Goal: Obtain resource: Download file/media

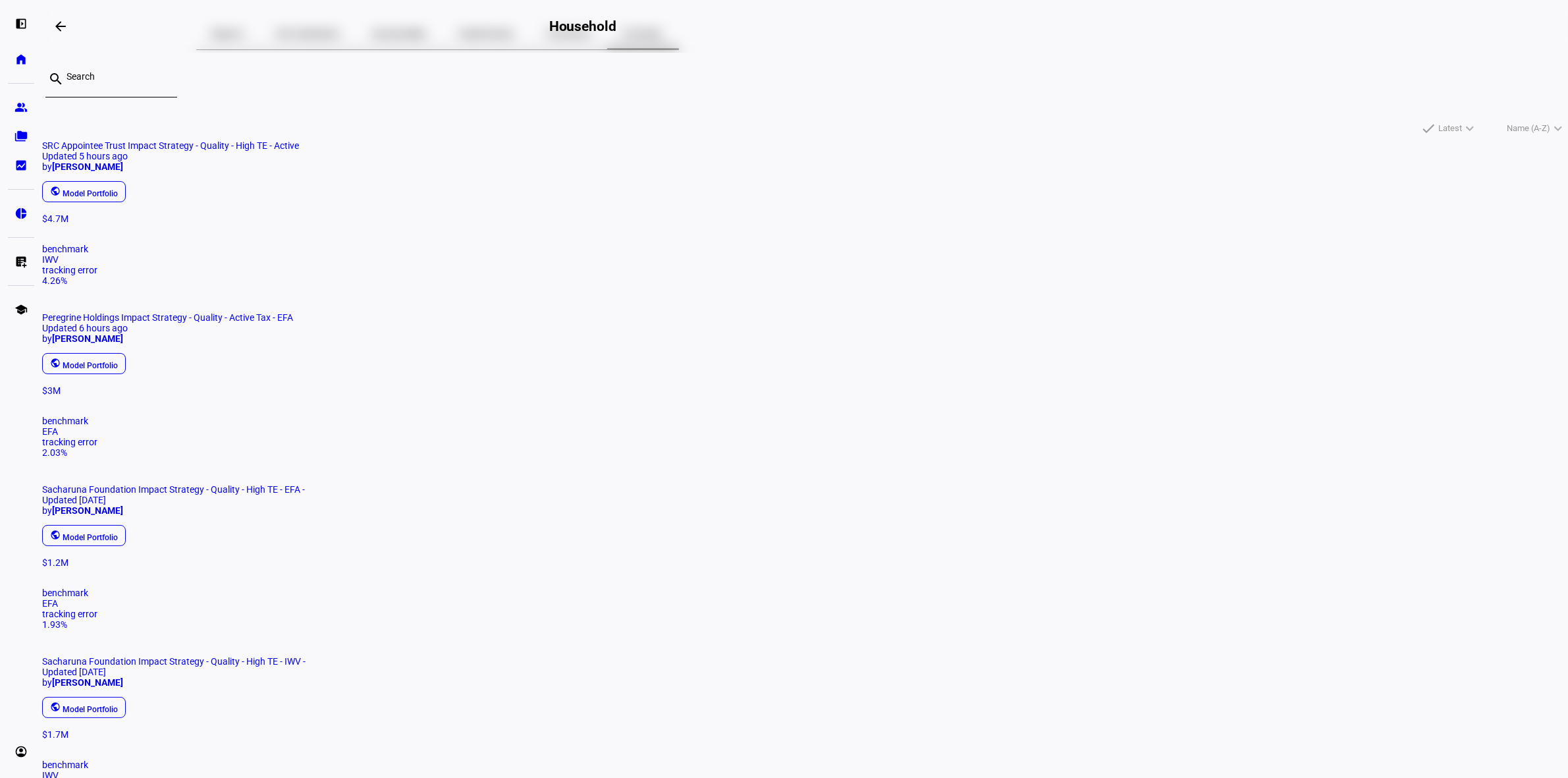
scroll to position [165, 0]
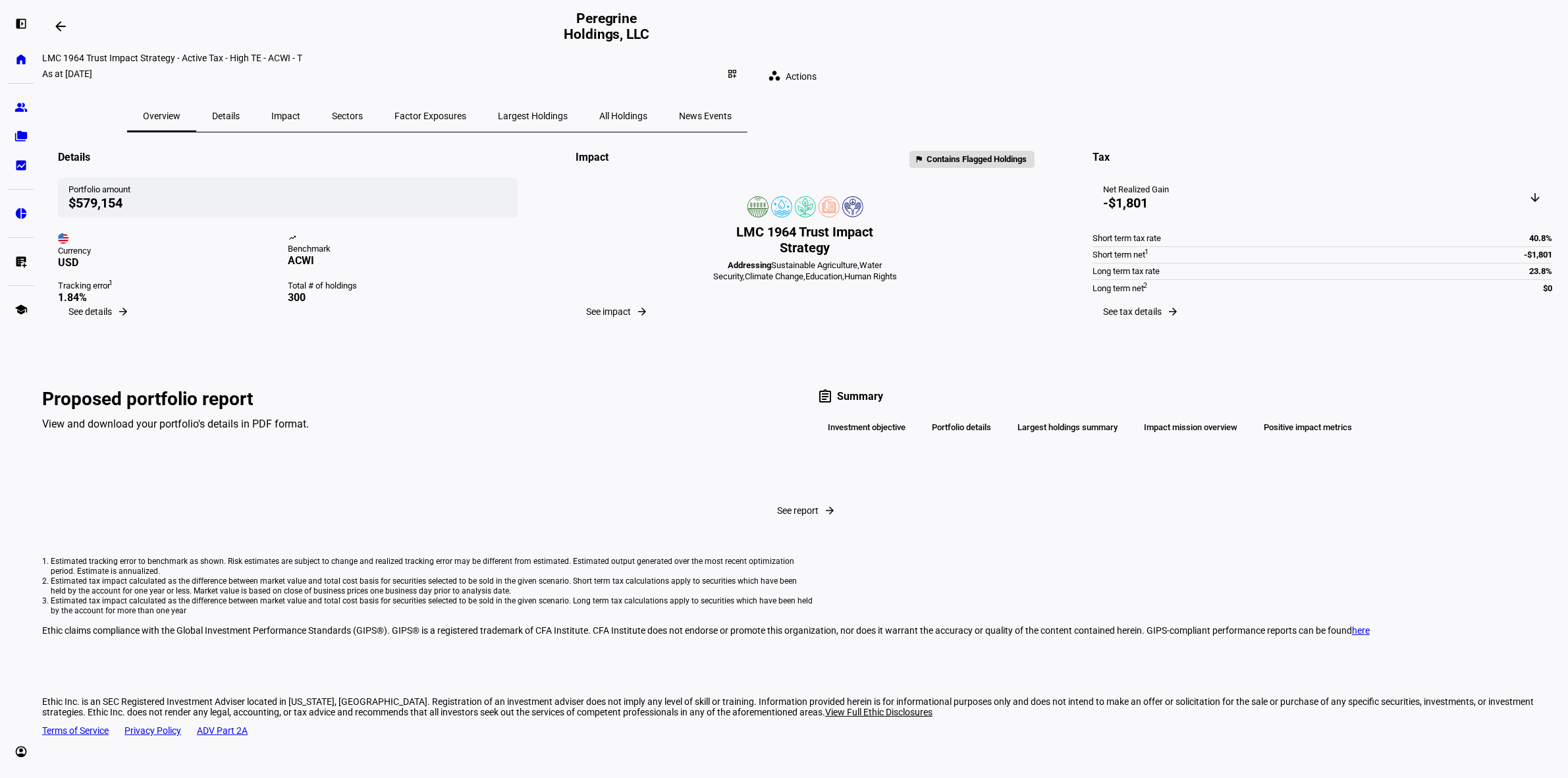
click at [240, 111] on span "Details" at bounding box center [225, 116] width 28 height 9
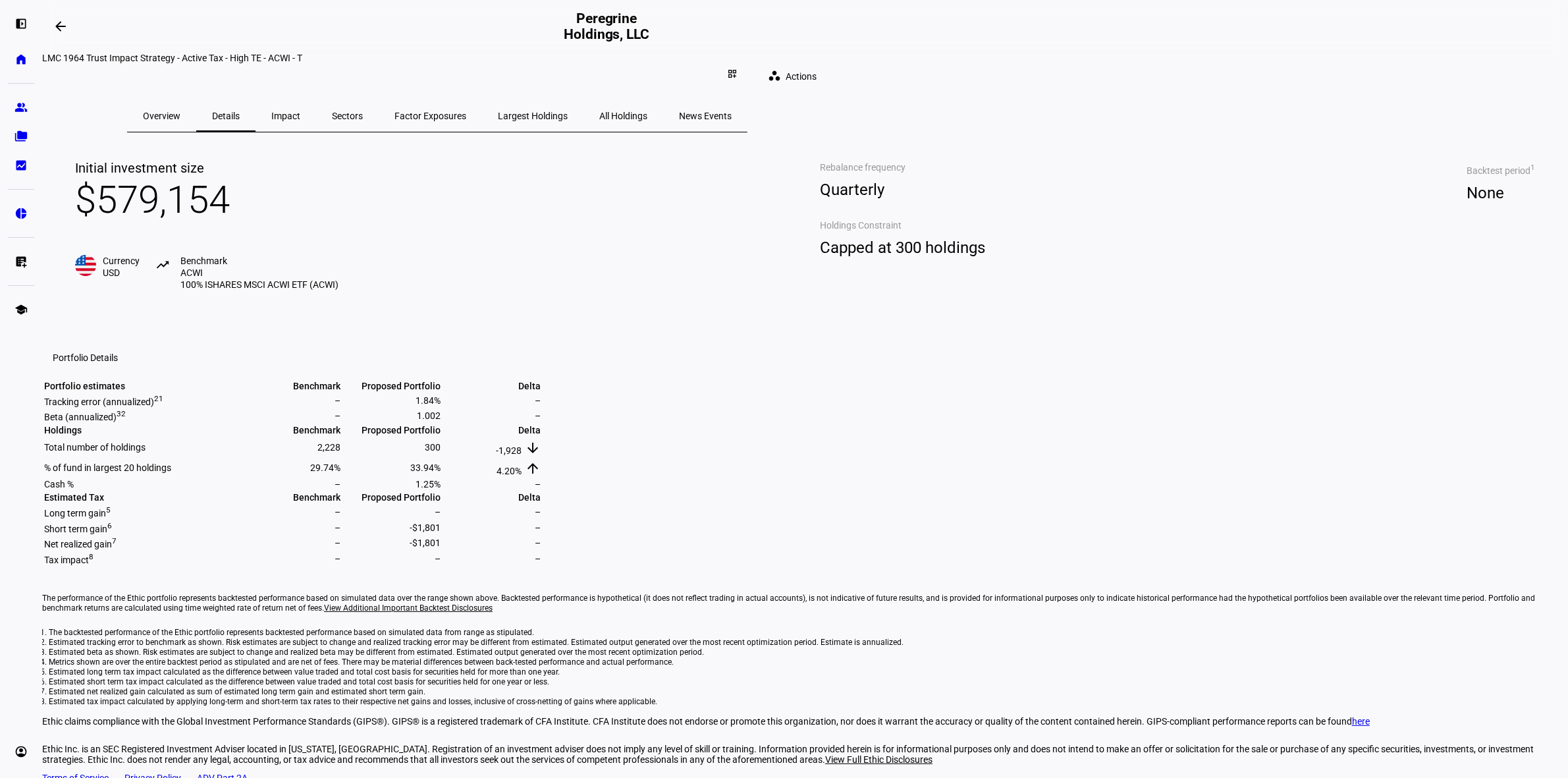
click at [647, 111] on span "All Holdings" at bounding box center [623, 116] width 48 height 9
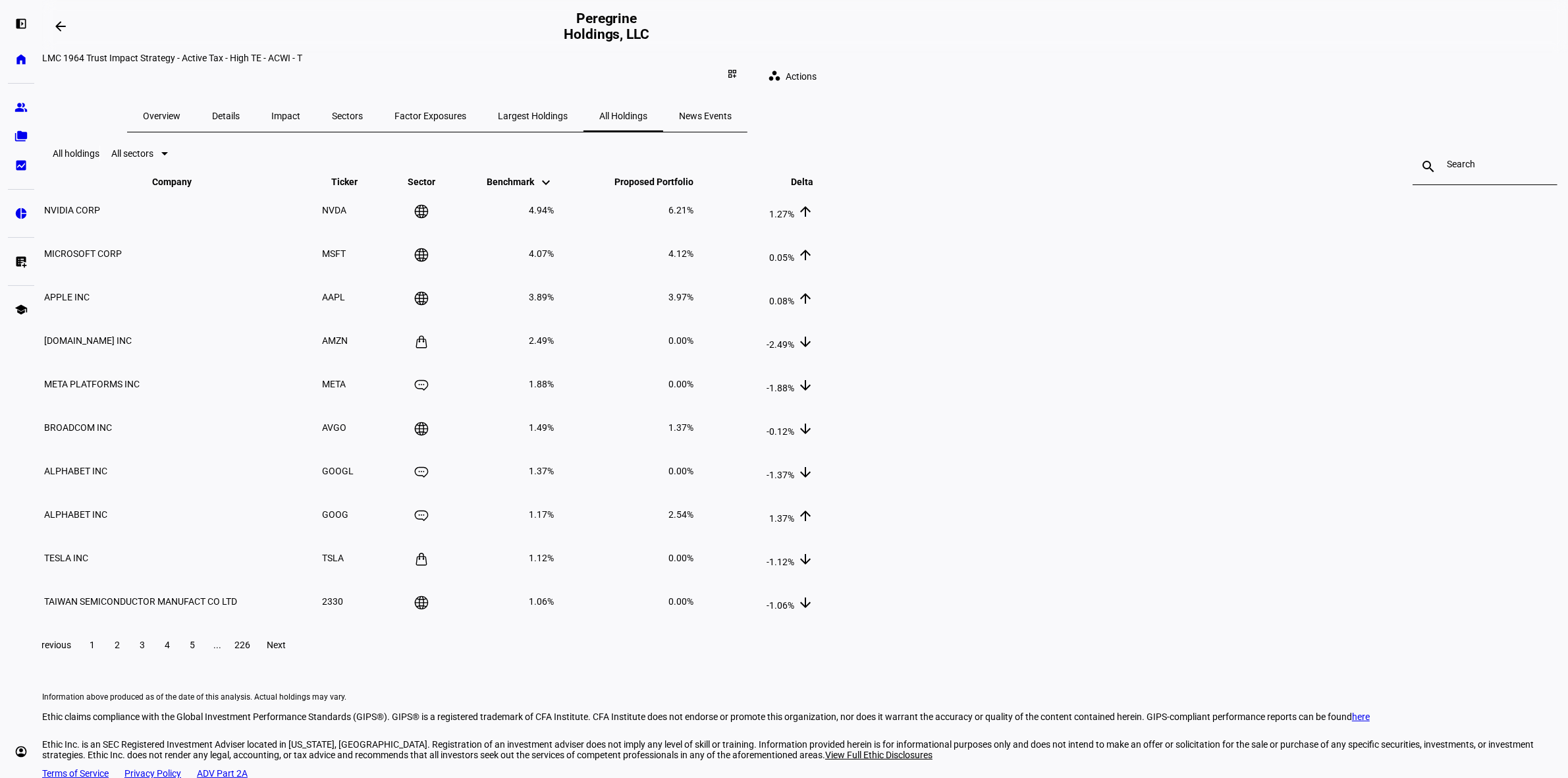
click at [567, 110] on span "Largest Holdings" at bounding box center [533, 116] width 70 height 31
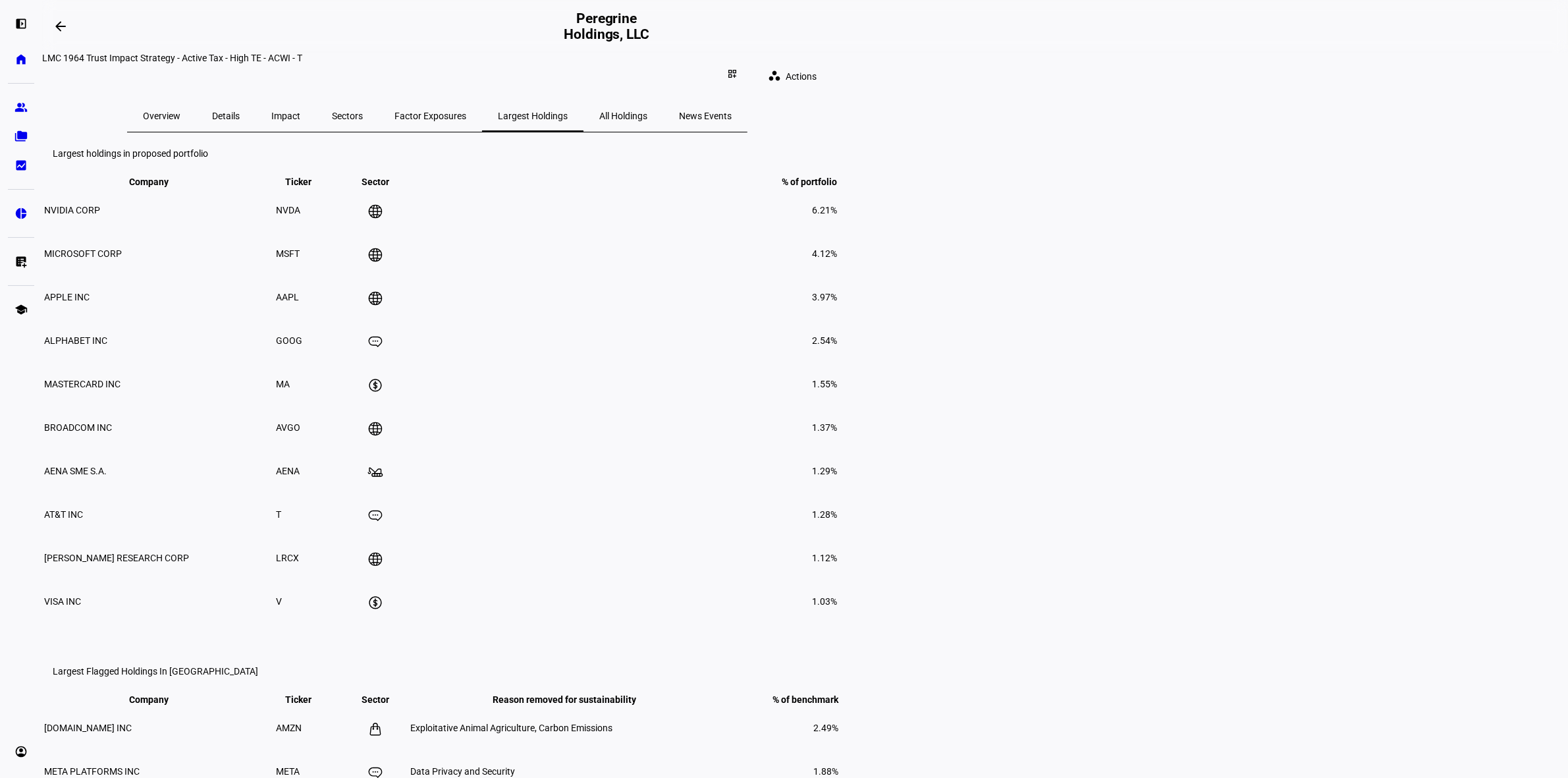
click at [731, 111] on span "News Events" at bounding box center [705, 116] width 53 height 9
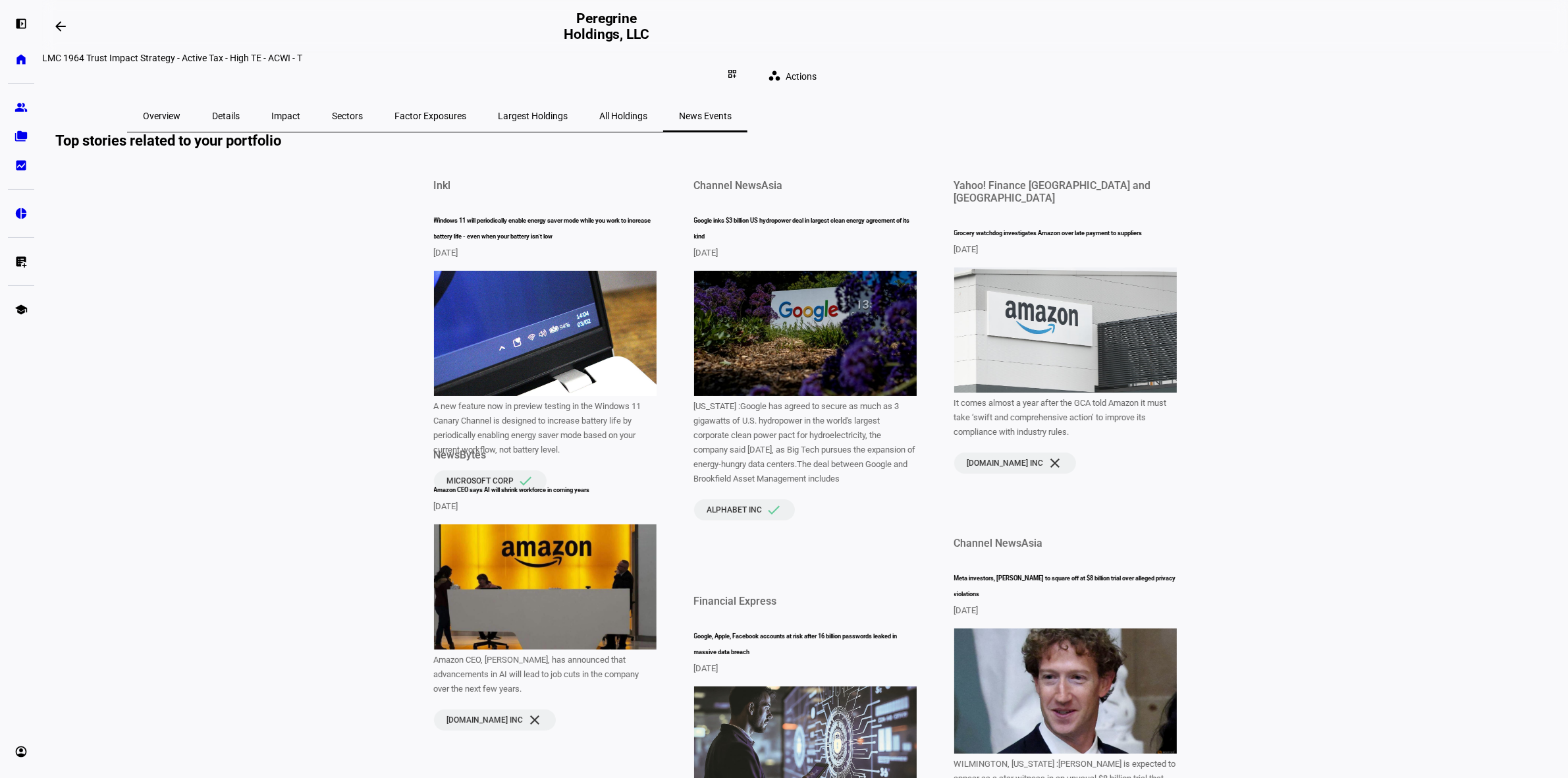
click at [181, 111] on span "Overview" at bounding box center [161, 116] width 37 height 9
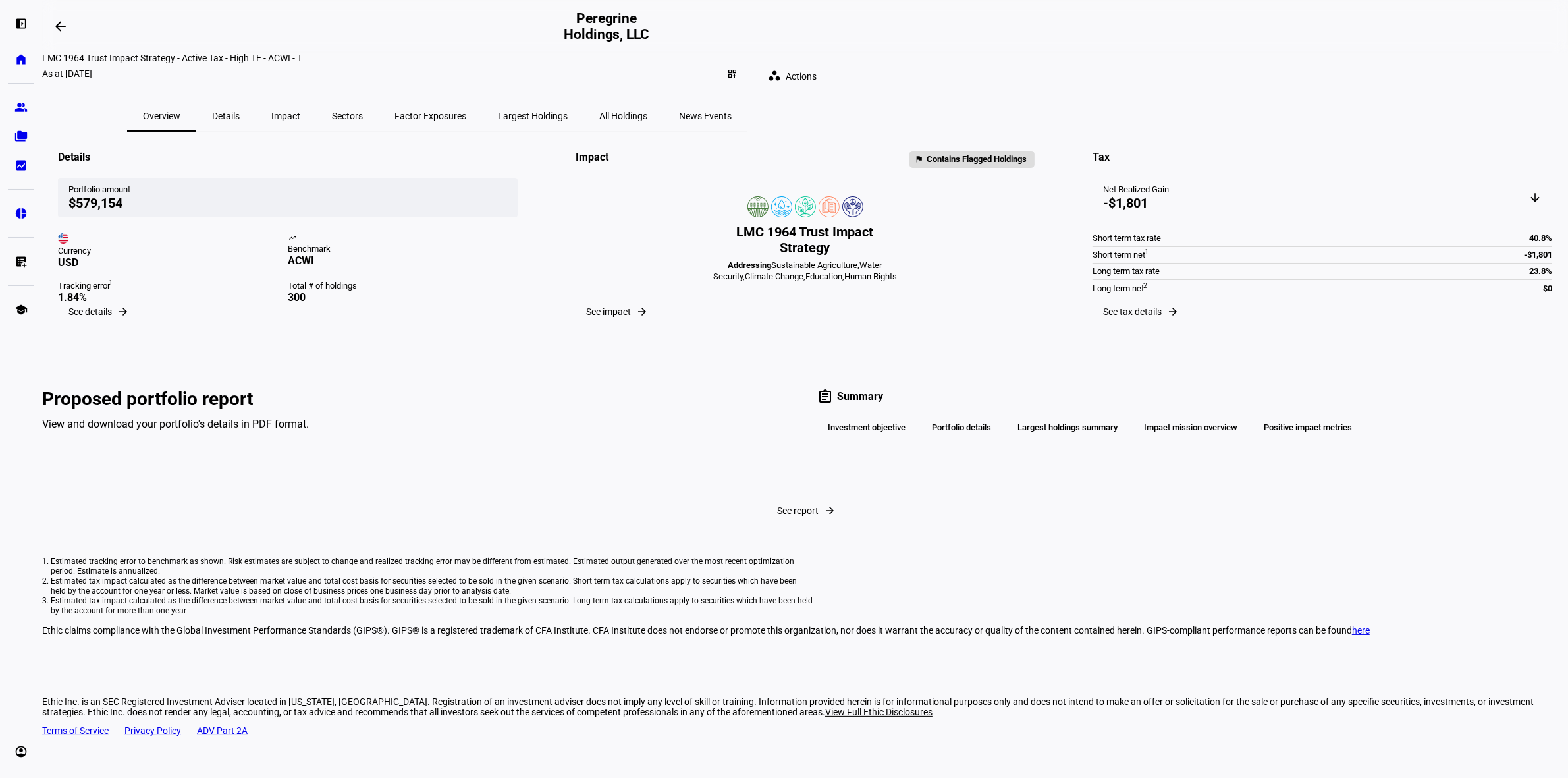
click at [722, 199] on mat-card "Impact flag Contains Flagged Holdings LMC 1964 Trust Impact Strategy Addressing…" at bounding box center [805, 232] width 491 height 200
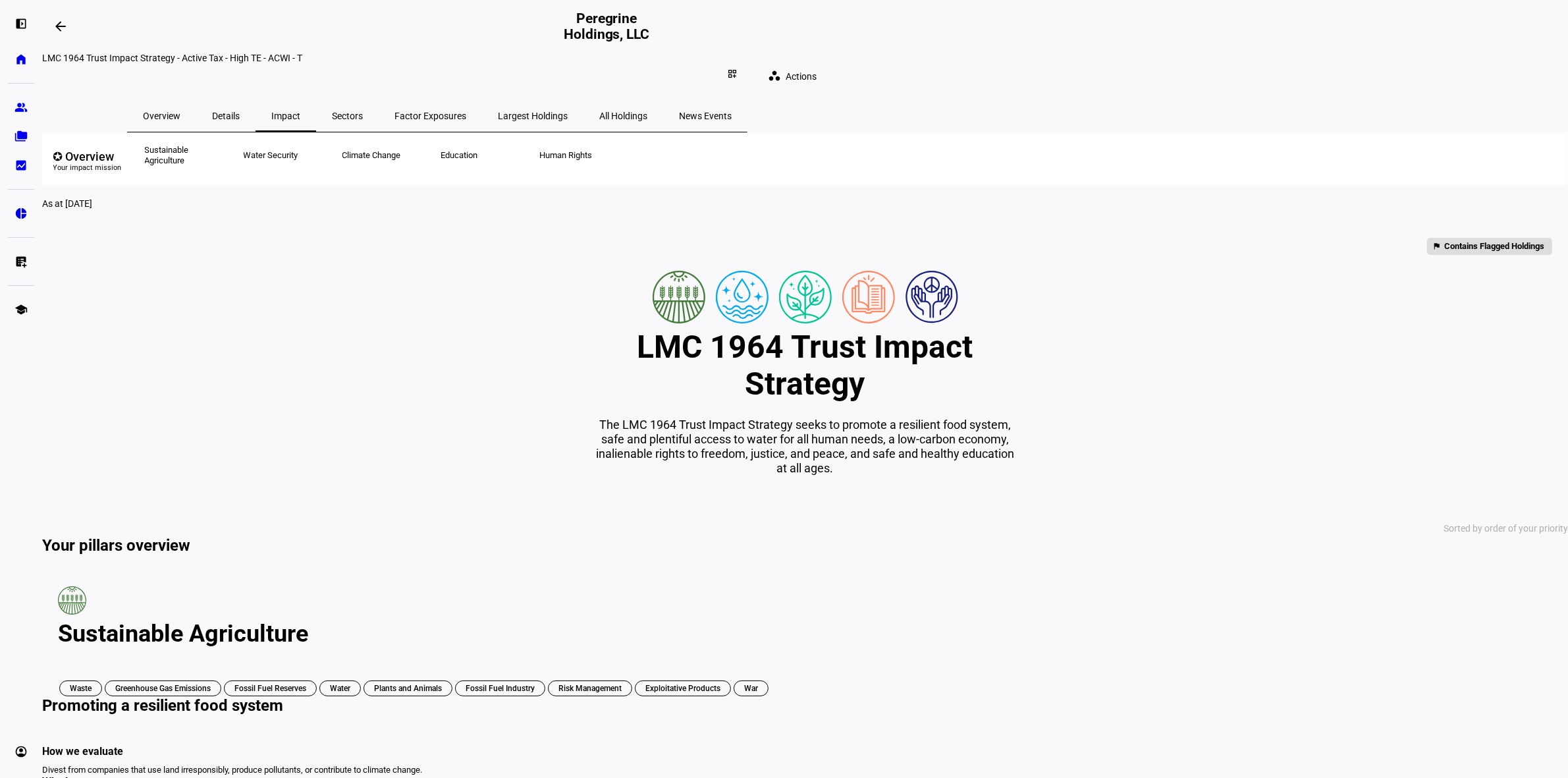
click at [181, 111] on span "Overview" at bounding box center [161, 116] width 37 height 9
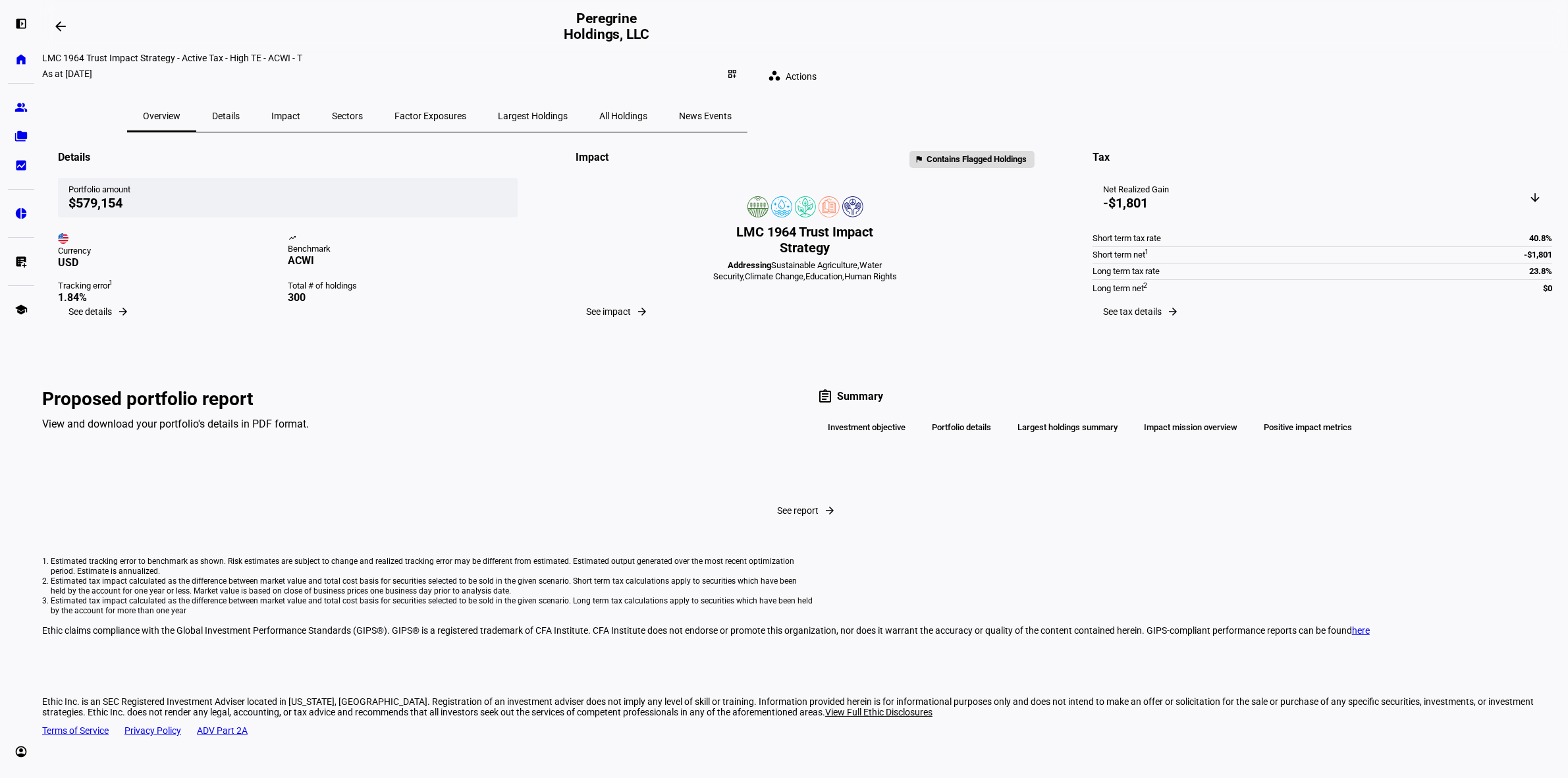
click at [240, 111] on span "Details" at bounding box center [225, 116] width 28 height 9
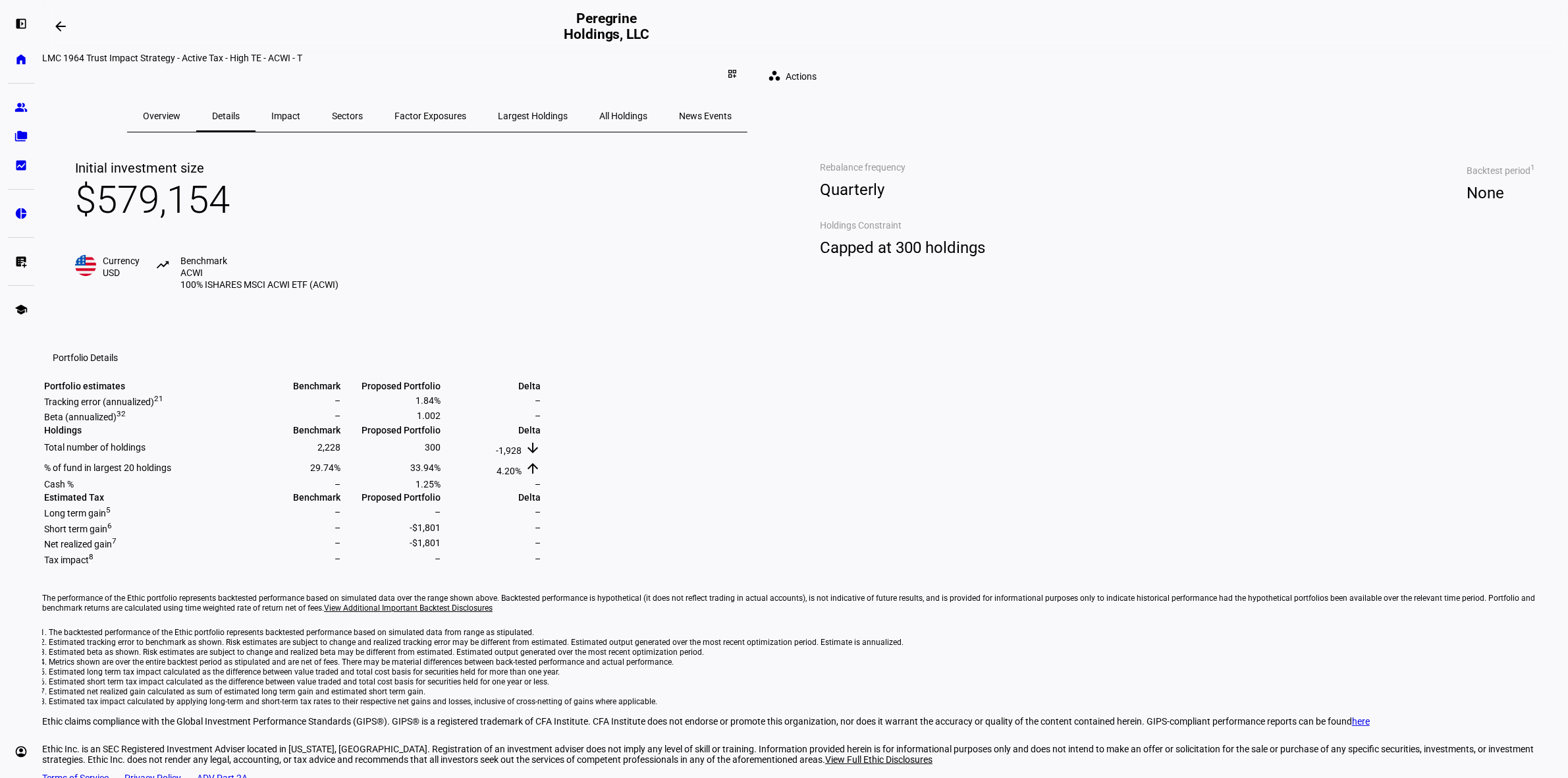
click at [316, 107] on div "Impact" at bounding box center [285, 116] width 60 height 31
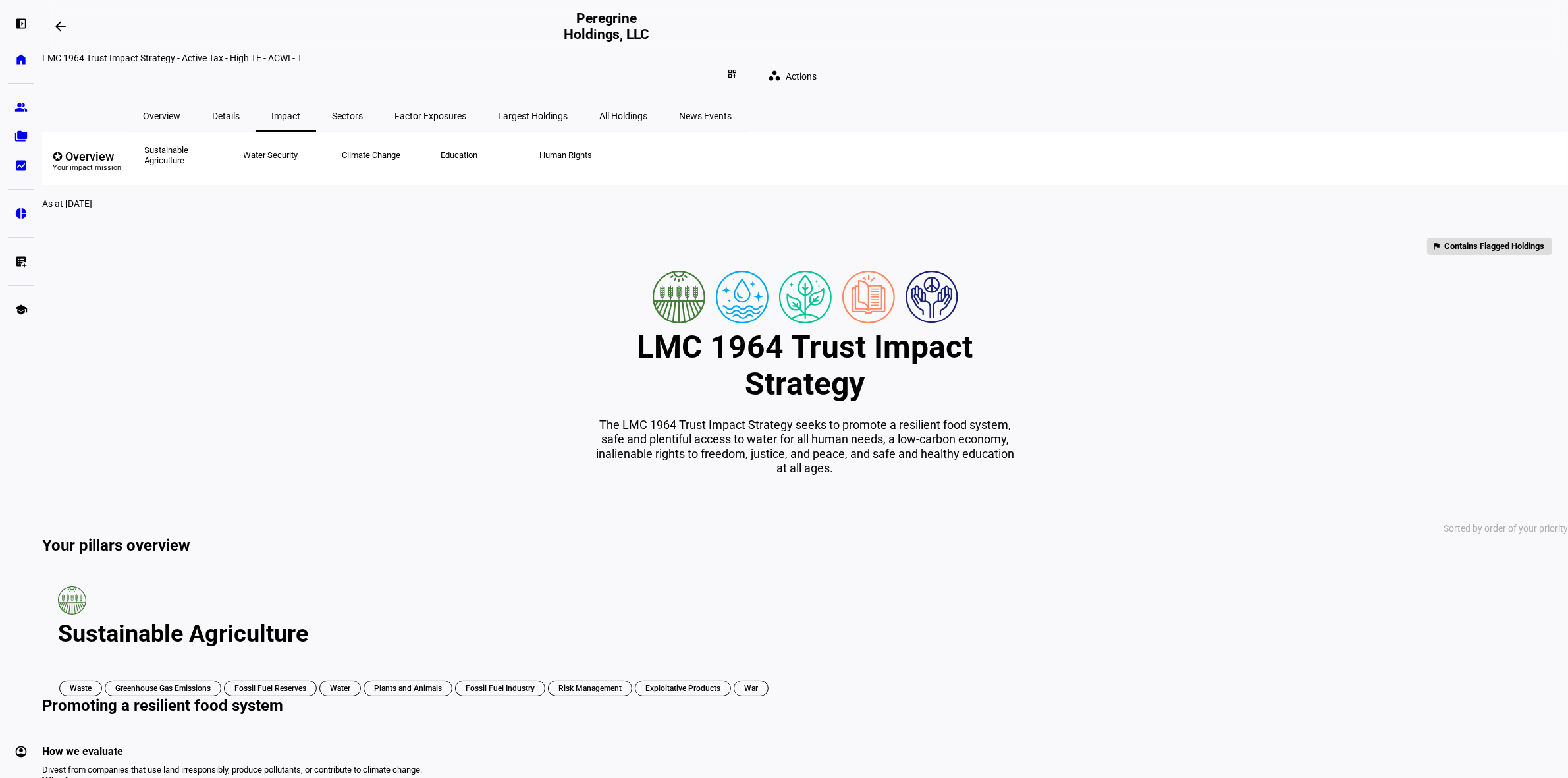
click at [363, 111] on span "Sectors" at bounding box center [347, 116] width 31 height 9
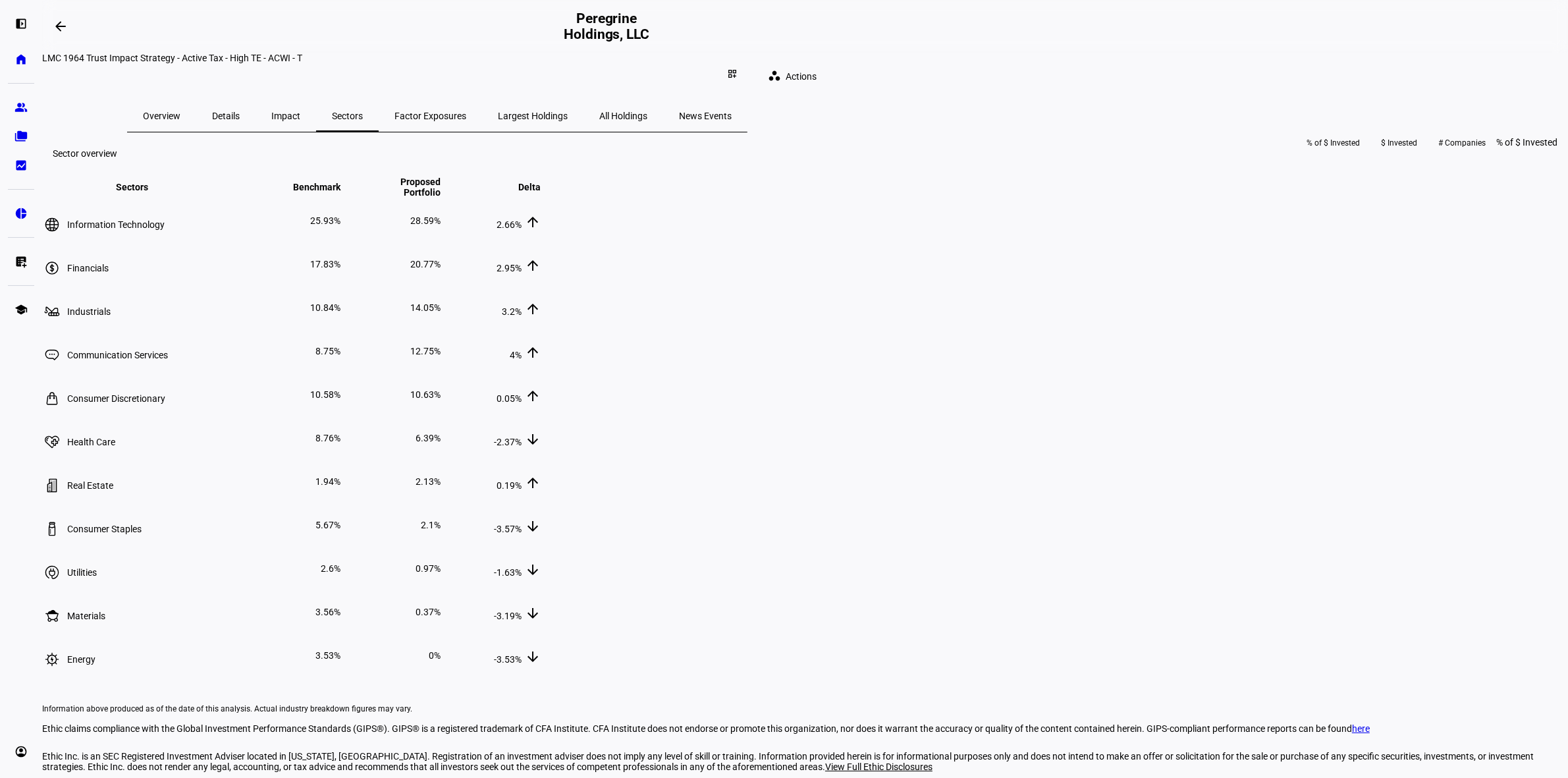
click at [466, 111] on span "Factor Exposures" at bounding box center [430, 116] width 72 height 9
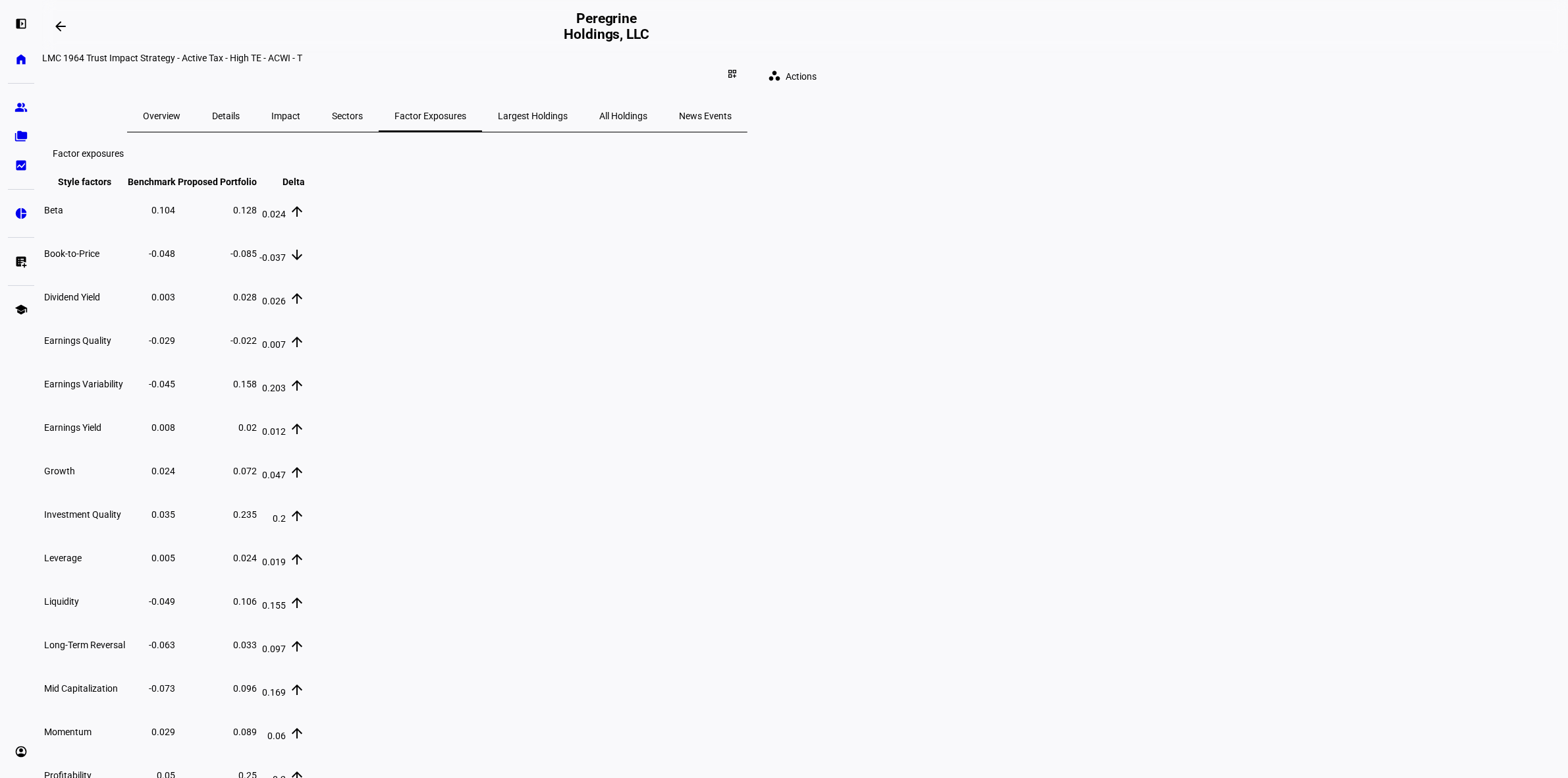
click at [567, 119] on span "Largest Holdings" at bounding box center [533, 116] width 70 height 31
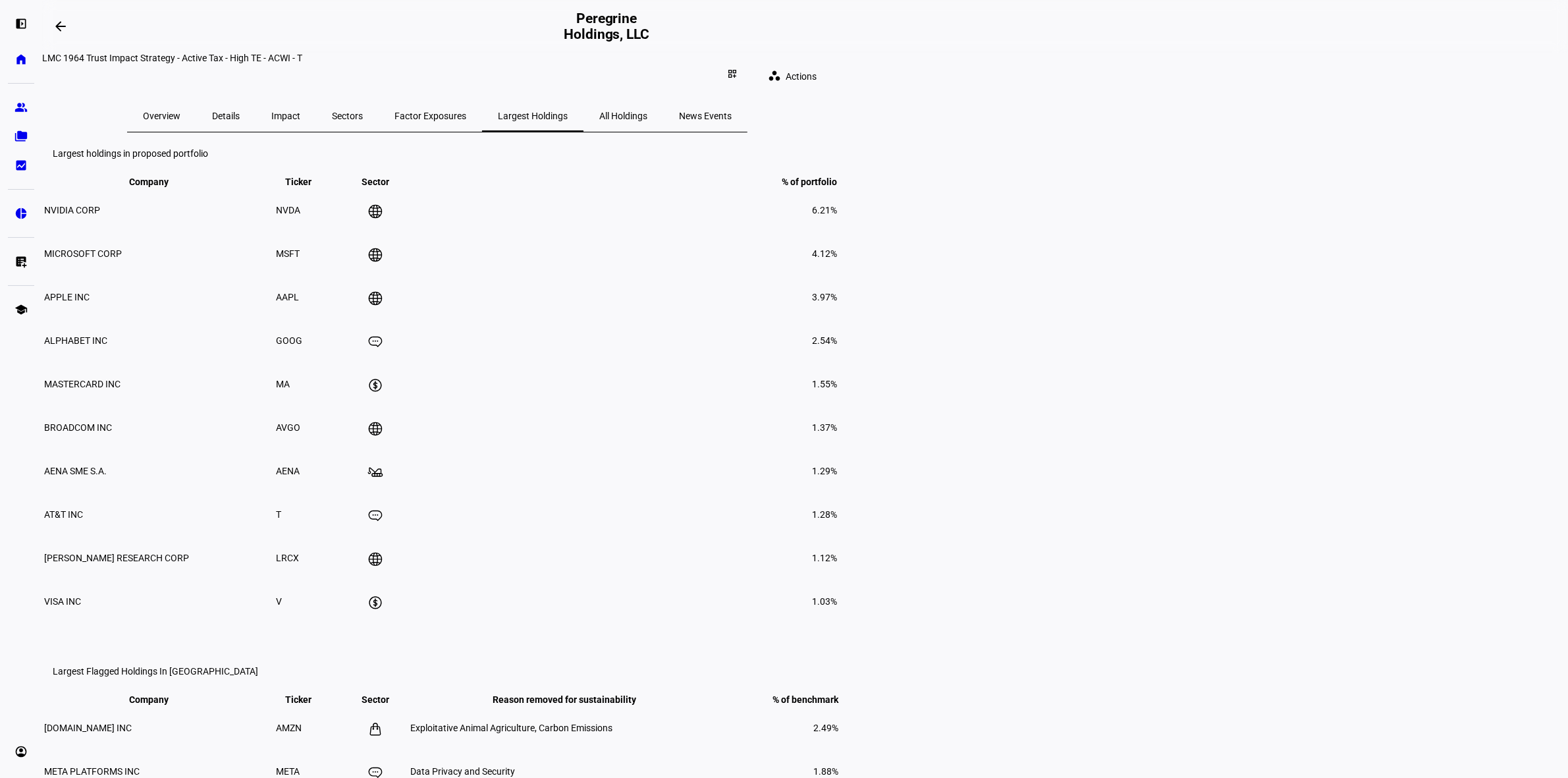
click at [567, 111] on span "Largest Holdings" at bounding box center [533, 116] width 70 height 9
click at [647, 111] on span "All Holdings" at bounding box center [623, 116] width 48 height 9
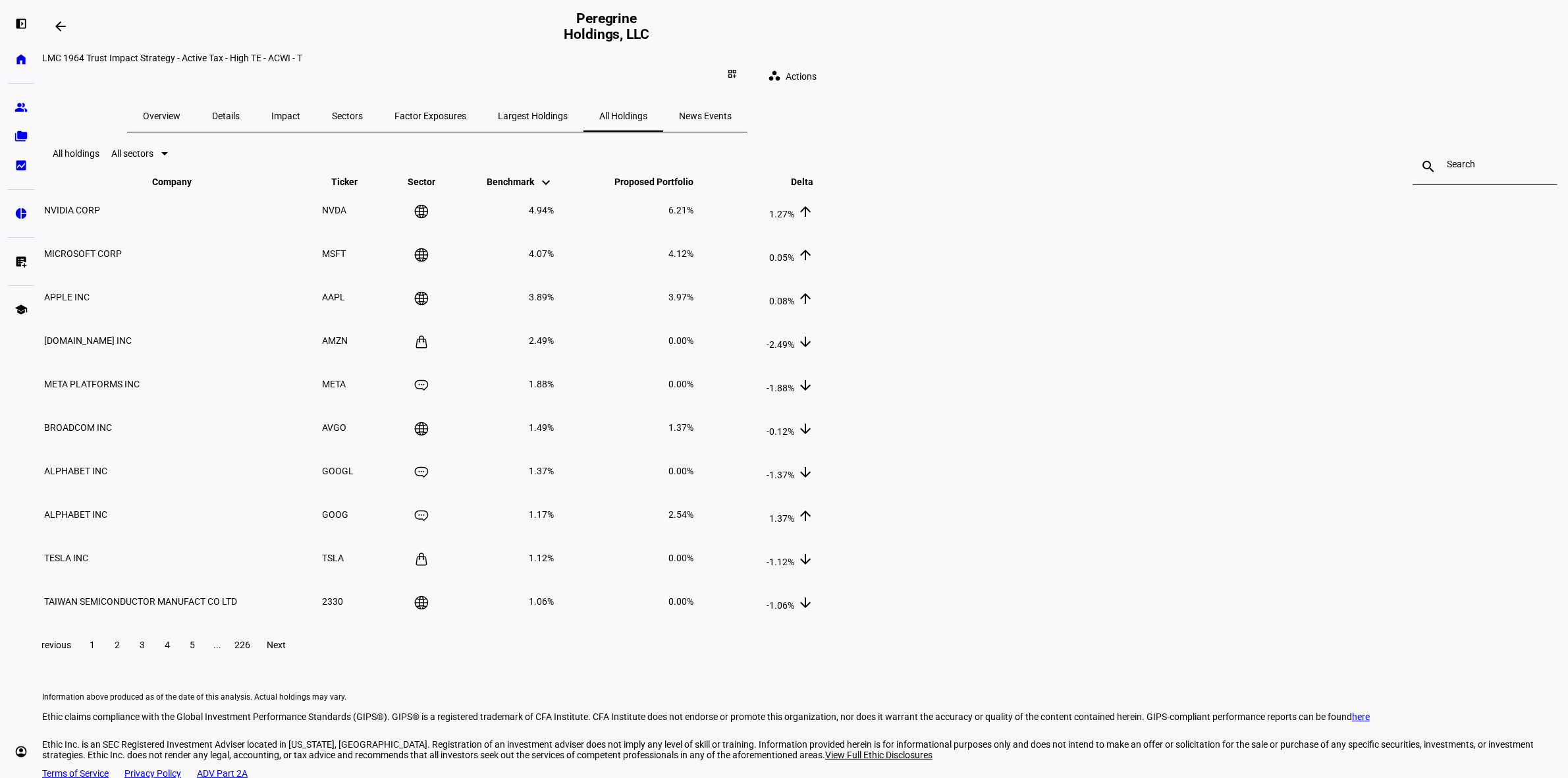
click at [731, 110] on span "News Events" at bounding box center [705, 116] width 53 height 31
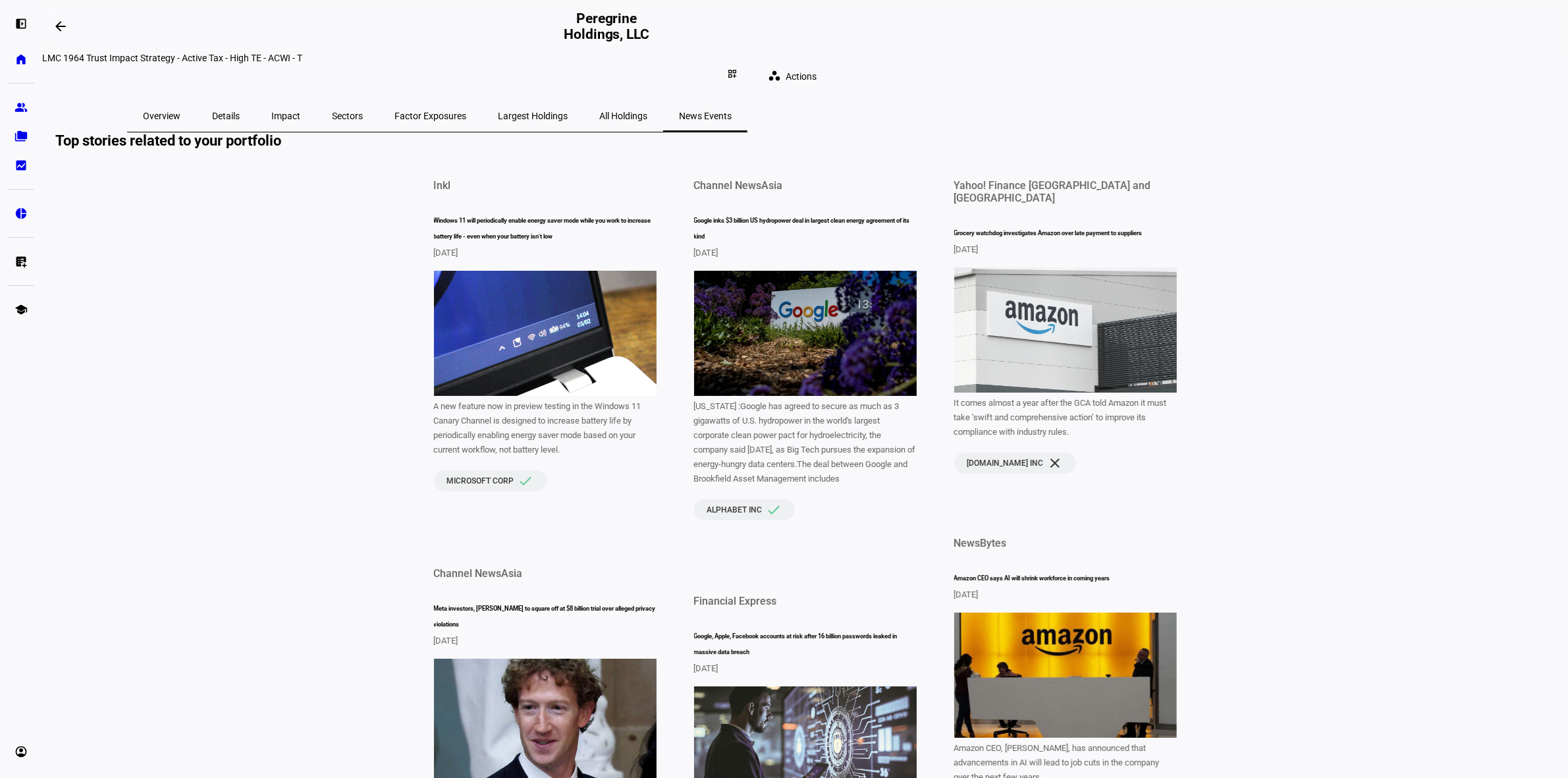
click at [181, 119] on span "Overview" at bounding box center [161, 116] width 37 height 31
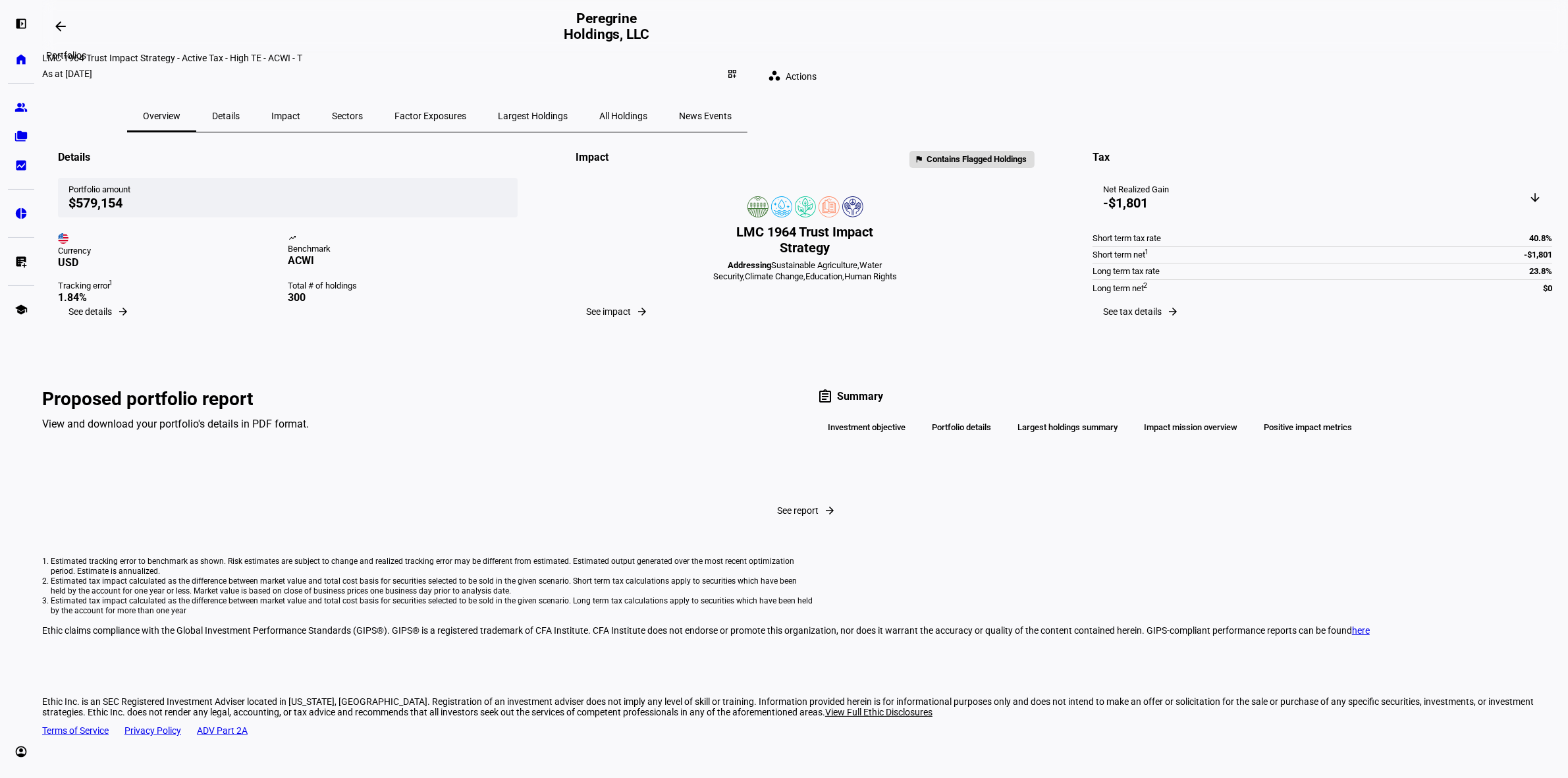
click at [57, 18] on span at bounding box center [60, 26] width 31 height 31
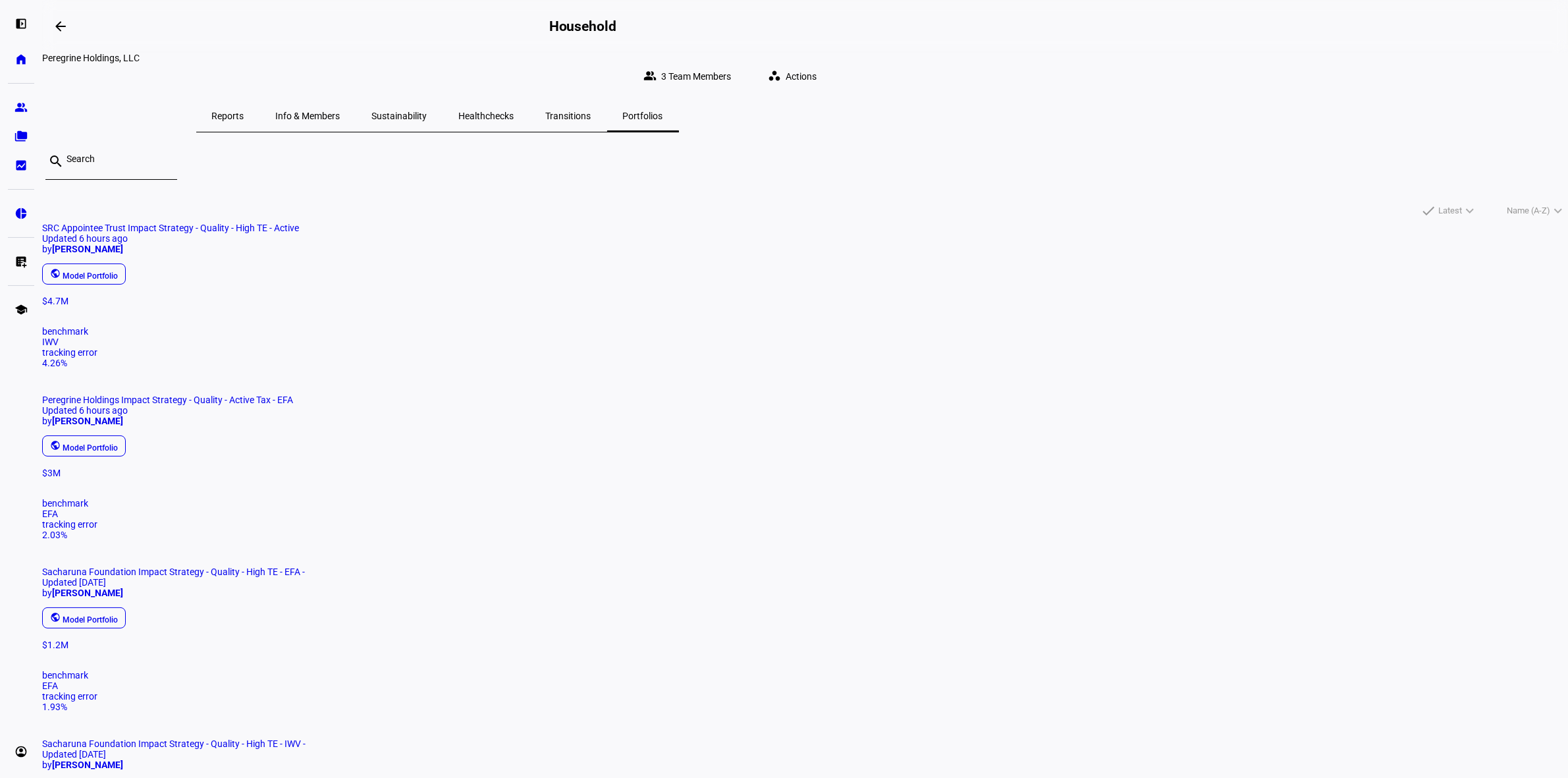
click at [244, 111] on span "Reports" at bounding box center [228, 116] width 32 height 9
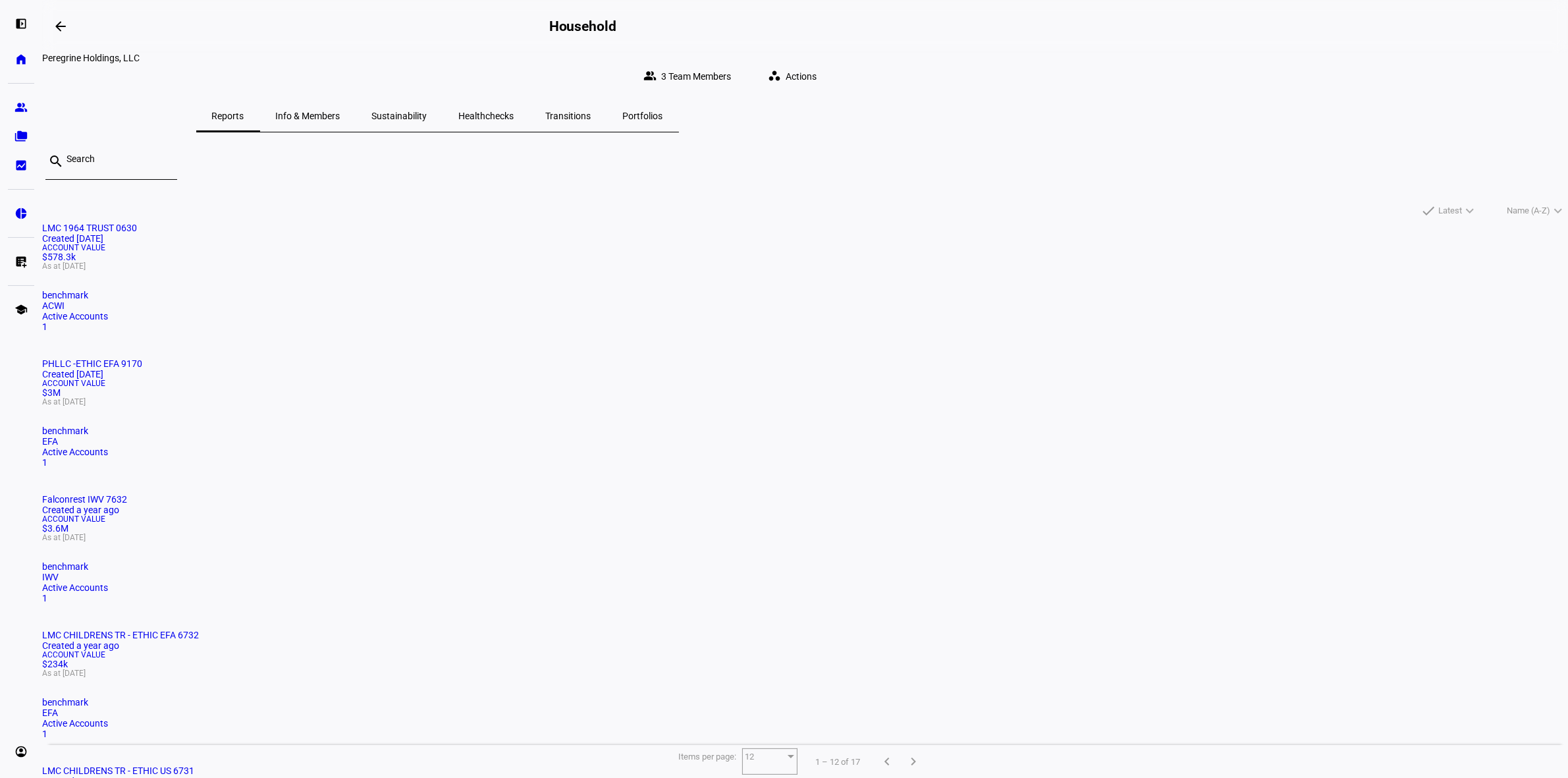
click at [557, 275] on mat-card "LMC 1964 TRUST 0630 Created 8 months ago Account Value $578.3k As at Aug 28, 20…" at bounding box center [805, 277] width 1525 height 109
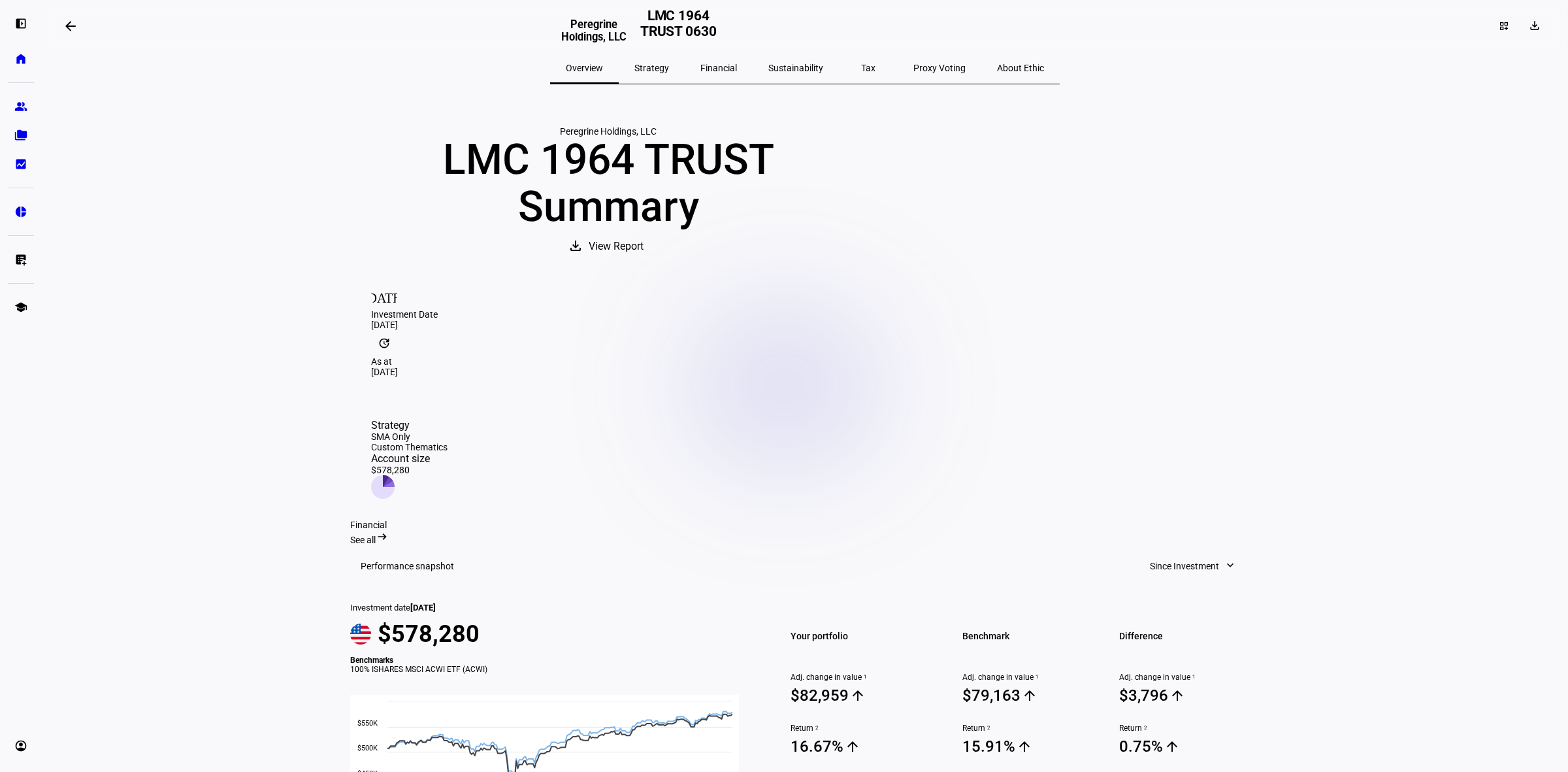
click at [644, 262] on span "View Report" at bounding box center [616, 246] width 55 height 31
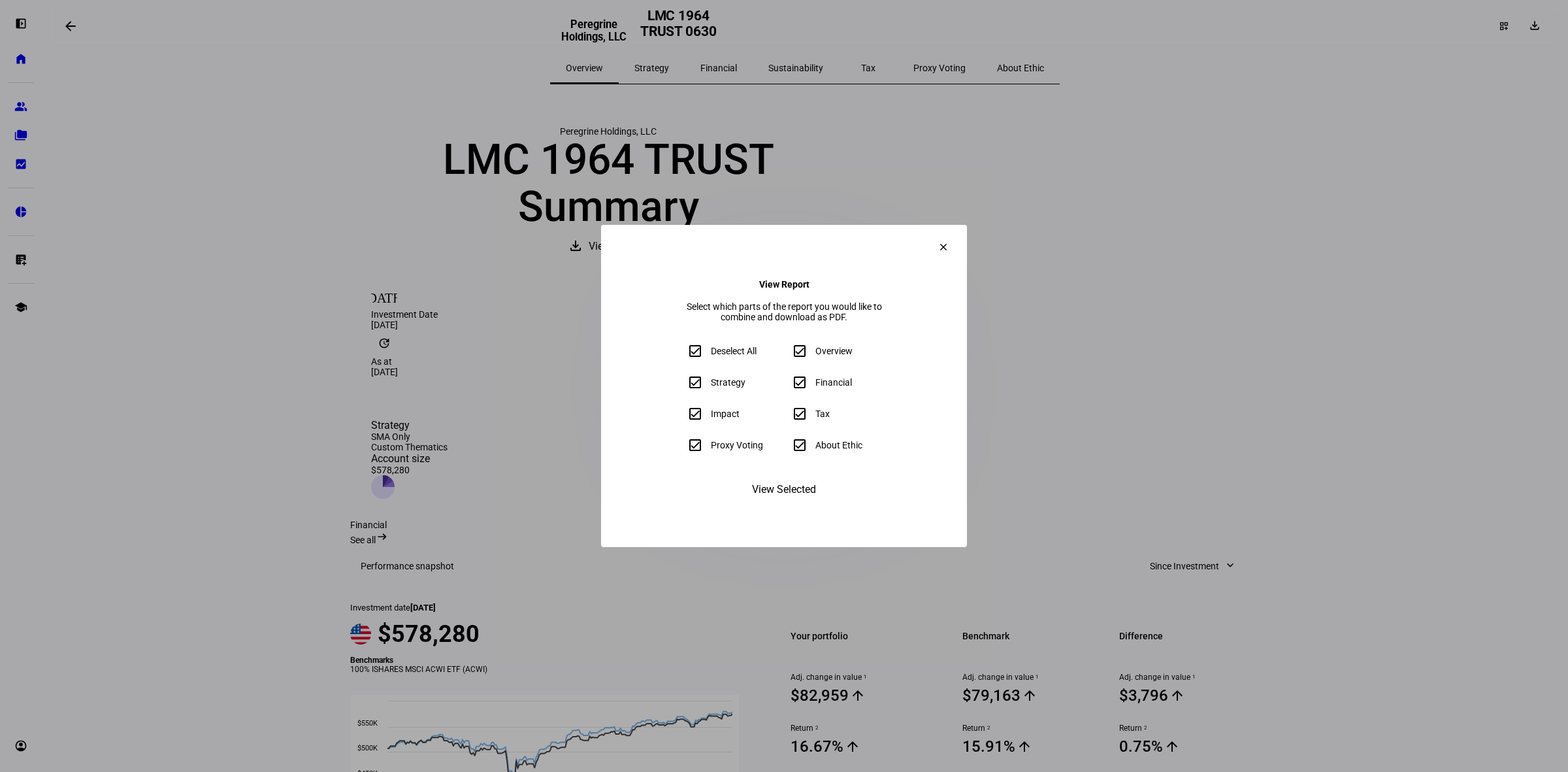
click at [792, 504] on span "View Selected" at bounding box center [784, 490] width 64 height 31
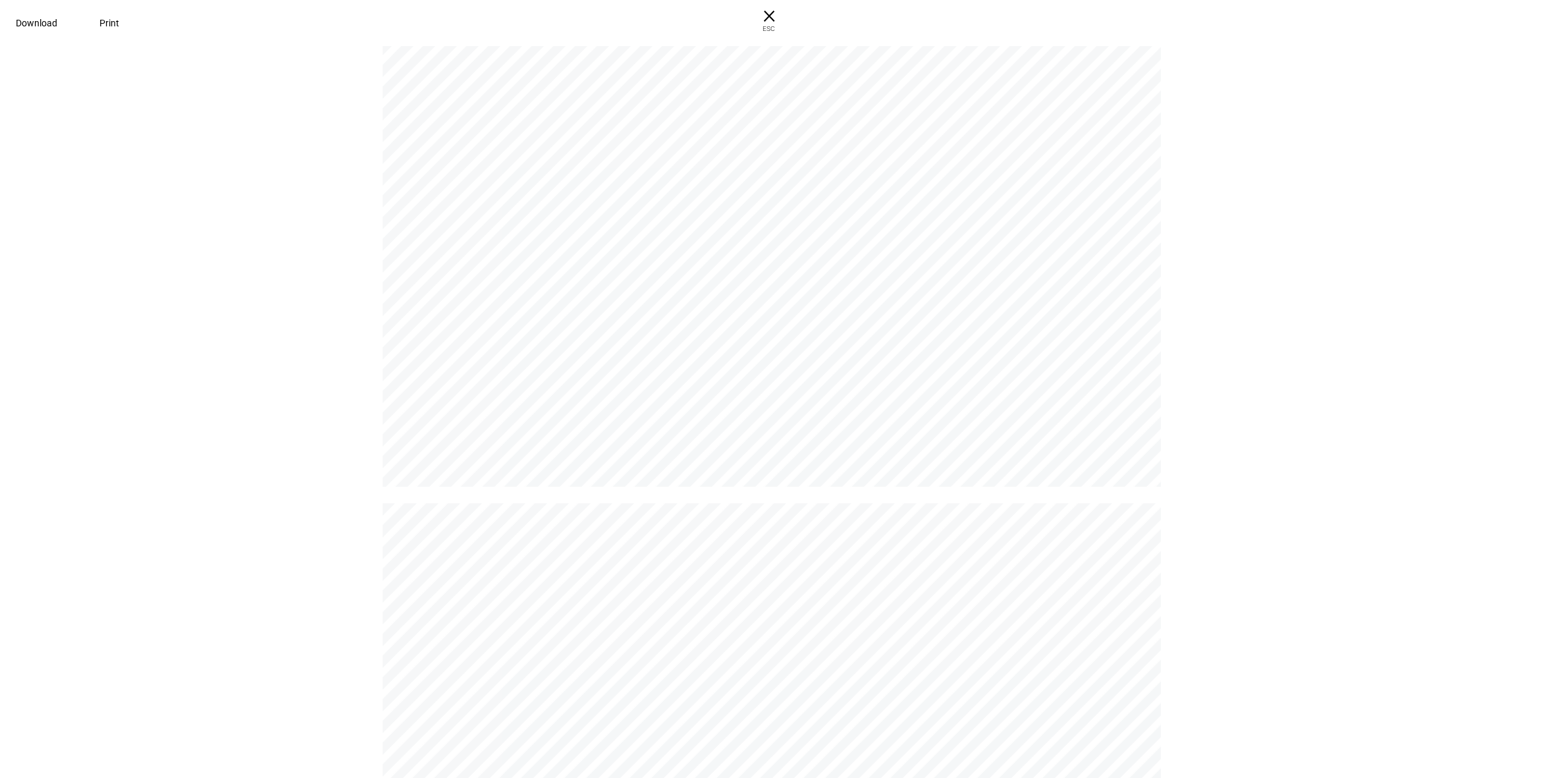
scroll to position [2635, 0]
click at [57, 25] on span "Download" at bounding box center [37, 23] width 42 height 10
click at [790, 22] on span "× ESC" at bounding box center [769, 21] width 42 height 42
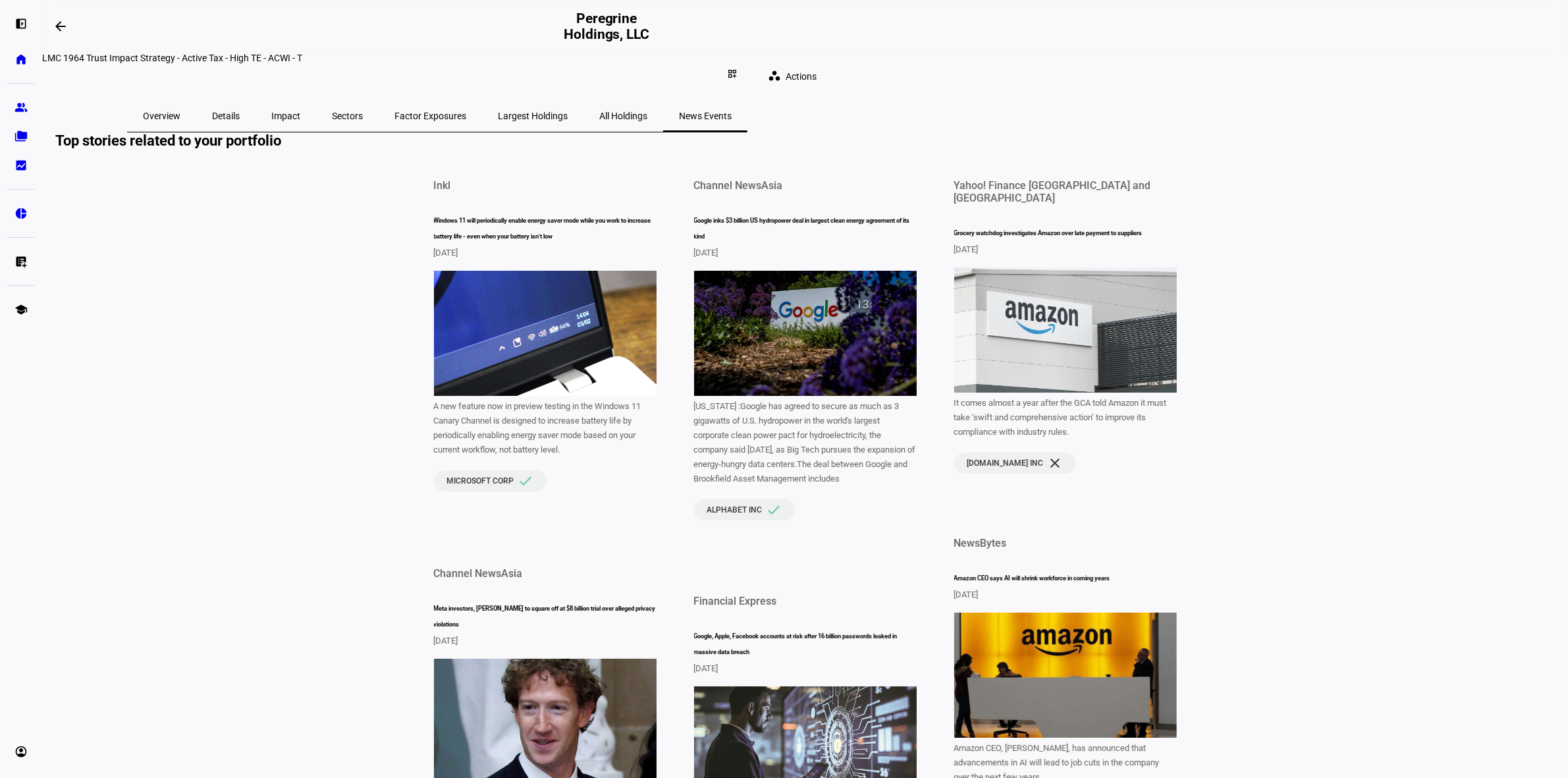
click at [181, 111] on span "Overview" at bounding box center [161, 116] width 37 height 9
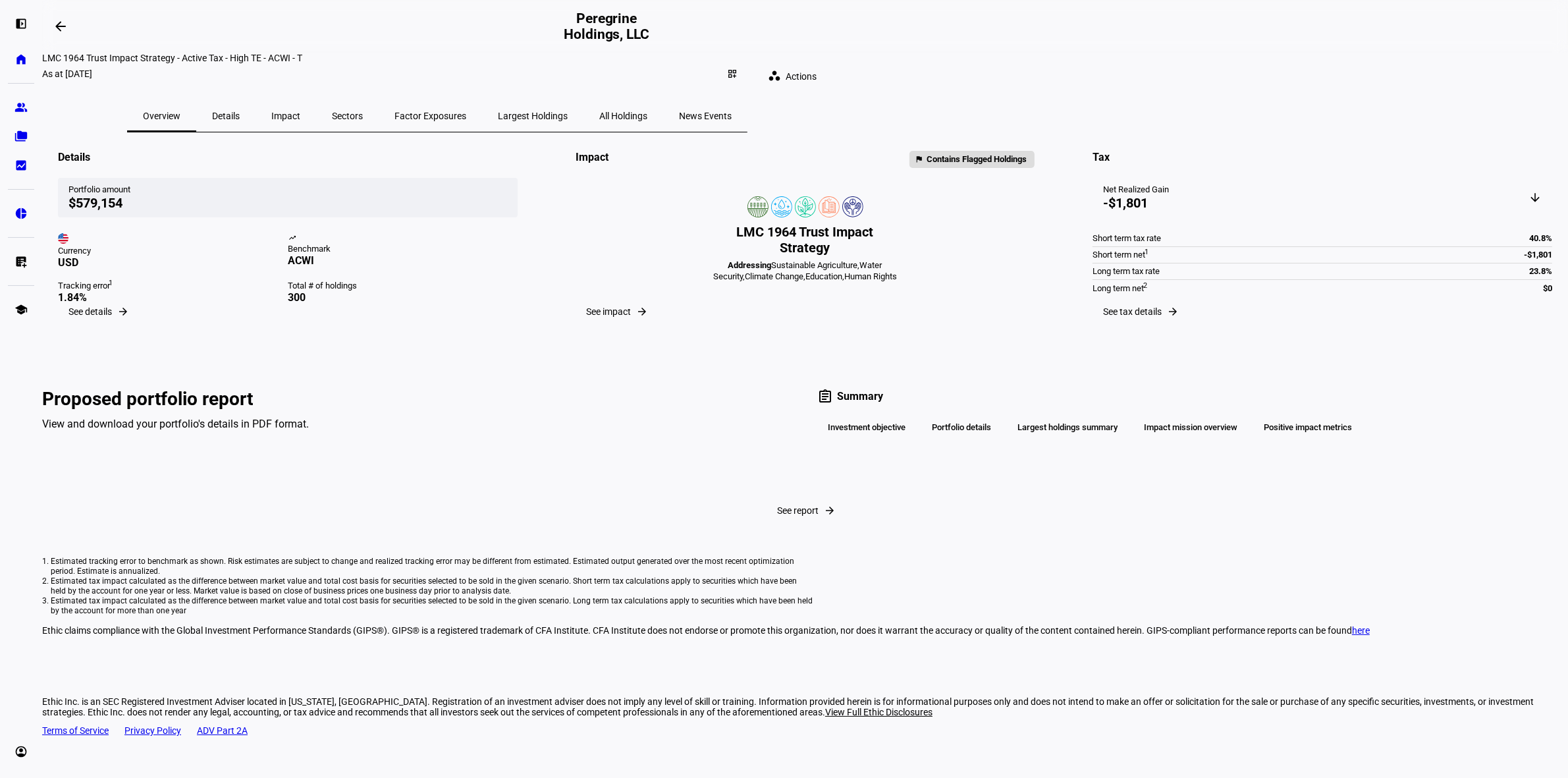
click at [240, 100] on span "Details" at bounding box center [225, 116] width 28 height 31
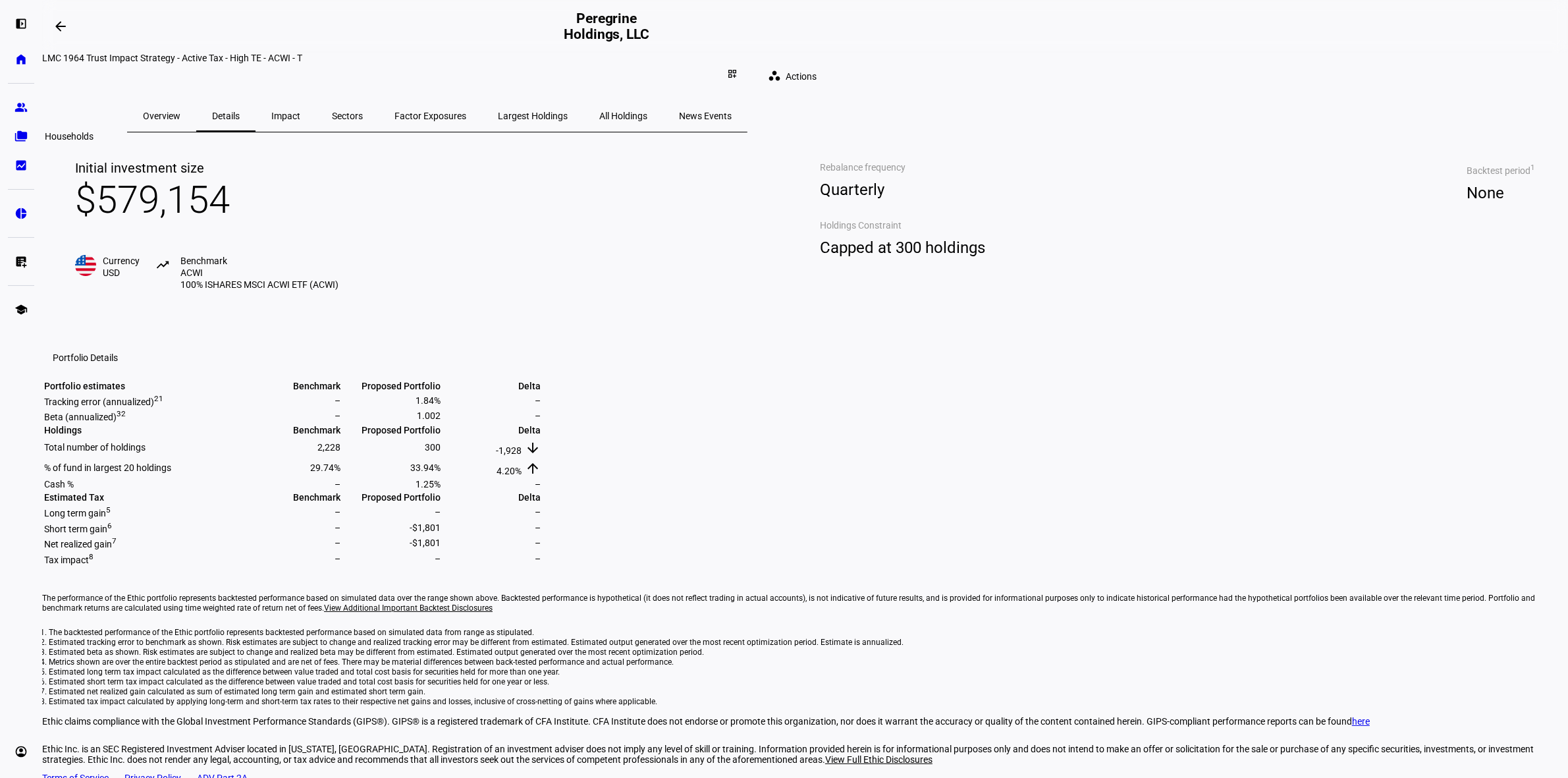
click at [19, 135] on eth-mat-symbol "folder_copy" at bounding box center [21, 137] width 13 height 13
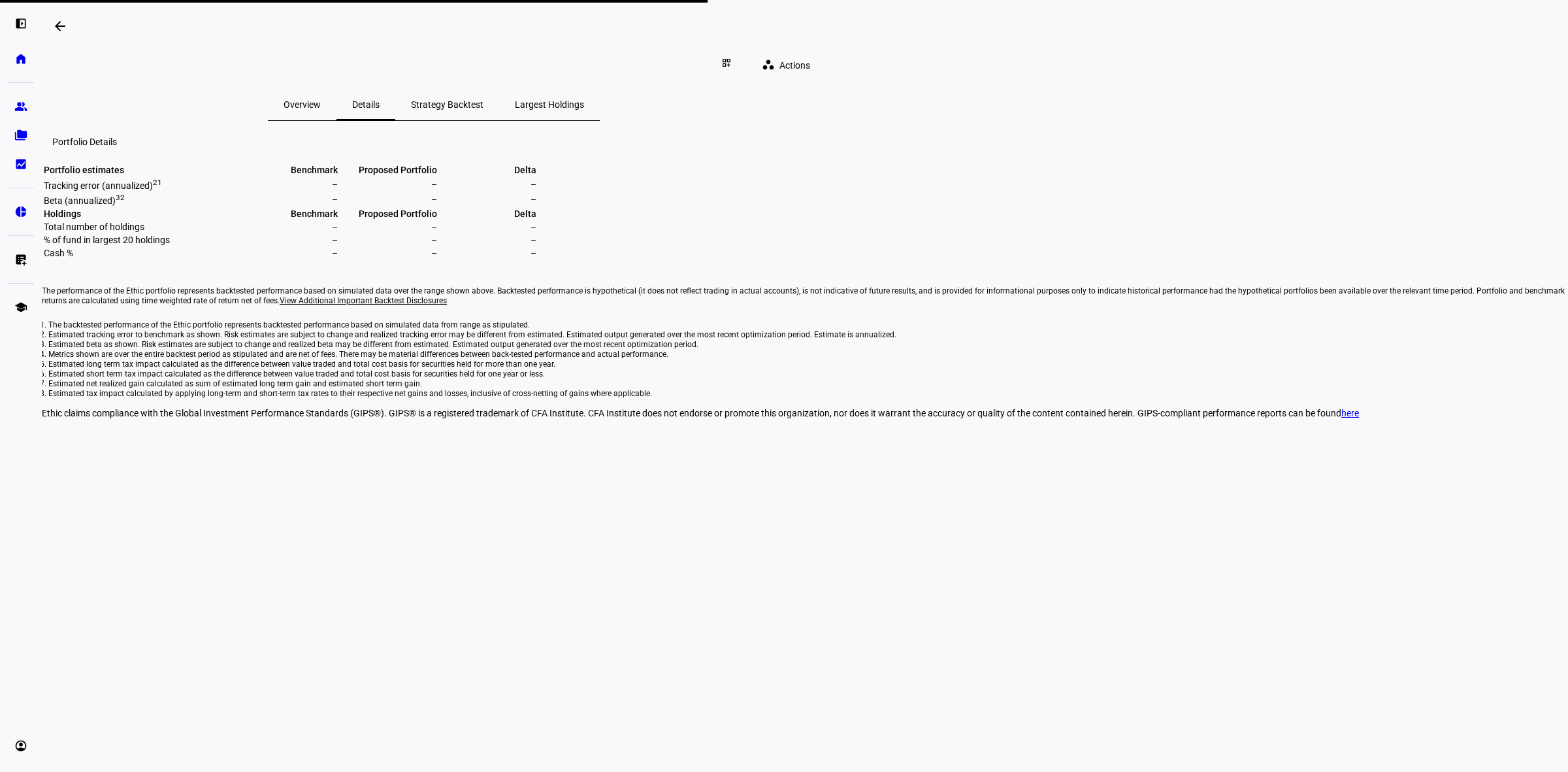
click at [321, 107] on span "Overview" at bounding box center [302, 104] width 37 height 9
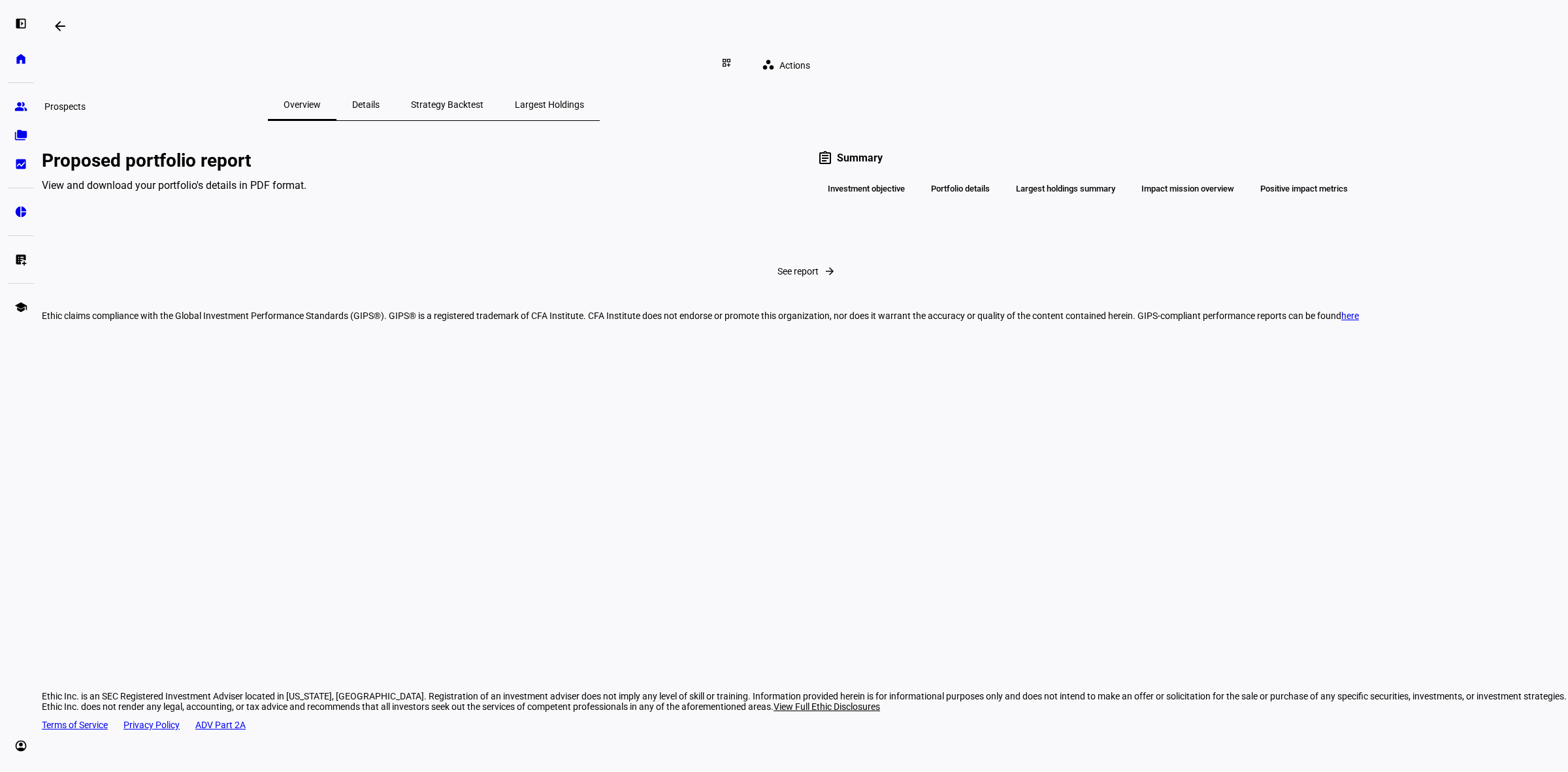
click at [24, 115] on link "group Prospects" at bounding box center [21, 106] width 26 height 26
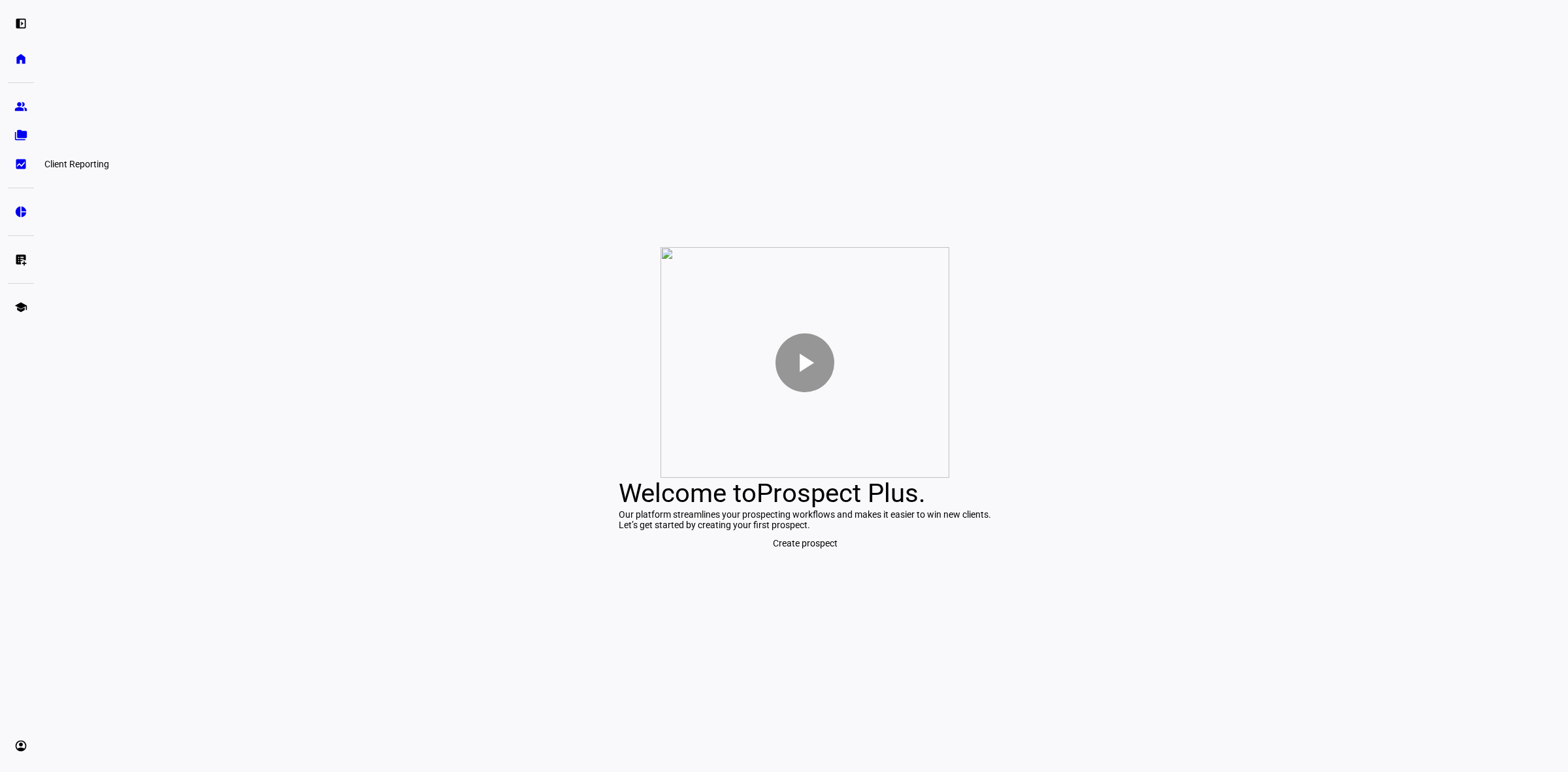
click at [21, 153] on link "bid_landscape Client Reporting" at bounding box center [21, 164] width 26 height 26
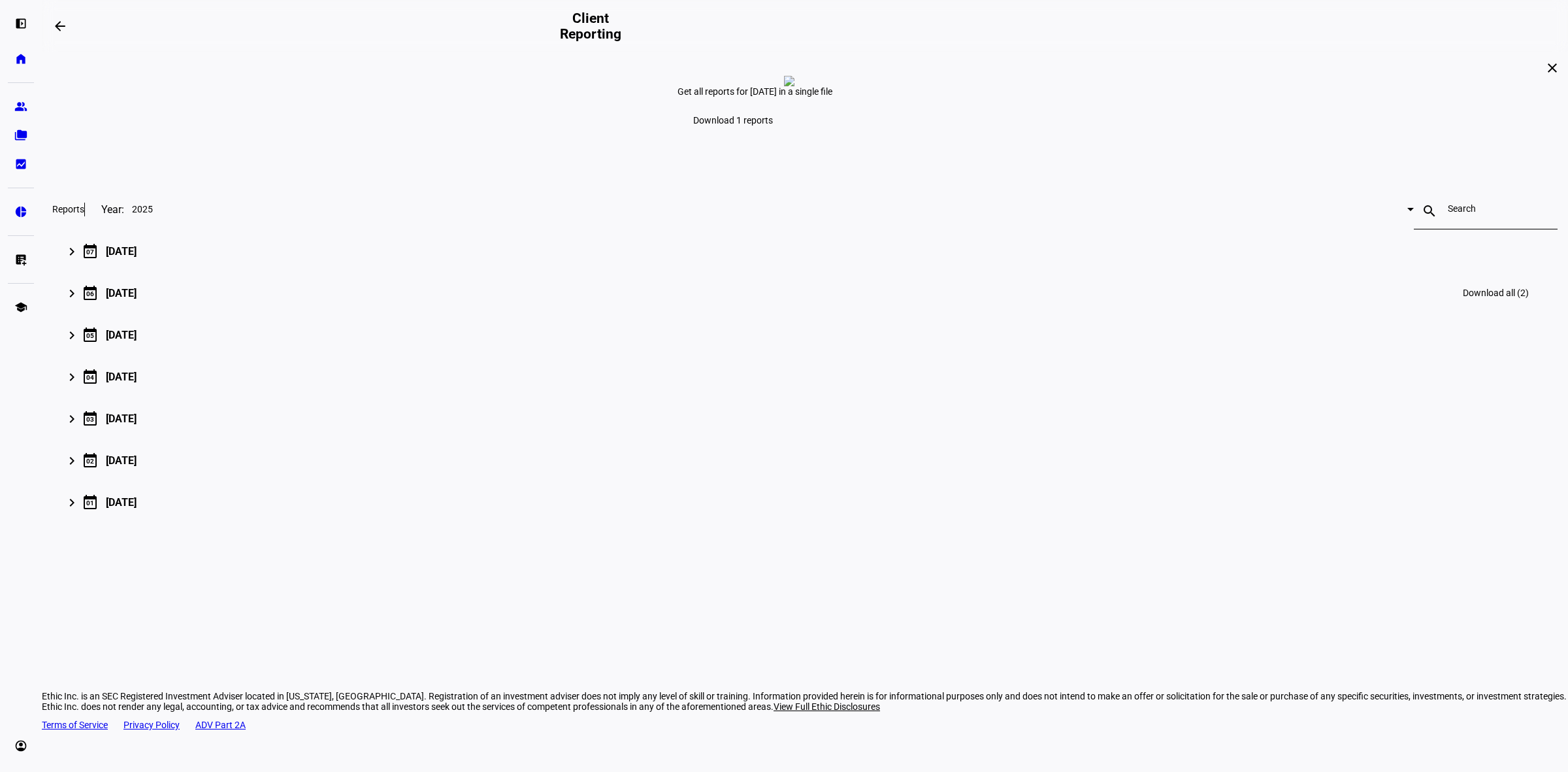
click at [80, 302] on mat-icon "keyboard_arrow_right" at bounding box center [71, 293] width 16 height 16
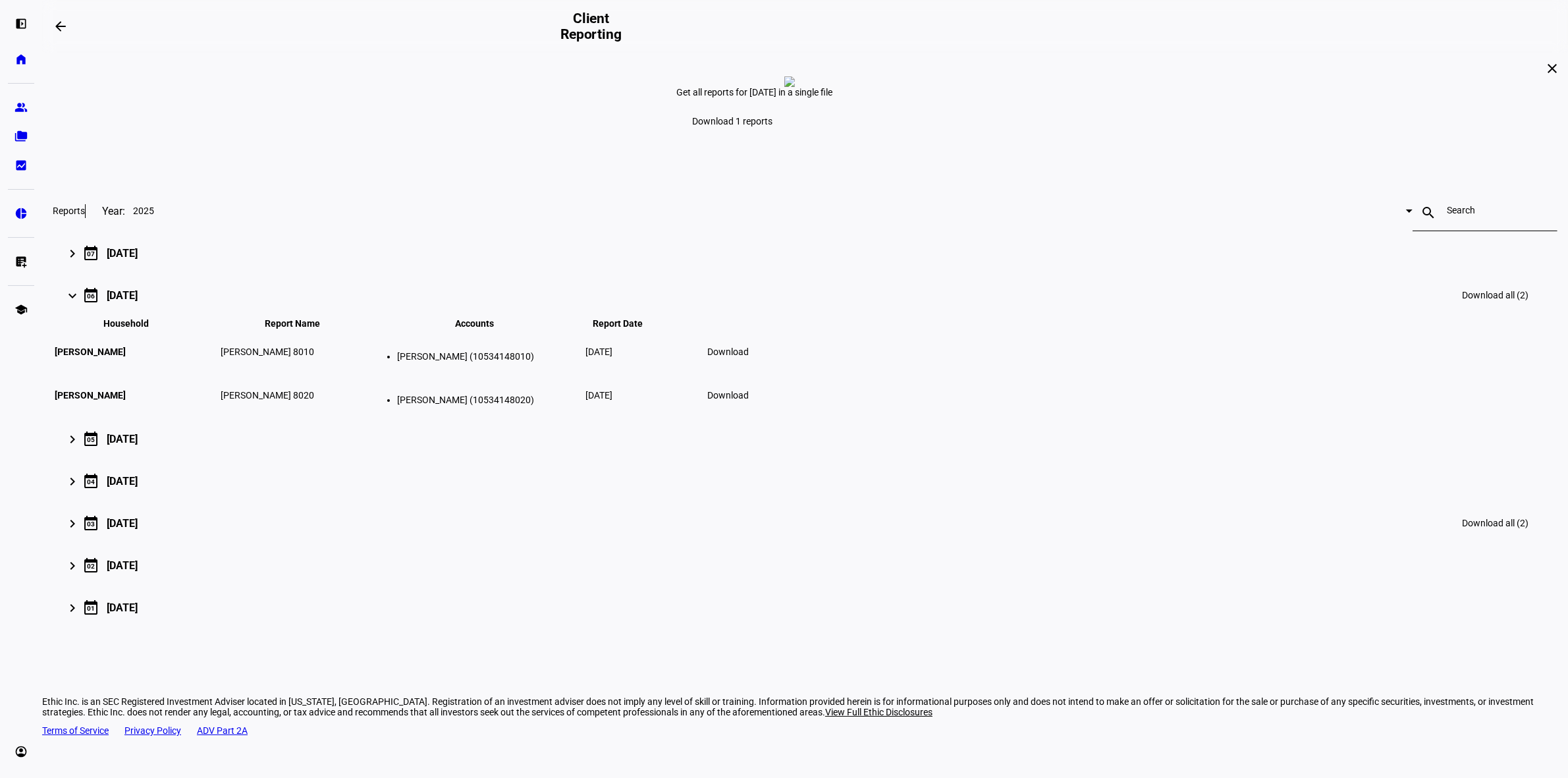
click at [437, 544] on mat-expansion-panel-header "keyboard_arrow_right calendar_today 03 March 2025 Download all (2)" at bounding box center [805, 523] width 1505 height 42
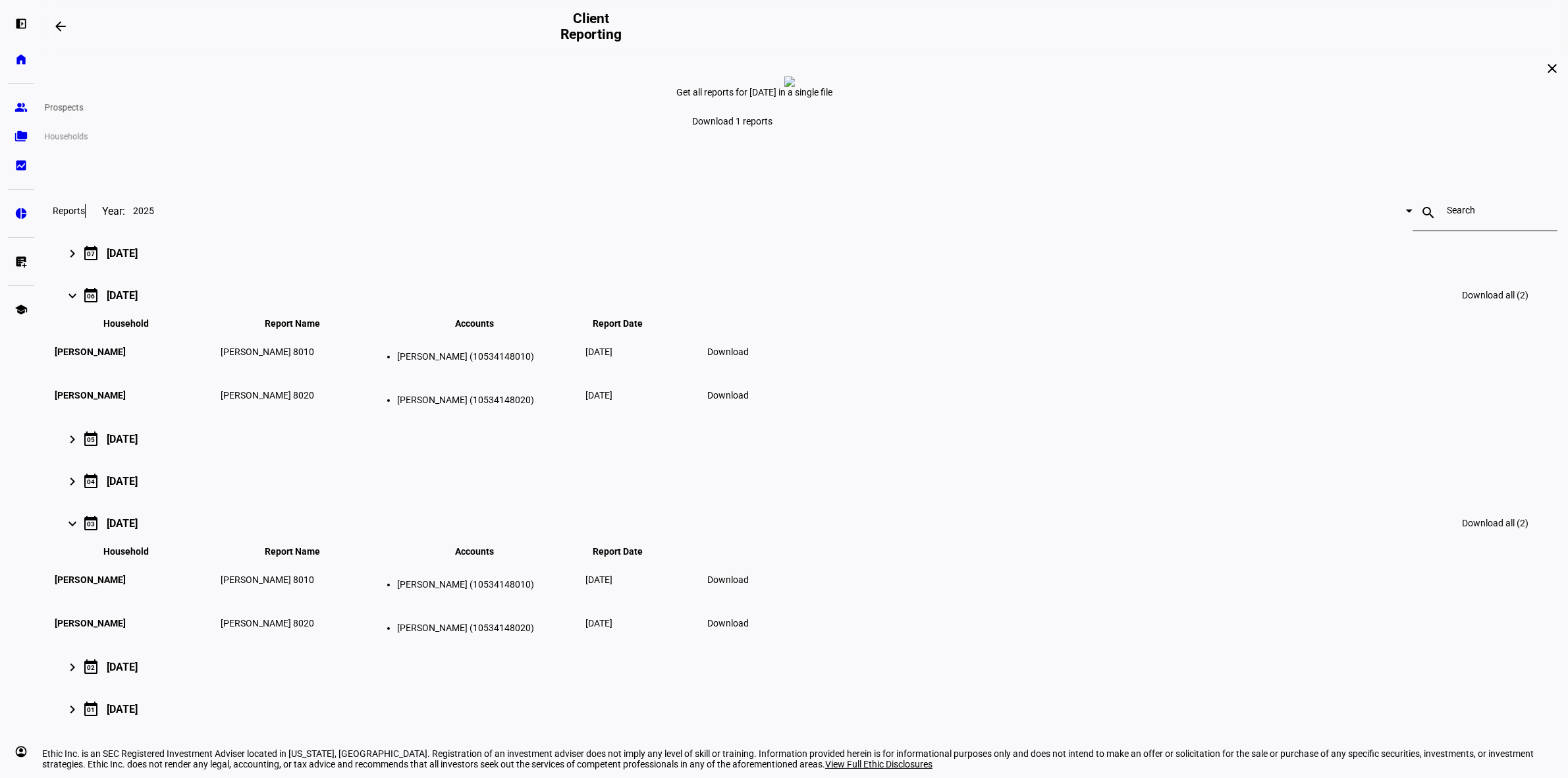
click at [12, 109] on link "group Prospects" at bounding box center [21, 107] width 26 height 26
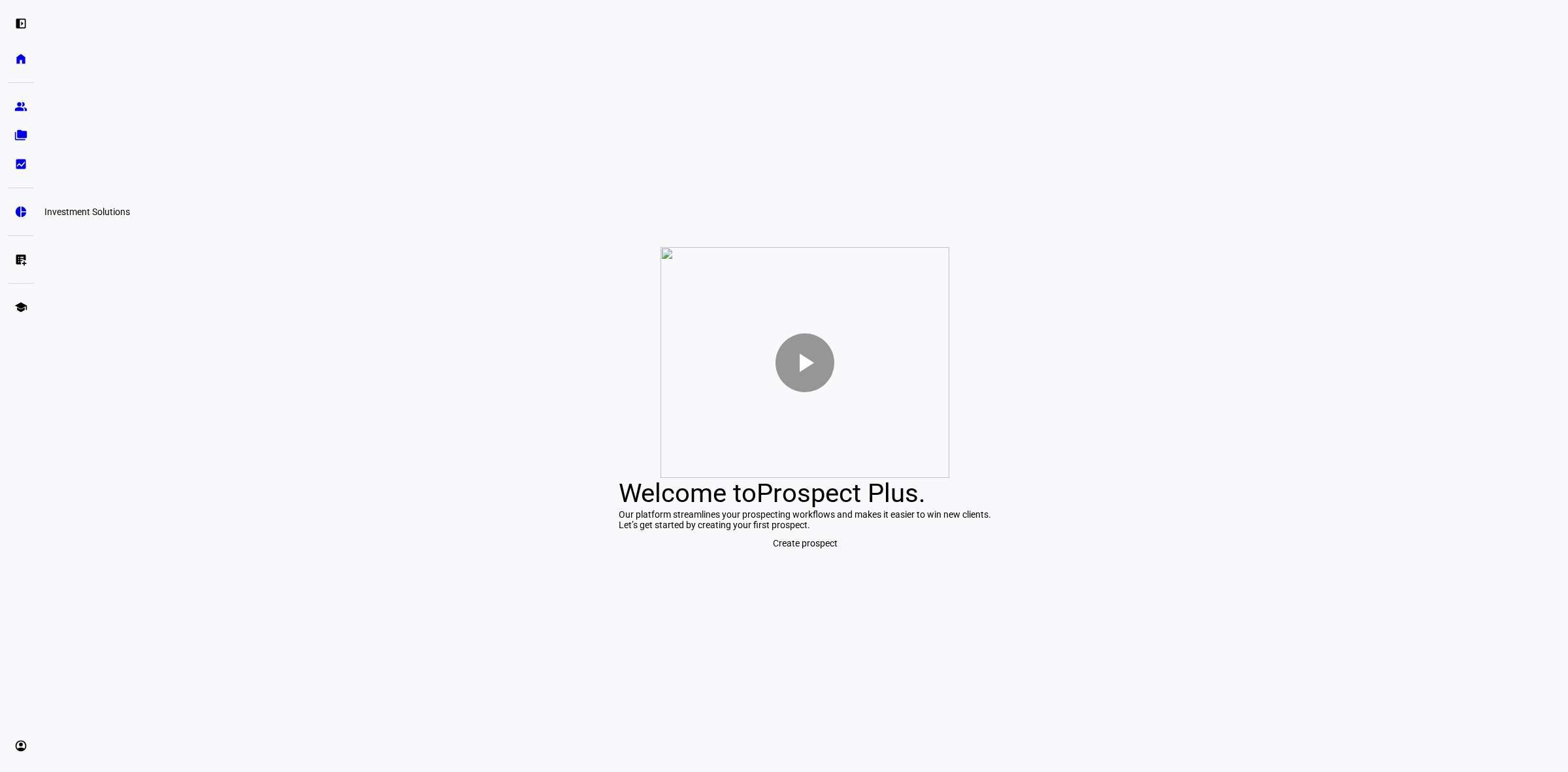
click at [18, 226] on div "left_panel_open home Home Advisors group Prospects folder_copy Households bid_l…" at bounding box center [21, 386] width 41 height 772
click at [18, 216] on eth-mat-symbol "pie_chart" at bounding box center [21, 212] width 13 height 13
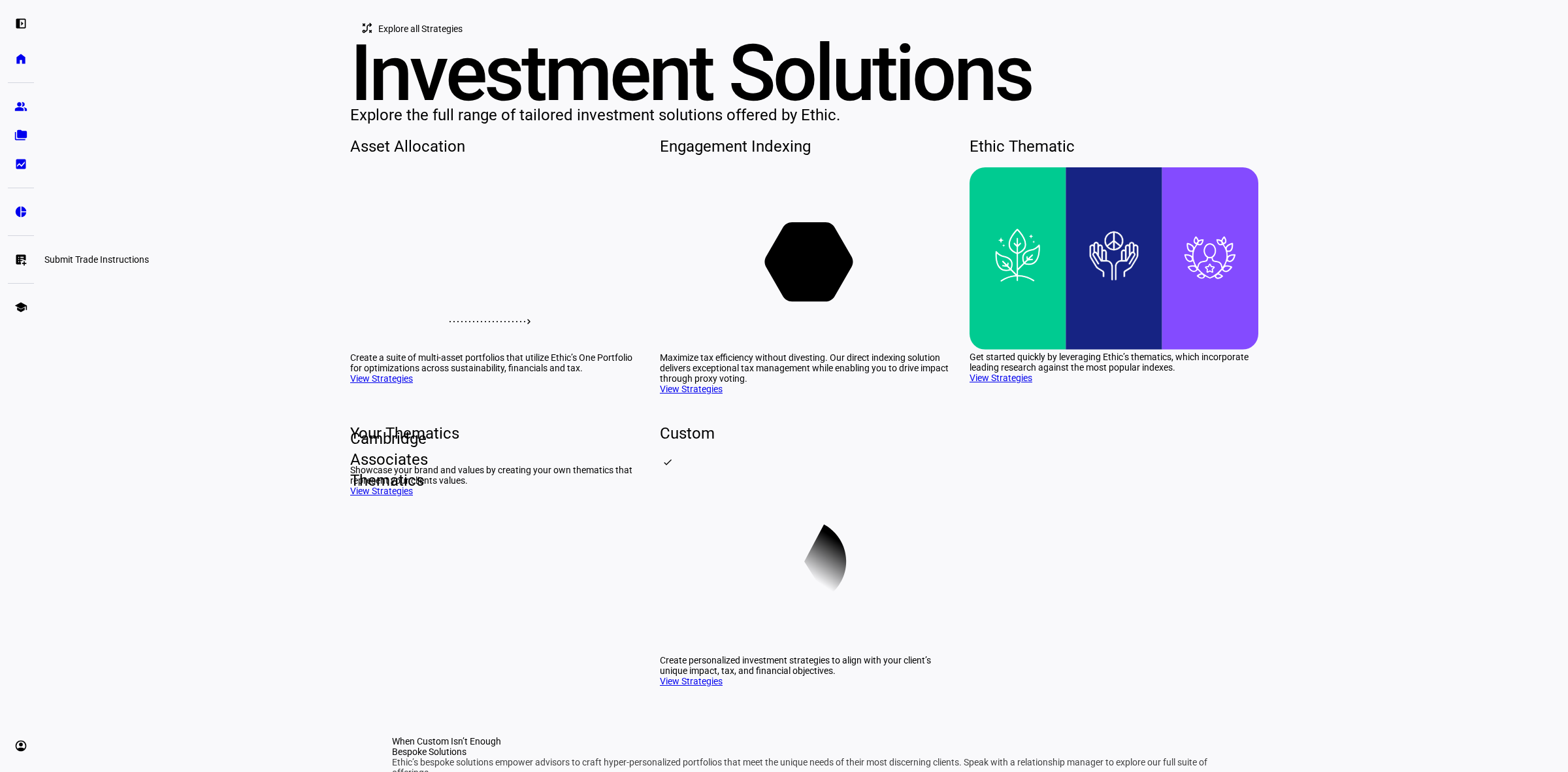
click at [19, 252] on link "list_alt_add Submit Trade Instructions" at bounding box center [21, 259] width 26 height 26
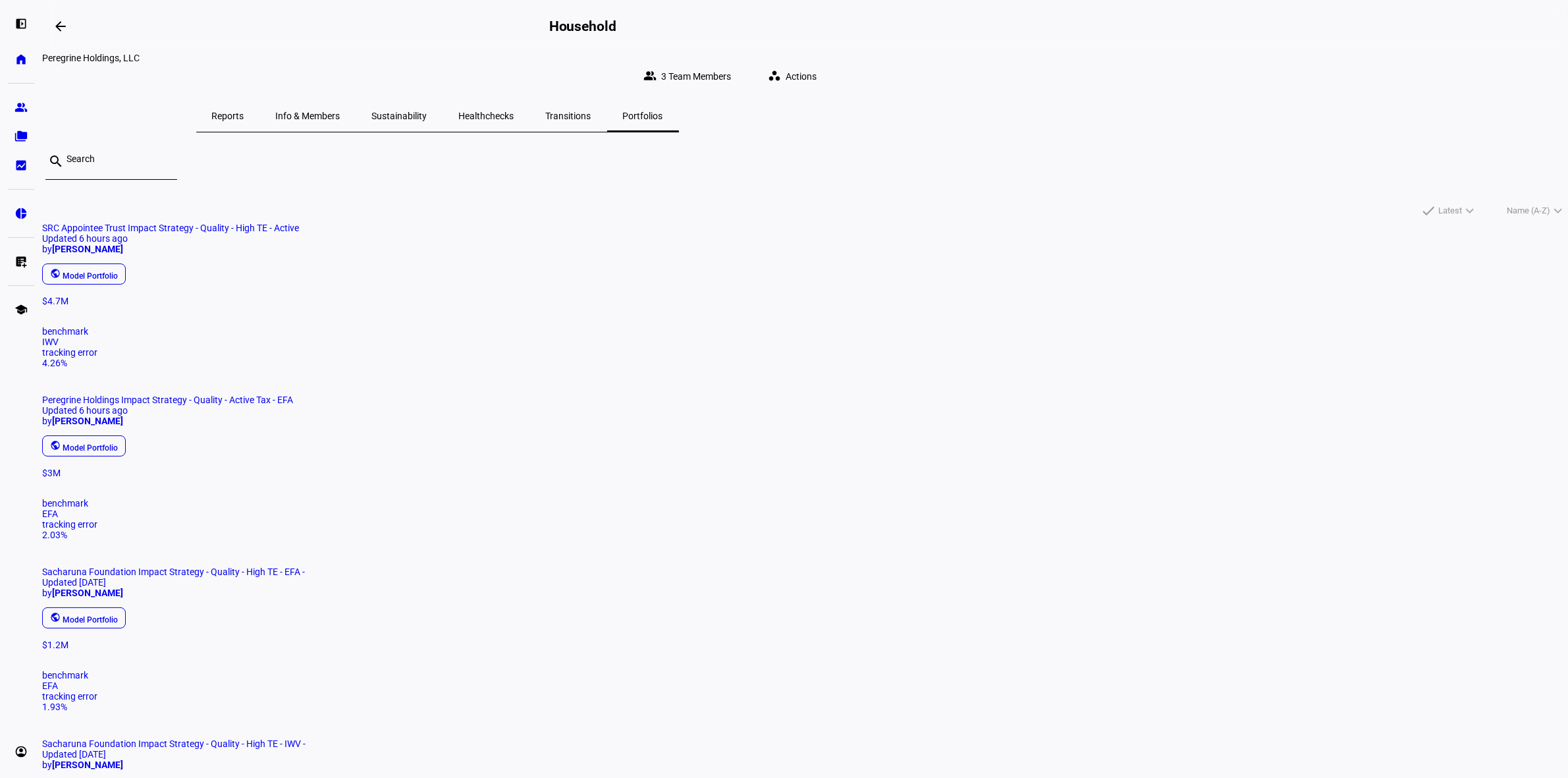
click at [244, 111] on span "Reports" at bounding box center [228, 116] width 32 height 9
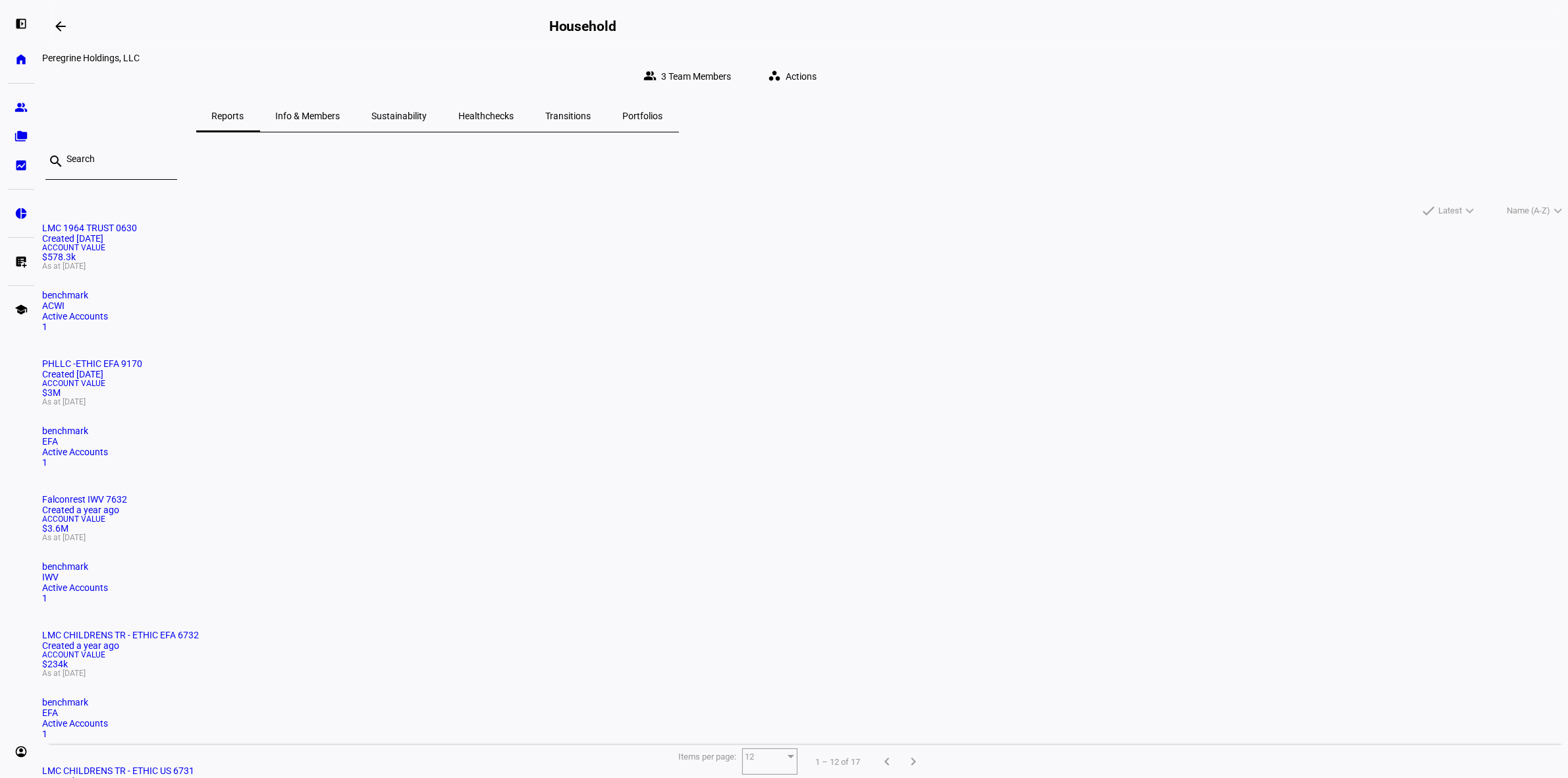
click at [137, 222] on span "LMC 1964 TRUST 0630" at bounding box center [89, 228] width 95 height 10
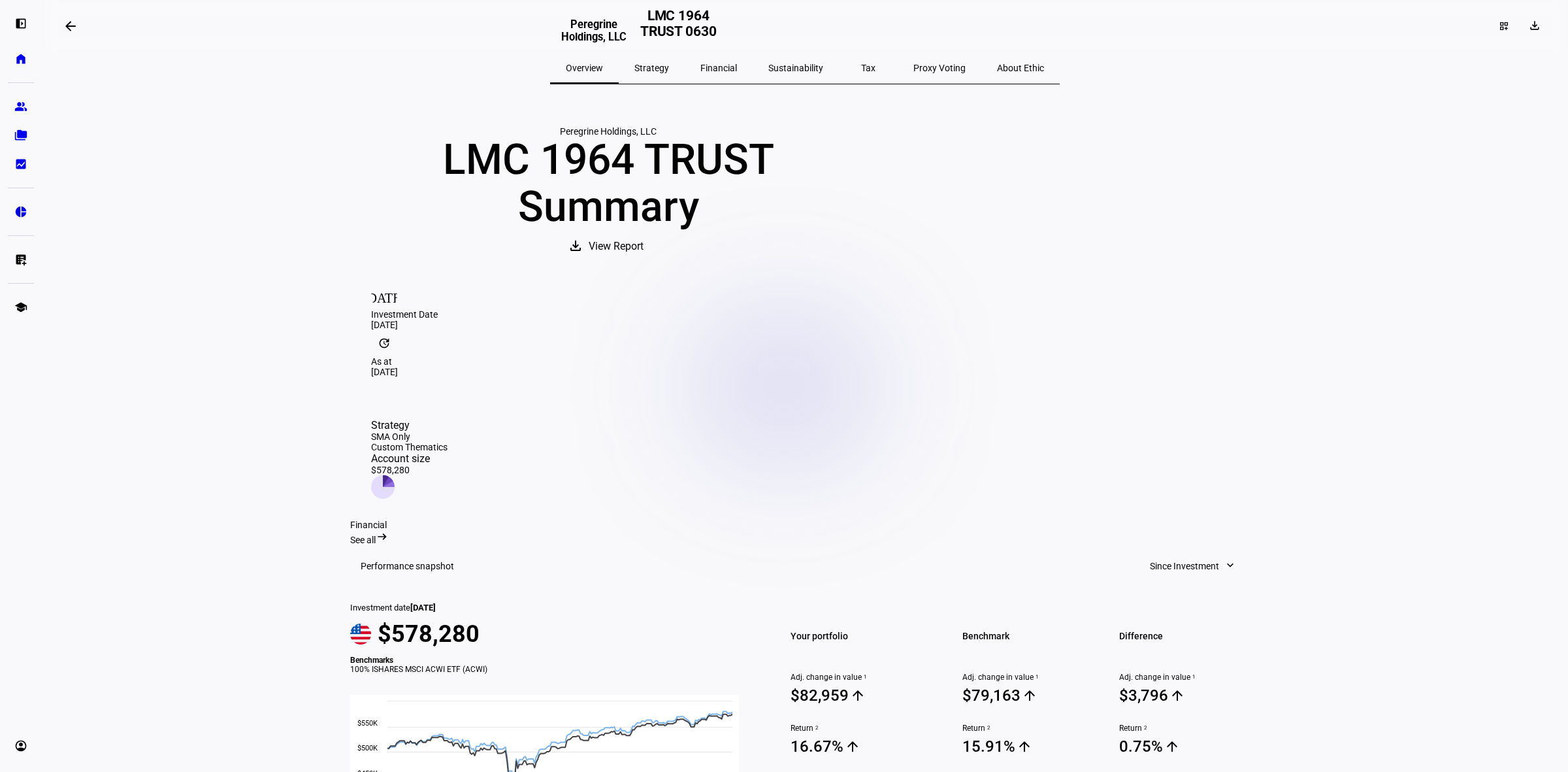
click at [397, 356] on mat-icon "update" at bounding box center [384, 343] width 26 height 26
click at [652, 377] on div "Aug 28, 2025" at bounding box center [805, 372] width 868 height 10
click at [448, 319] on div "Investment Date" at bounding box center [805, 314] width 868 height 10
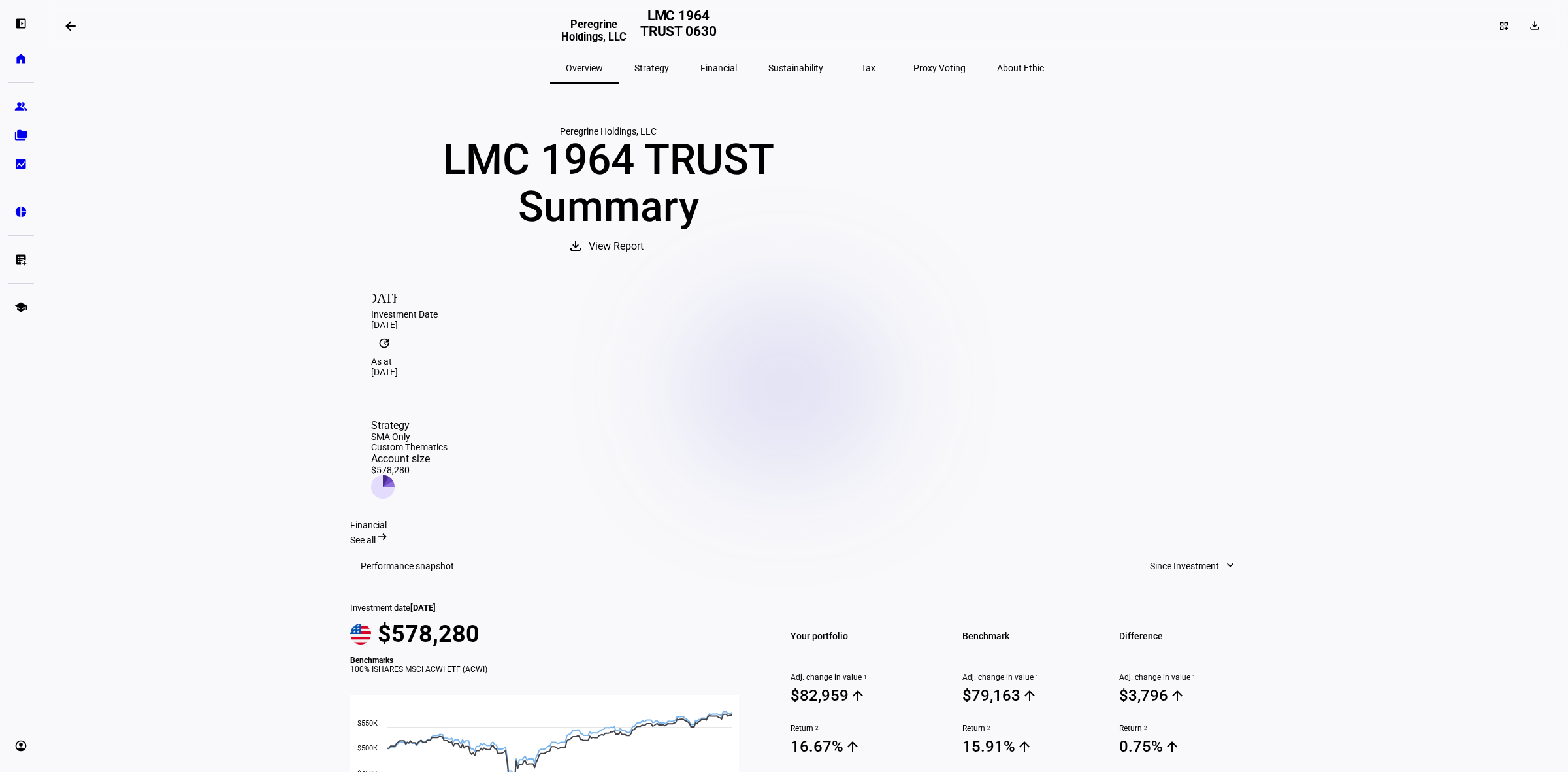
click at [373, 309] on mat-icon "today" at bounding box center [384, 296] width 26 height 26
click at [374, 309] on mat-icon "today" at bounding box center [384, 296] width 26 height 26
click at [419, 330] on div "Jan 15, 2025" at bounding box center [805, 325] width 868 height 10
click at [420, 330] on div "Jan 15, 2025" at bounding box center [805, 325] width 868 height 10
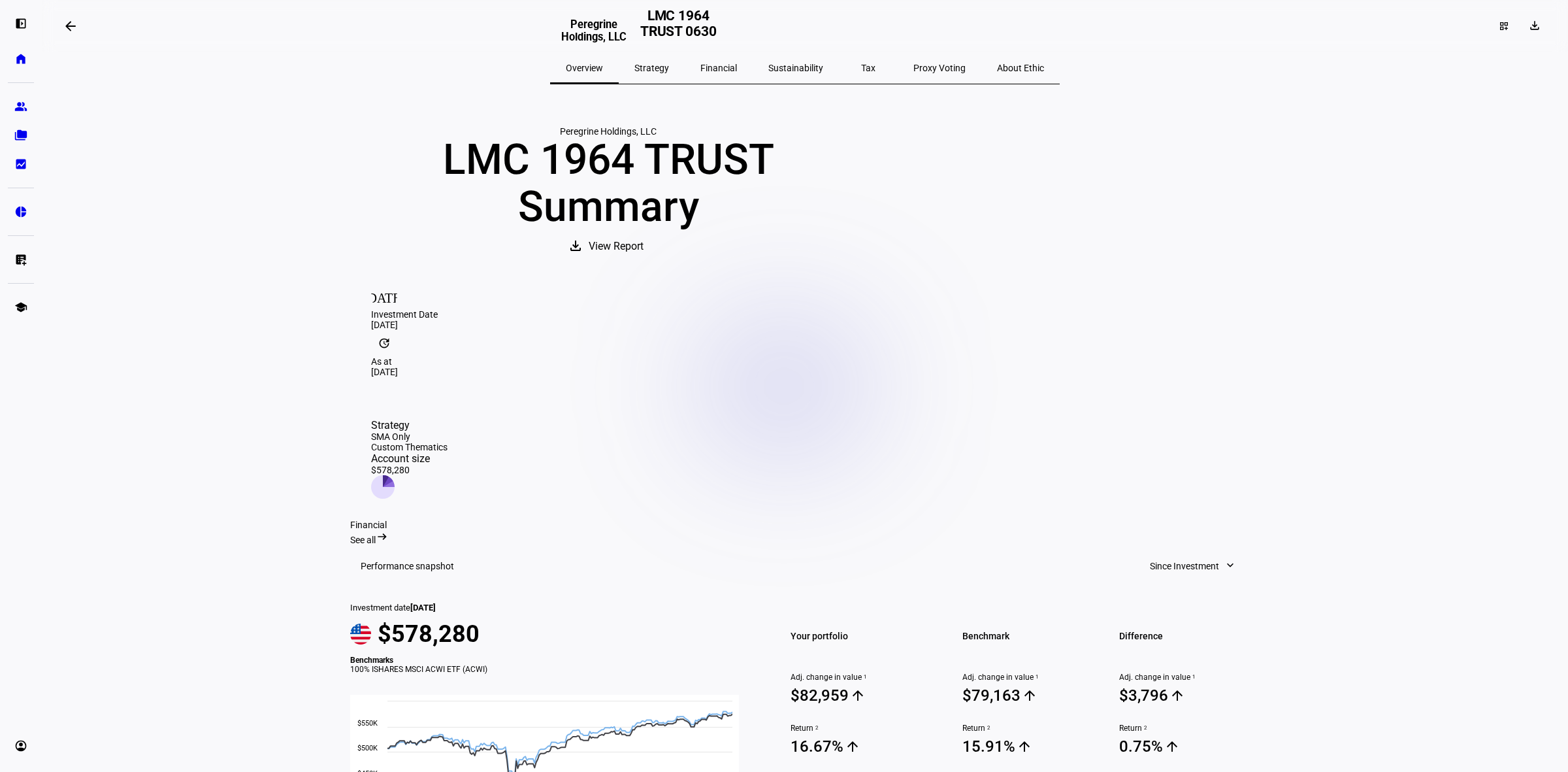
click at [395, 475] on icon at bounding box center [383, 487] width 24 height 24
click at [1242, 519] on div "Financial See all arrow_right_alt" at bounding box center [805, 532] width 910 height 25
click at [389, 530] on mat-icon "arrow_right_alt" at bounding box center [382, 537] width 13 height 13
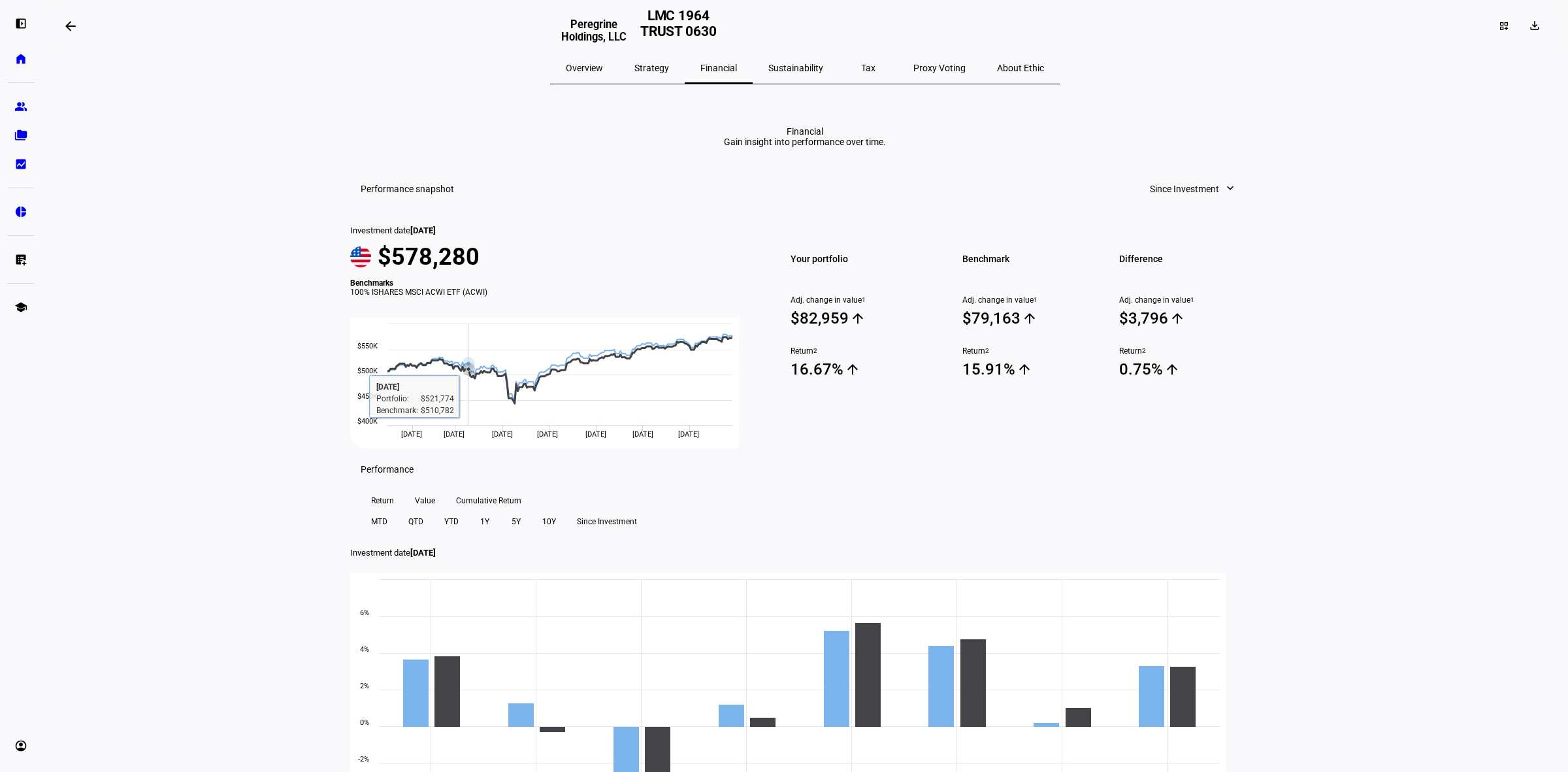
click at [480, 448] on rect at bounding box center [544, 383] width 389 height 130
click at [549, 383] on icon at bounding box center [542, 376] width 13 height 13
click at [603, 70] on span "Overview" at bounding box center [584, 68] width 37 height 9
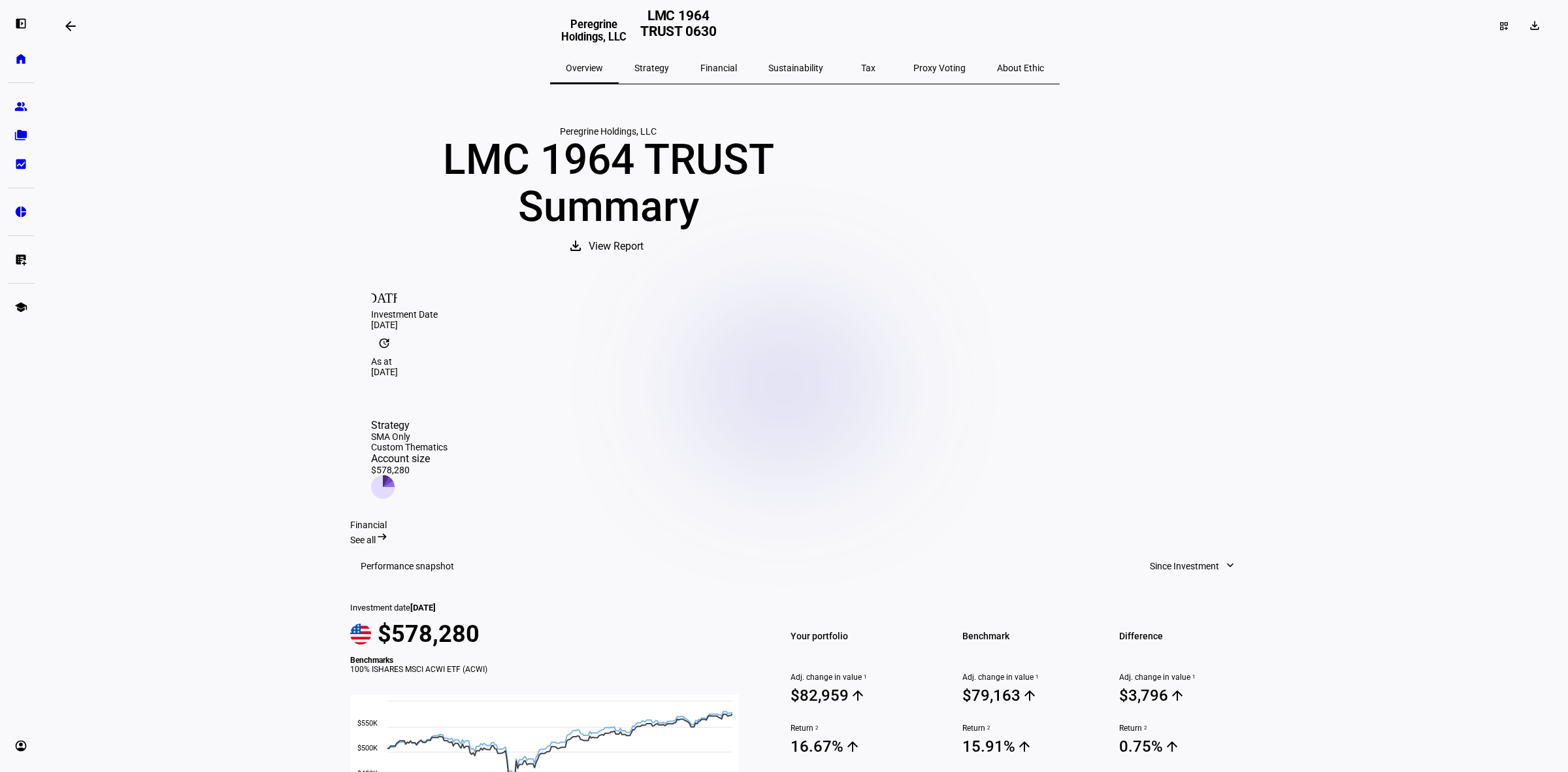
click at [621, 377] on div "update As at Aug 28, 2025" at bounding box center [805, 354] width 868 height 47
click at [622, 377] on div "update As at Aug 28, 2025" at bounding box center [805, 354] width 868 height 47
click at [623, 377] on div "update As at Aug 28, 2025" at bounding box center [805, 354] width 868 height 47
click at [447, 419] on div "Strategy SMA Only Custom Thematics Account size $578,280" at bounding box center [409, 459] width 76 height 80
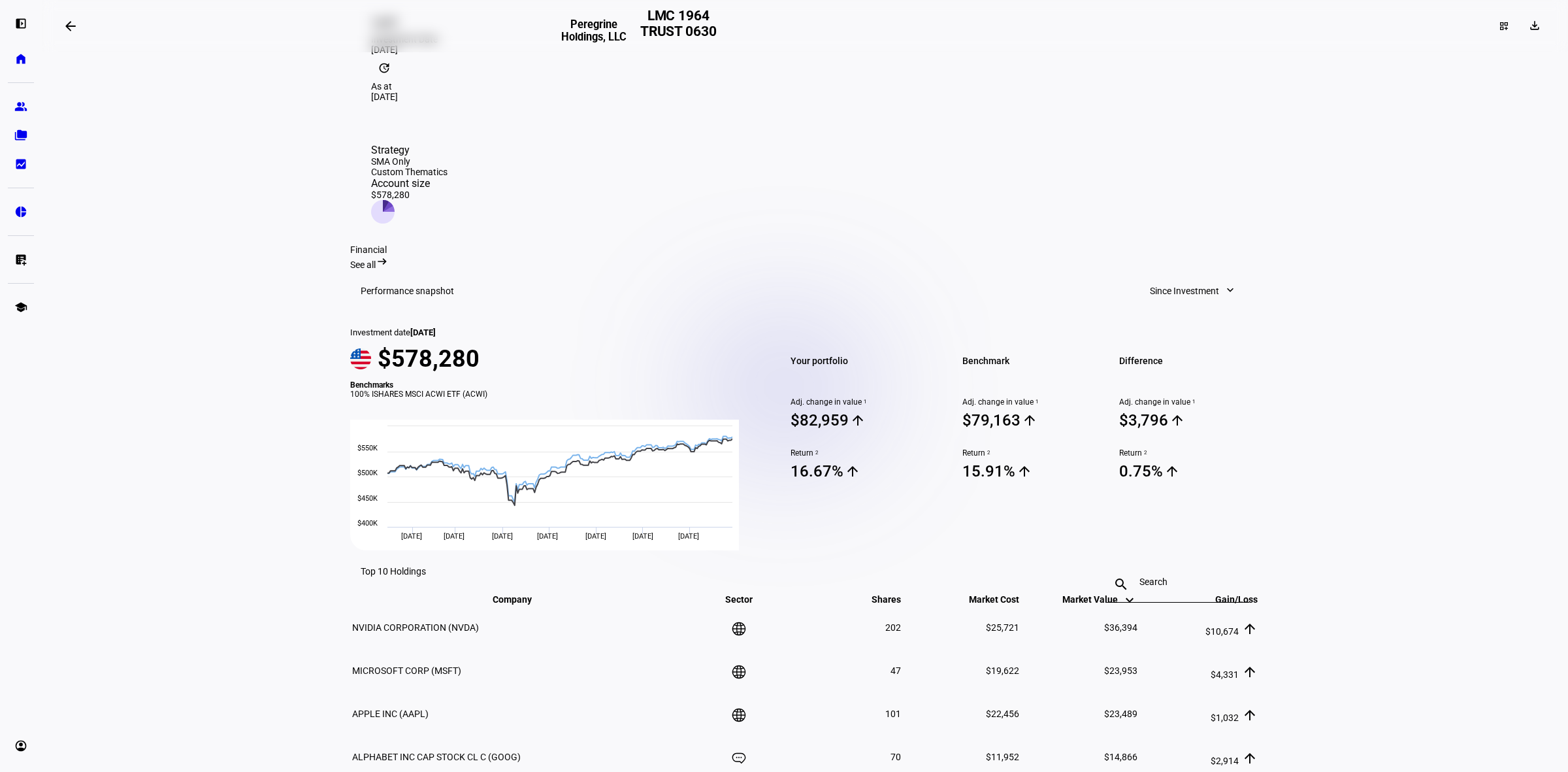
scroll to position [31, 0]
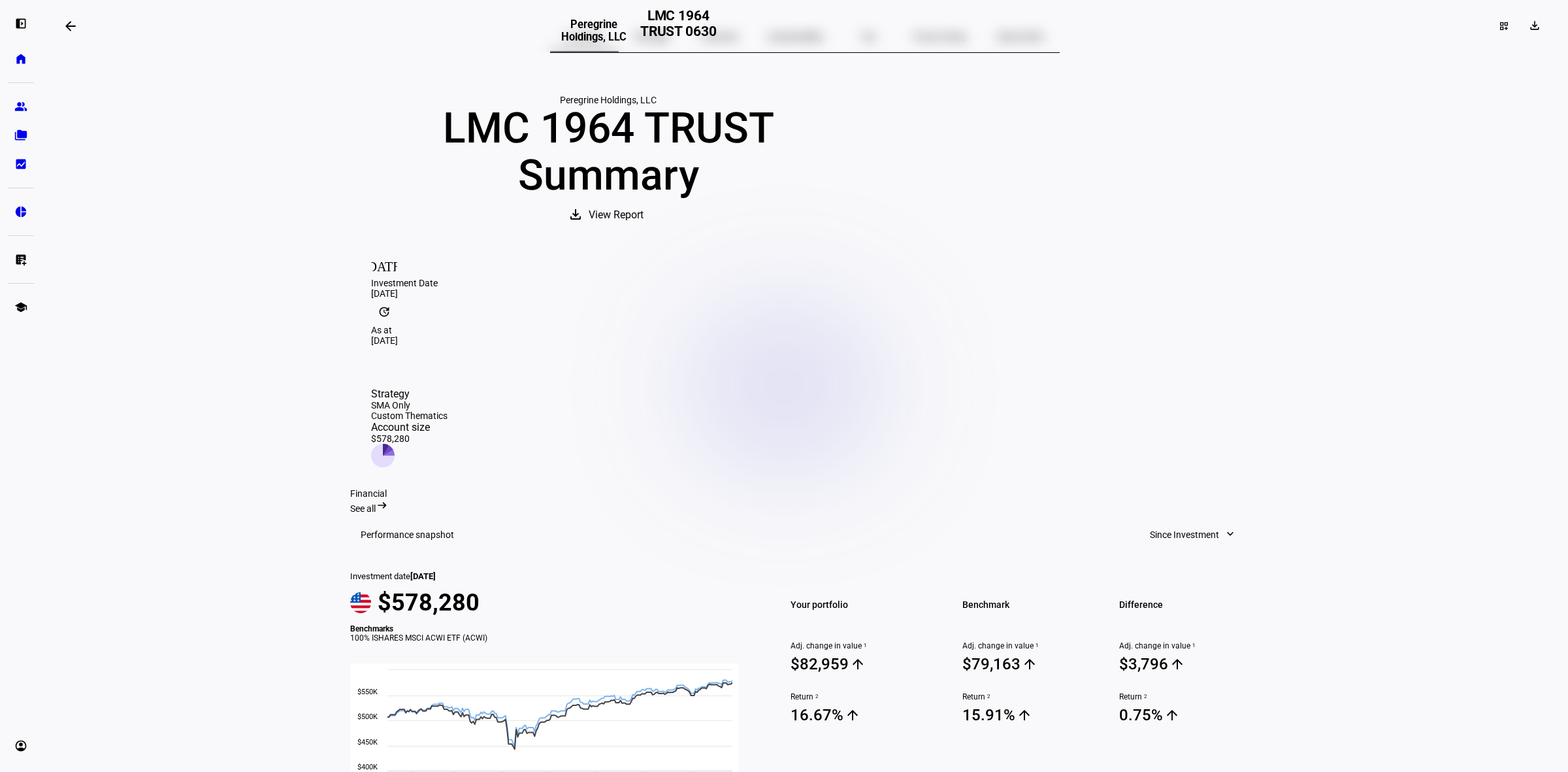
click at [18, 171] on link "bid_landscape Client Reporting" at bounding box center [21, 164] width 26 height 26
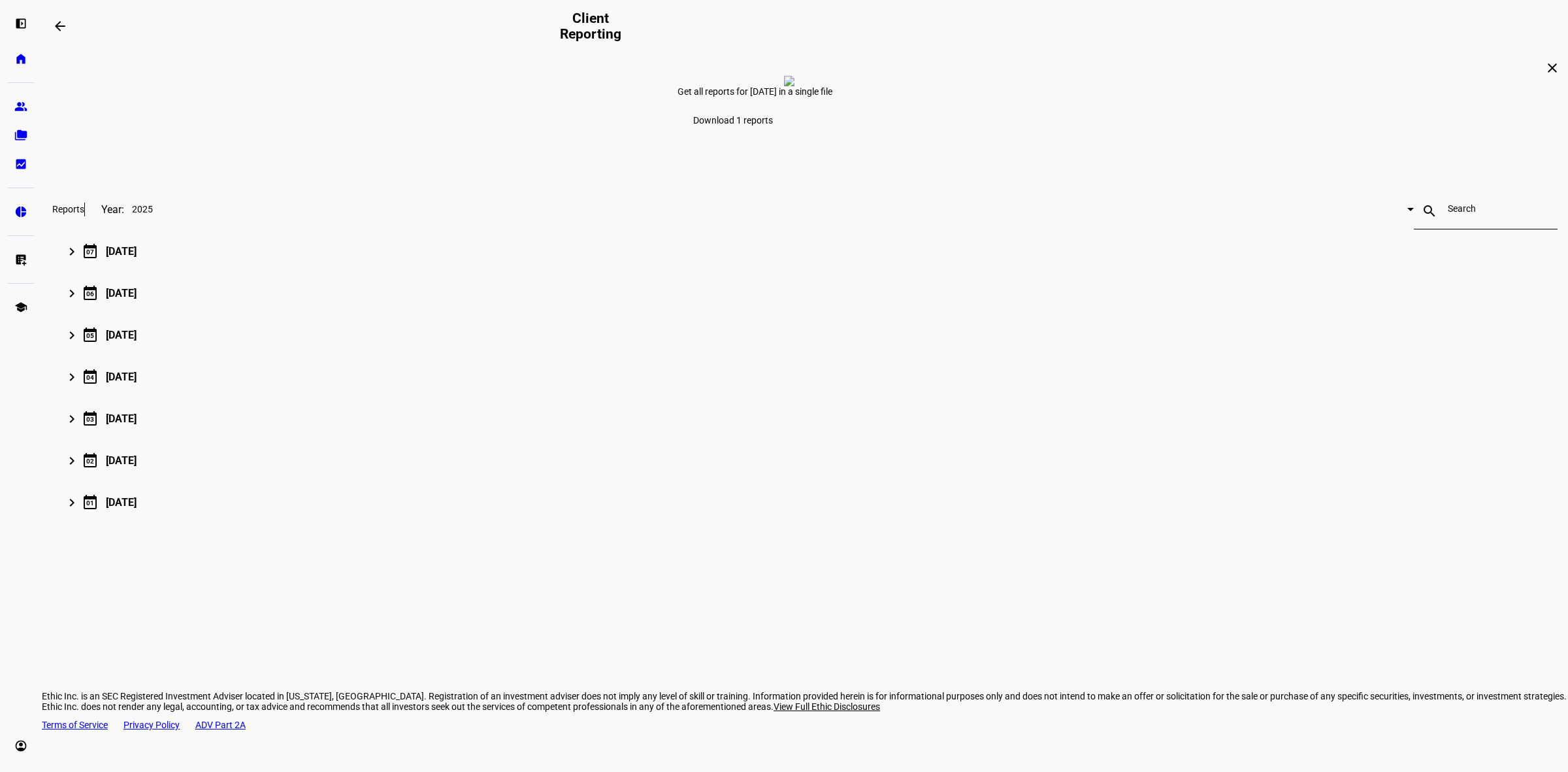
click at [1370, 402] on div "close Get all reports for [DATE] in a single file Download 1 reports Reports Ye…" at bounding box center [804, 293] width 1527 height 481
click at [20, 139] on eth-mat-symbol "folder_copy" at bounding box center [21, 136] width 13 height 13
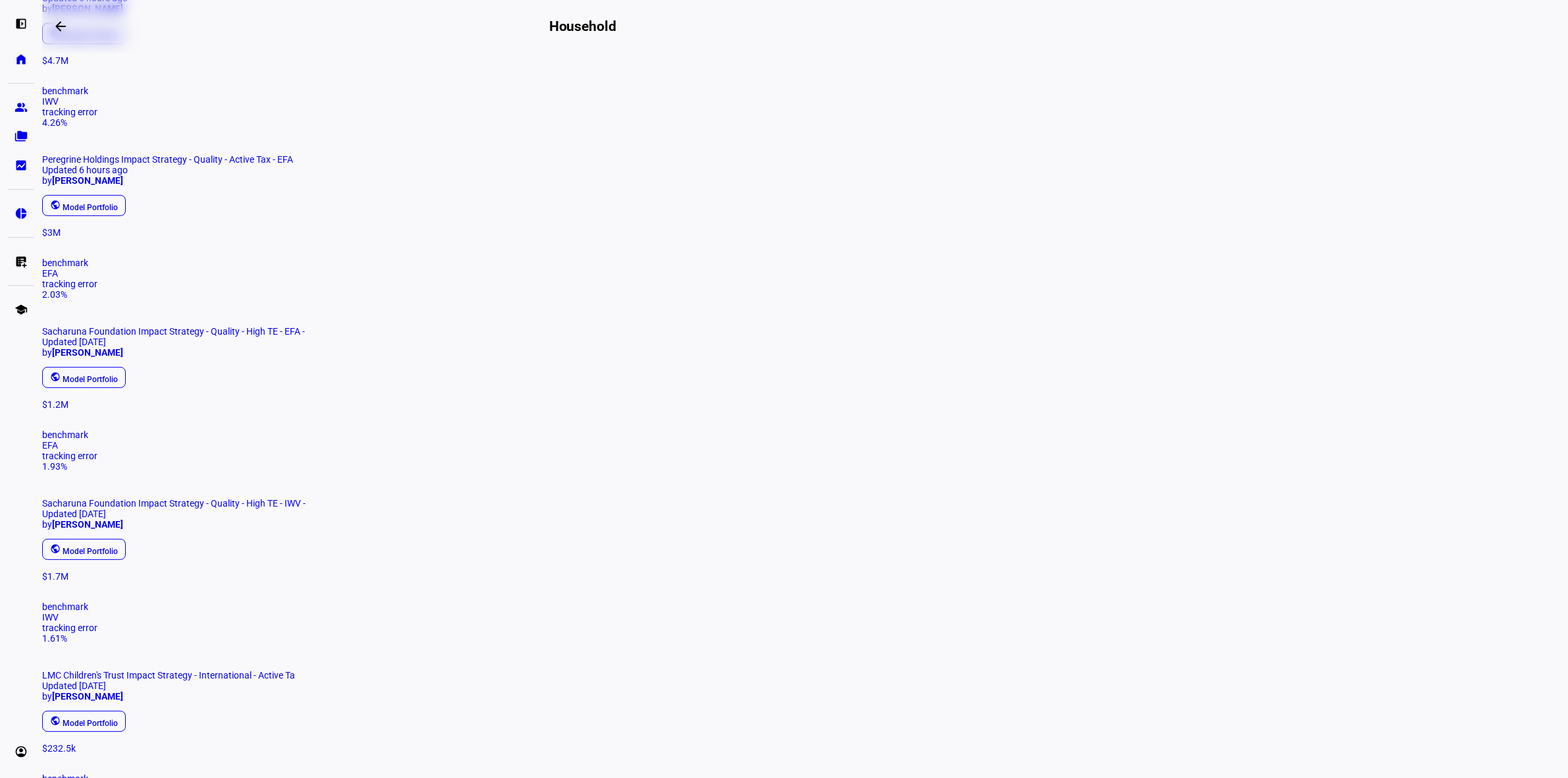
scroll to position [247, 0]
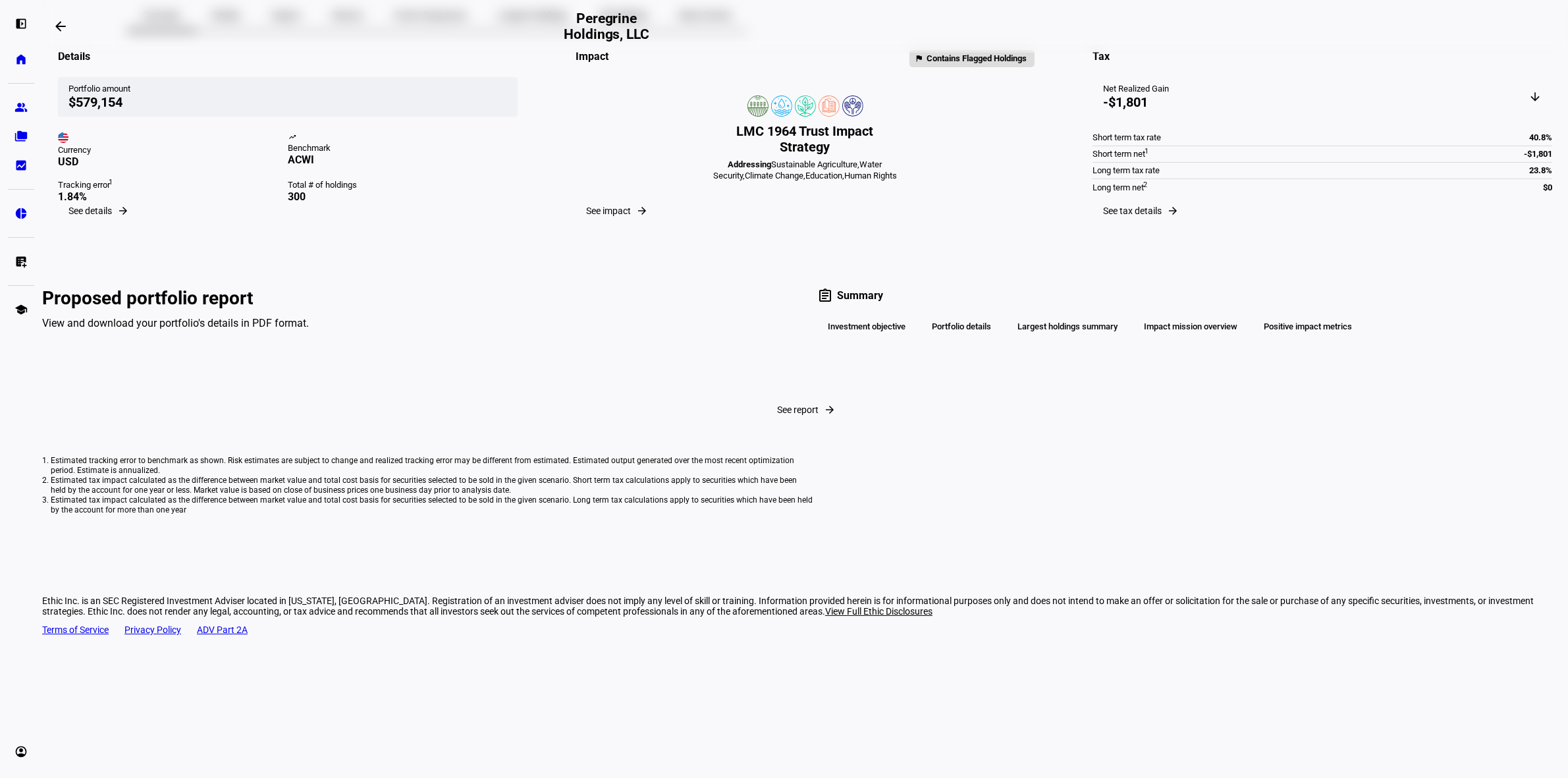
scroll to position [7, 0]
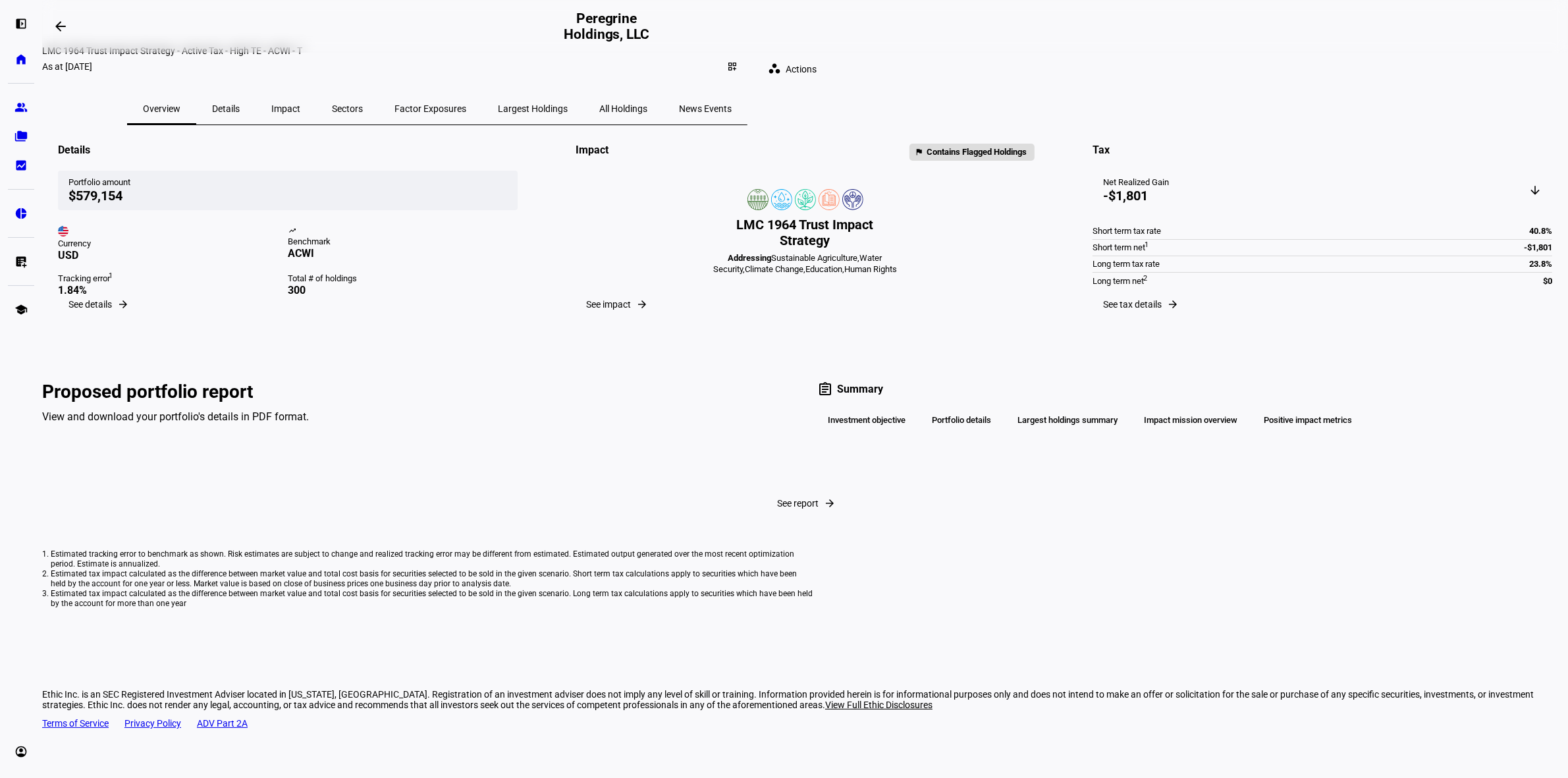
click at [255, 97] on div "Details" at bounding box center [225, 108] width 59 height 31
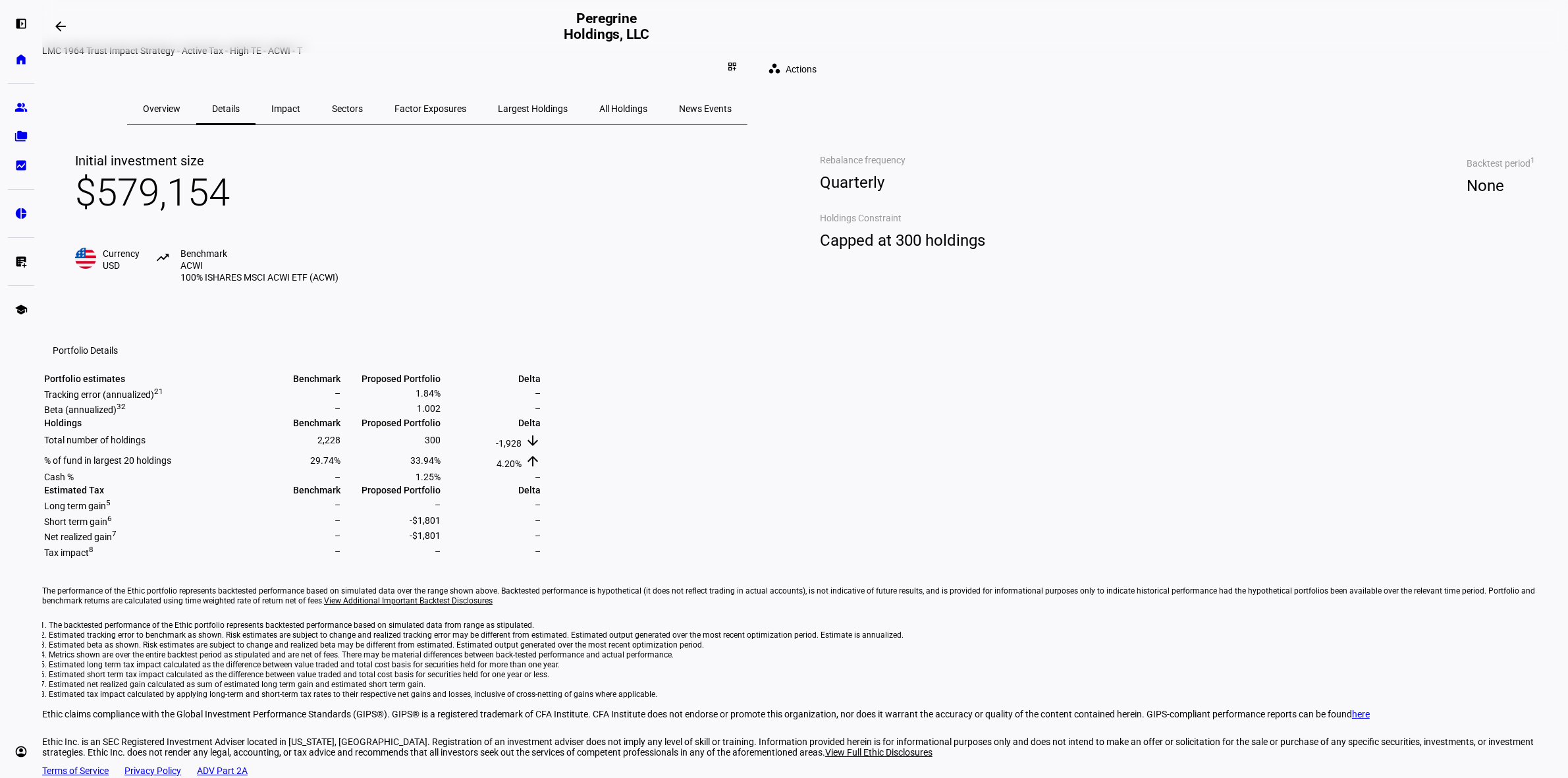
click at [300, 104] on span "Impact" at bounding box center [285, 108] width 29 height 9
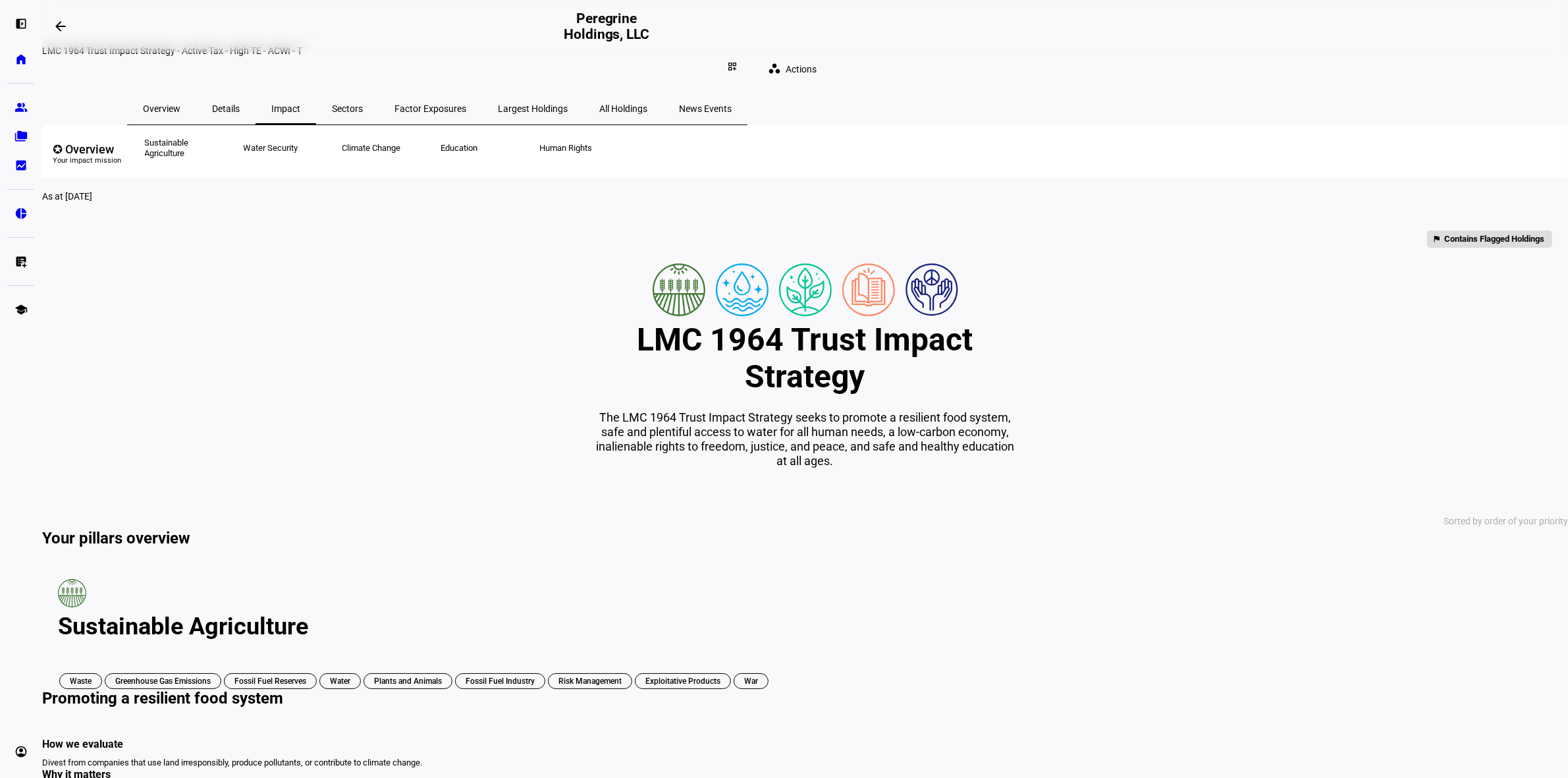
click at [363, 104] on span "Sectors" at bounding box center [347, 108] width 31 height 9
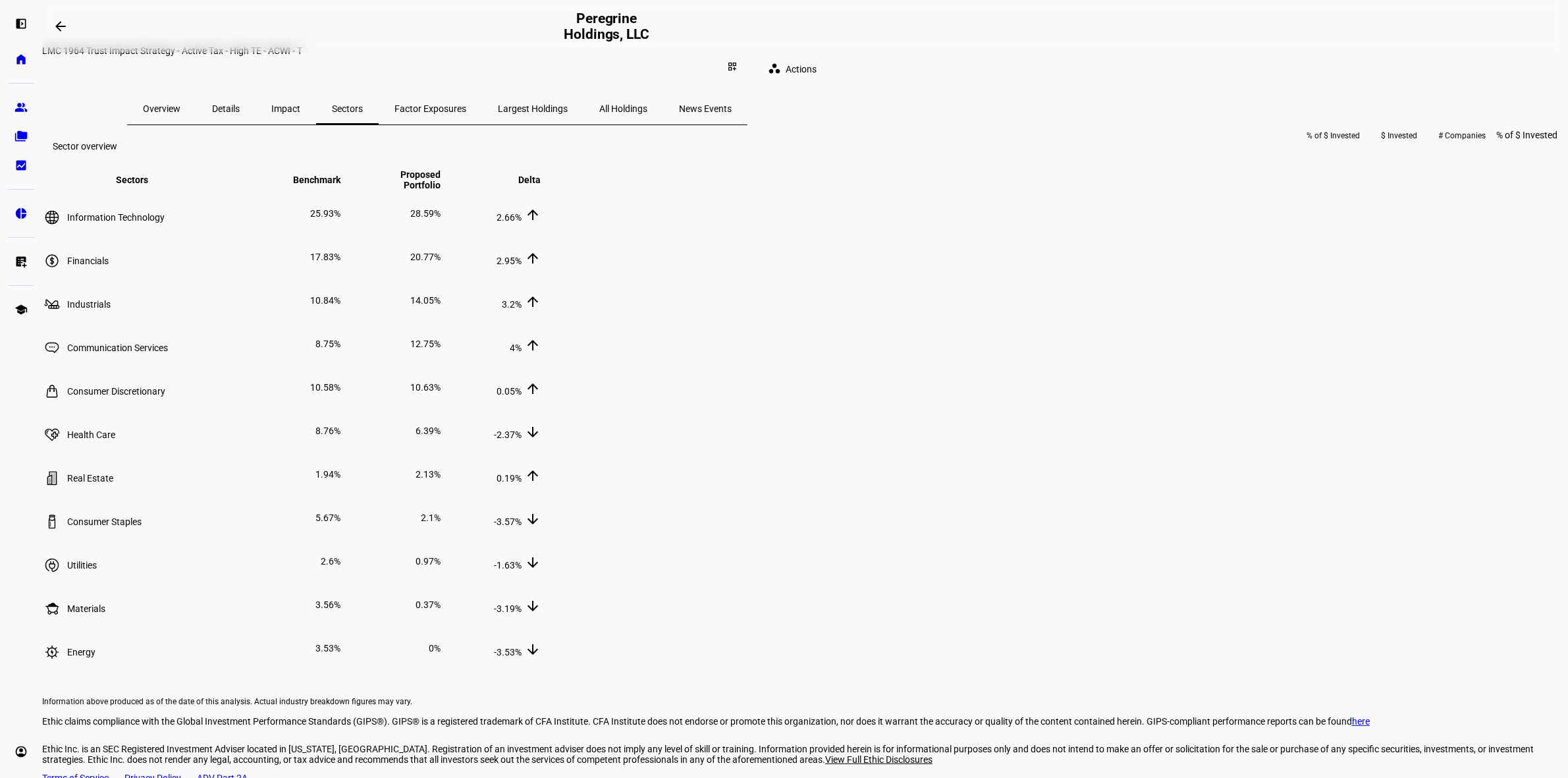
click at [466, 104] on span "Factor Exposures" at bounding box center [430, 108] width 72 height 9
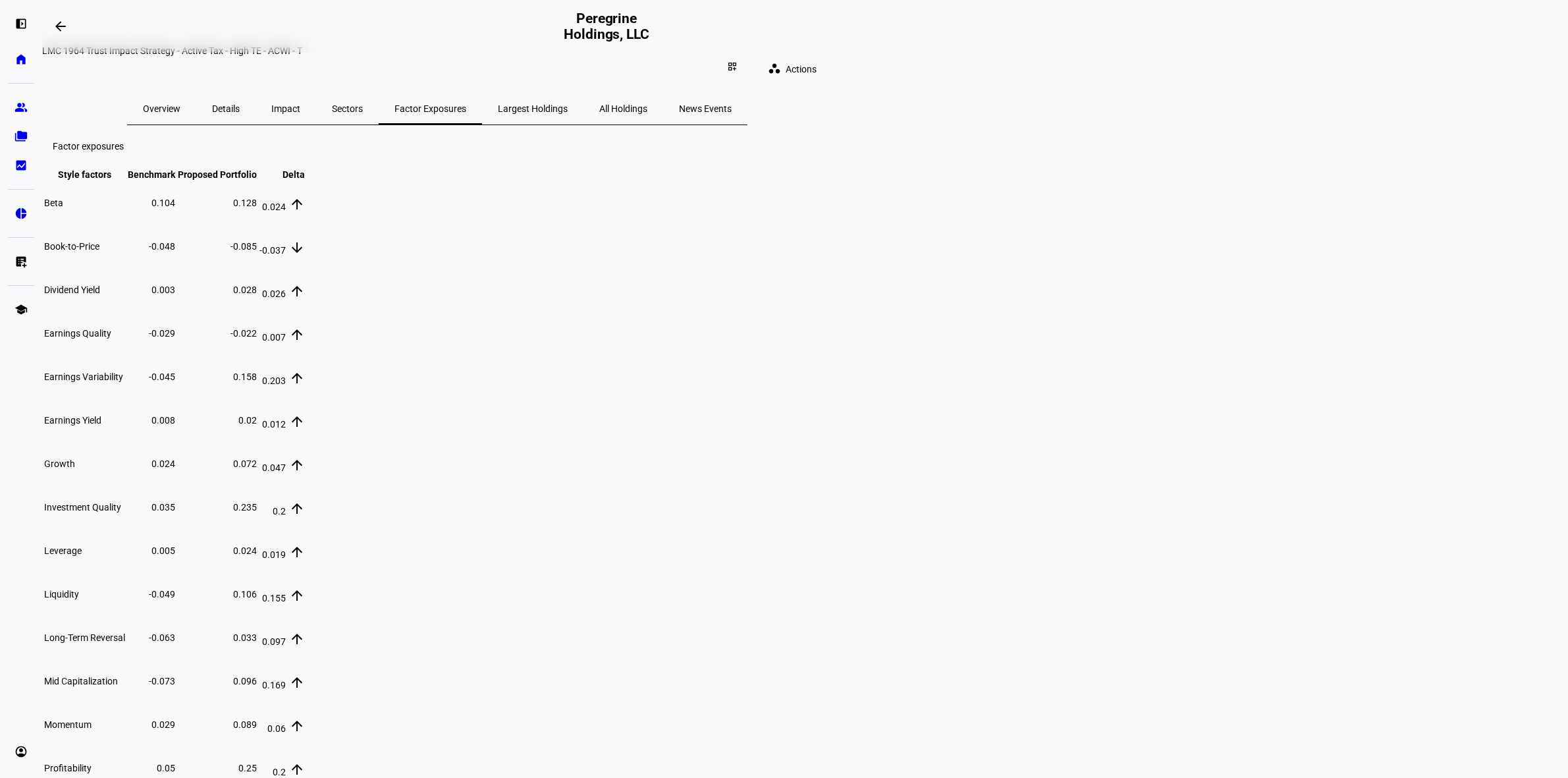
click at [731, 104] on span "News Events" at bounding box center [705, 108] width 53 height 9
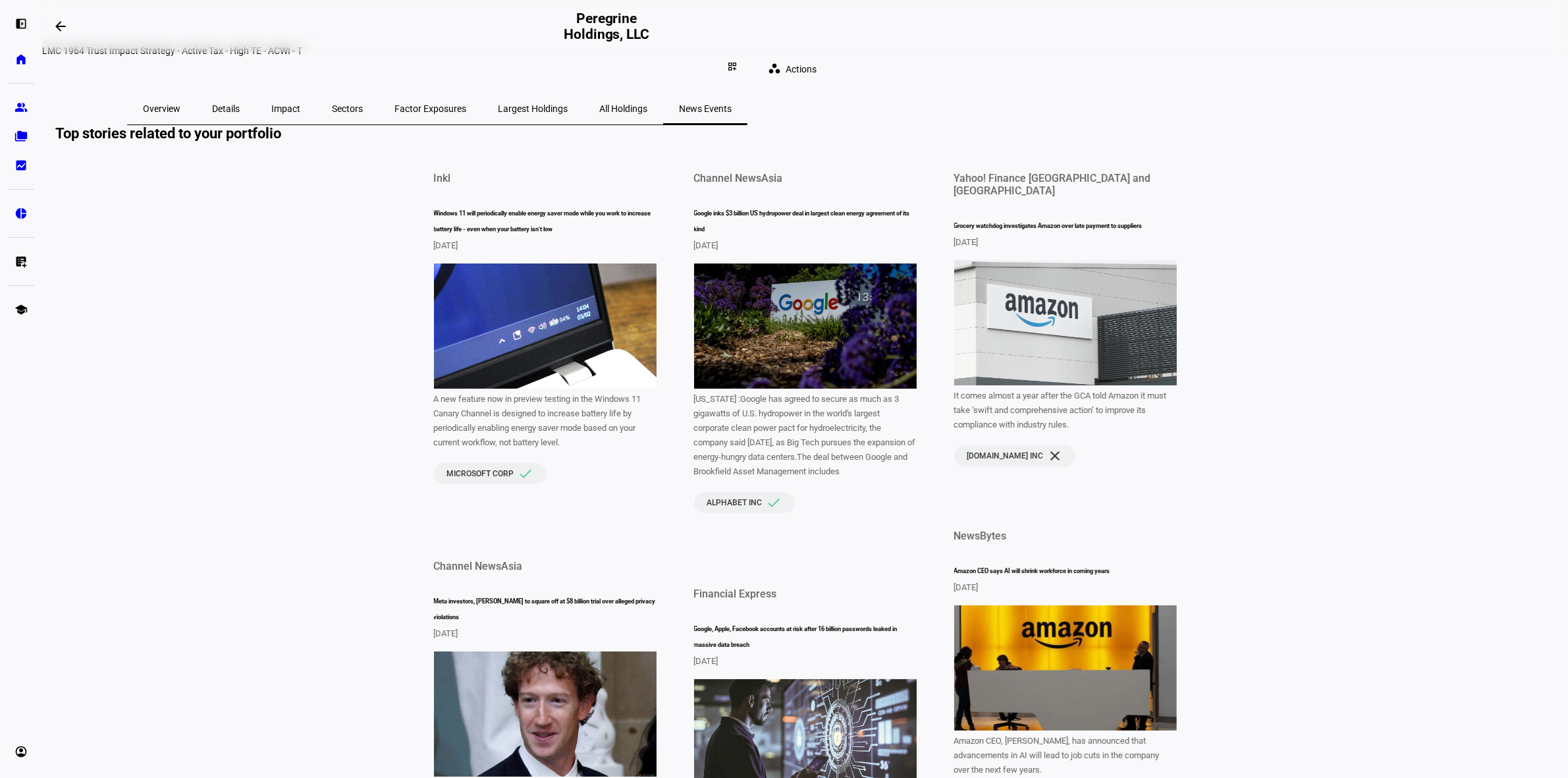
click at [647, 104] on span "All Holdings" at bounding box center [623, 108] width 48 height 9
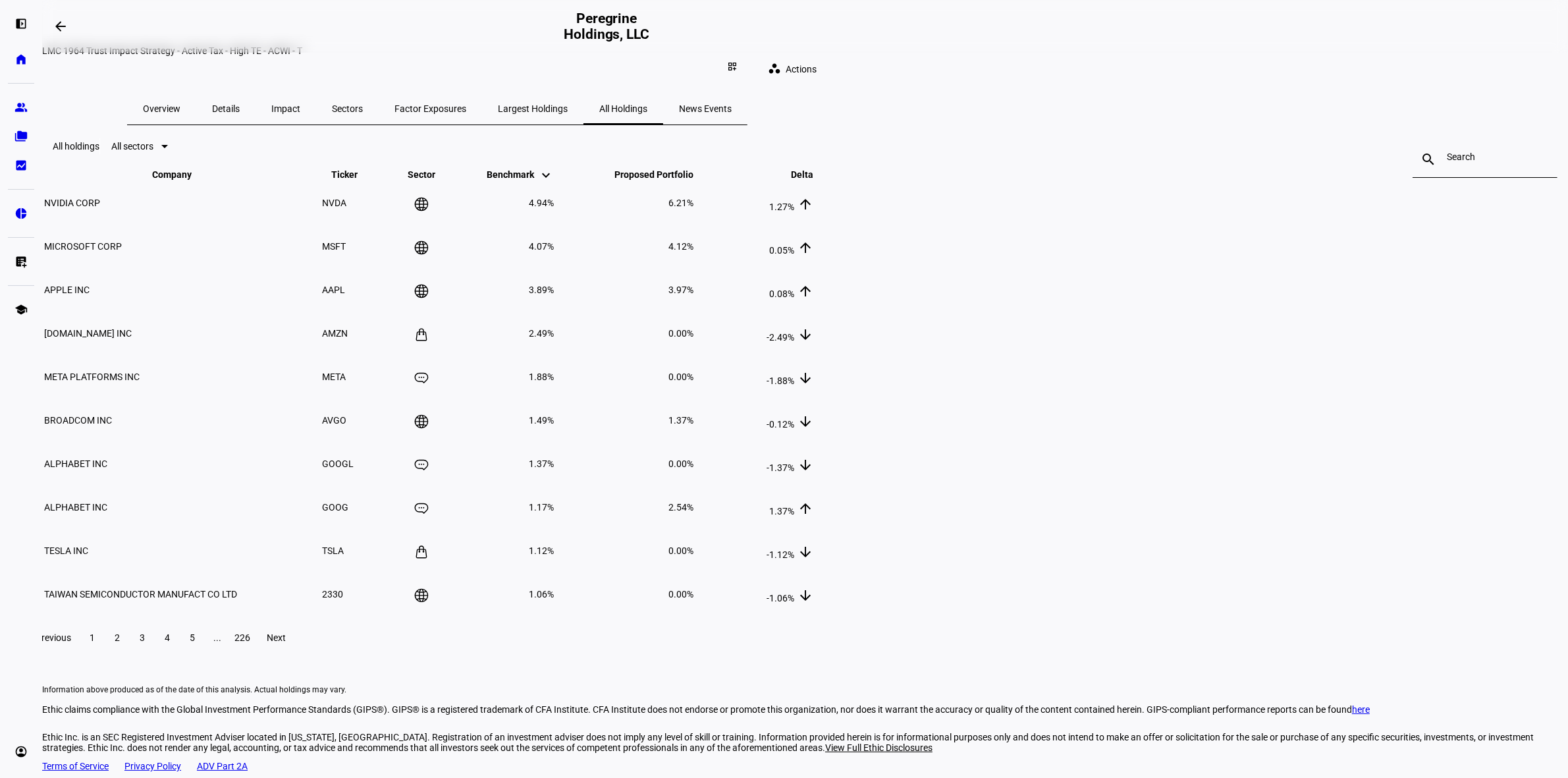
click at [567, 93] on span "Largest Holdings" at bounding box center [533, 108] width 70 height 31
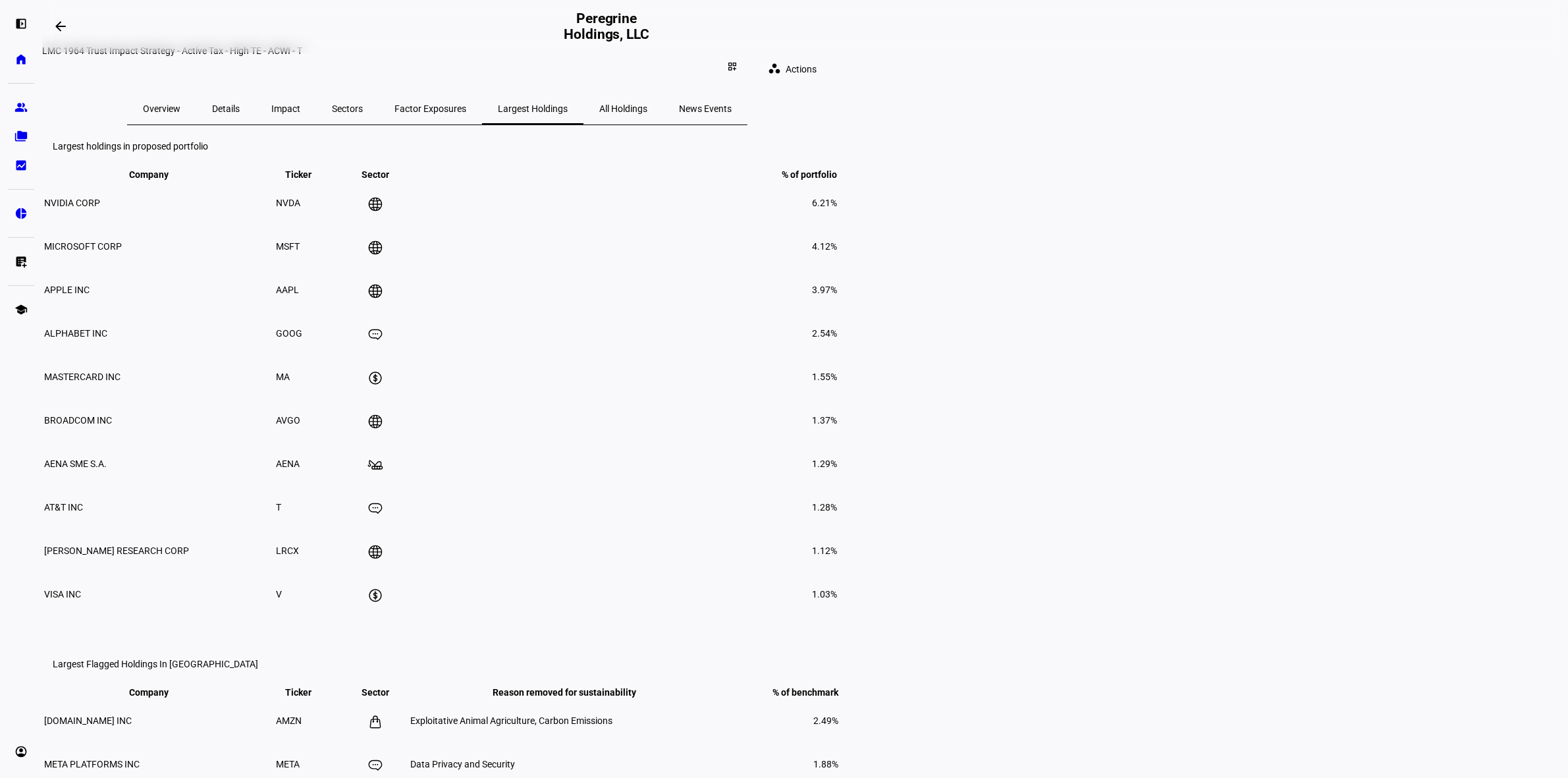
click at [181, 110] on span "Overview" at bounding box center [161, 108] width 37 height 31
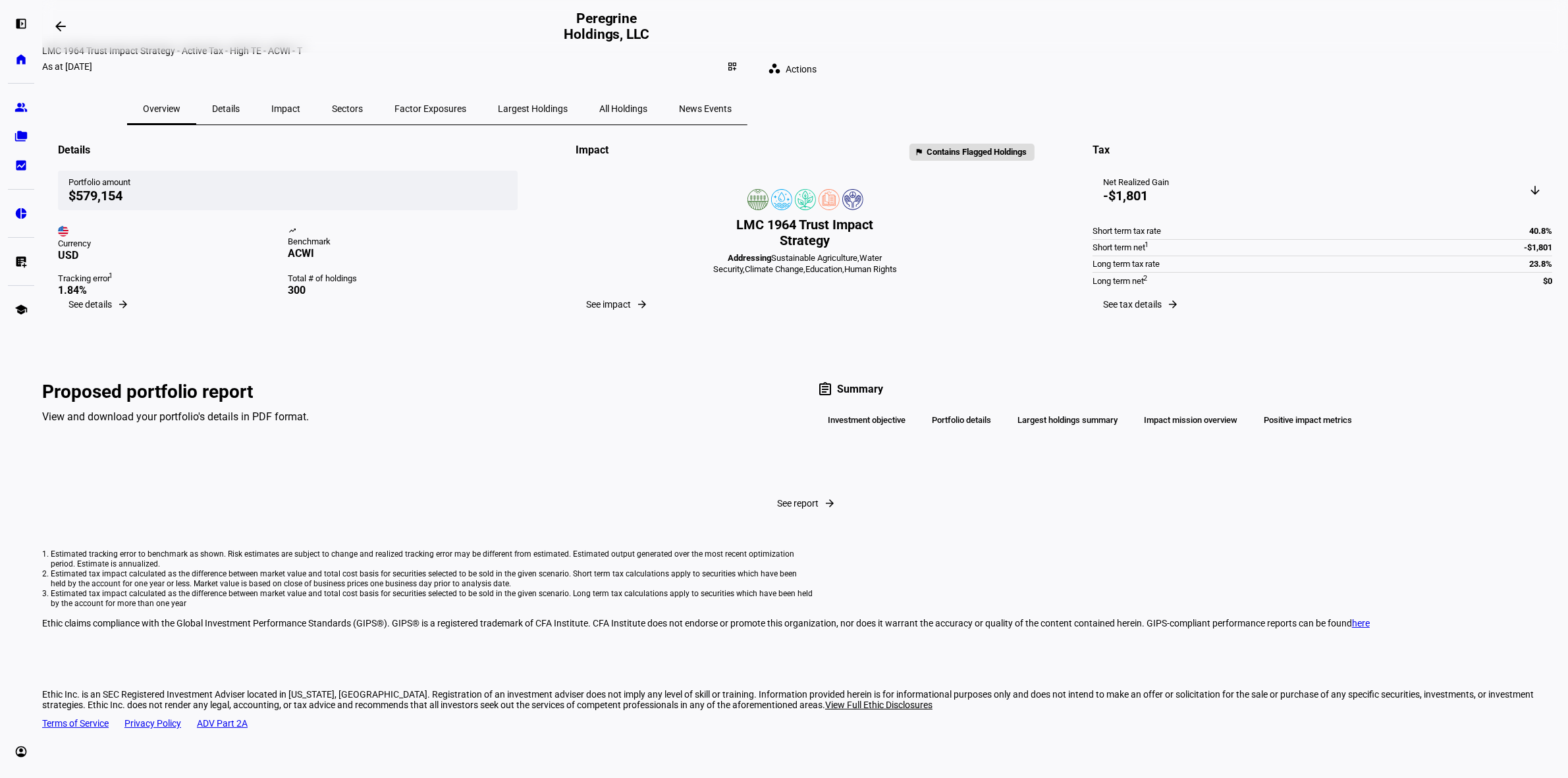
click at [112, 310] on span "See details" at bounding box center [90, 305] width 43 height 10
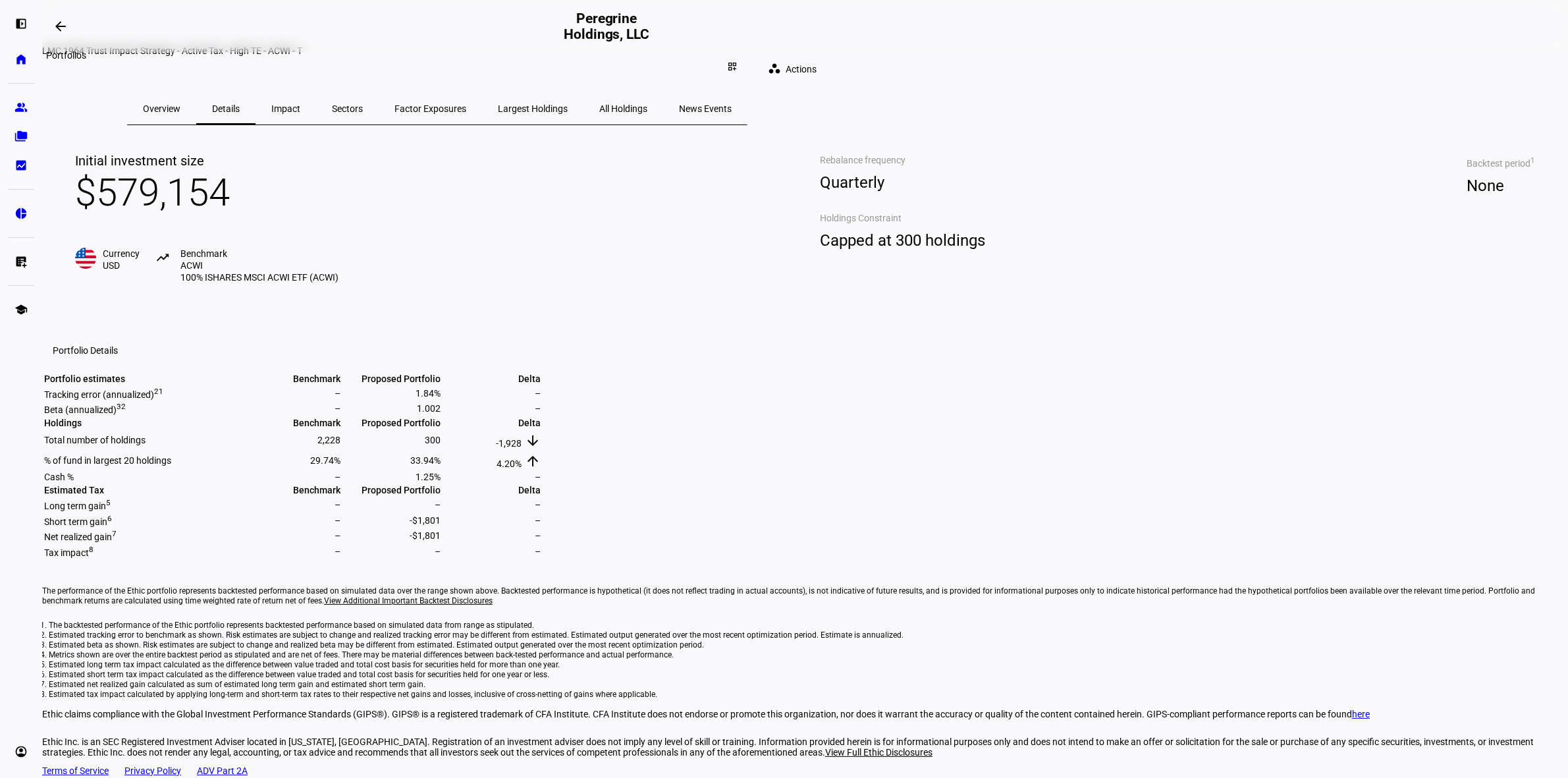
click at [69, 28] on mat-icon "arrow_backwards" at bounding box center [60, 26] width 16 height 16
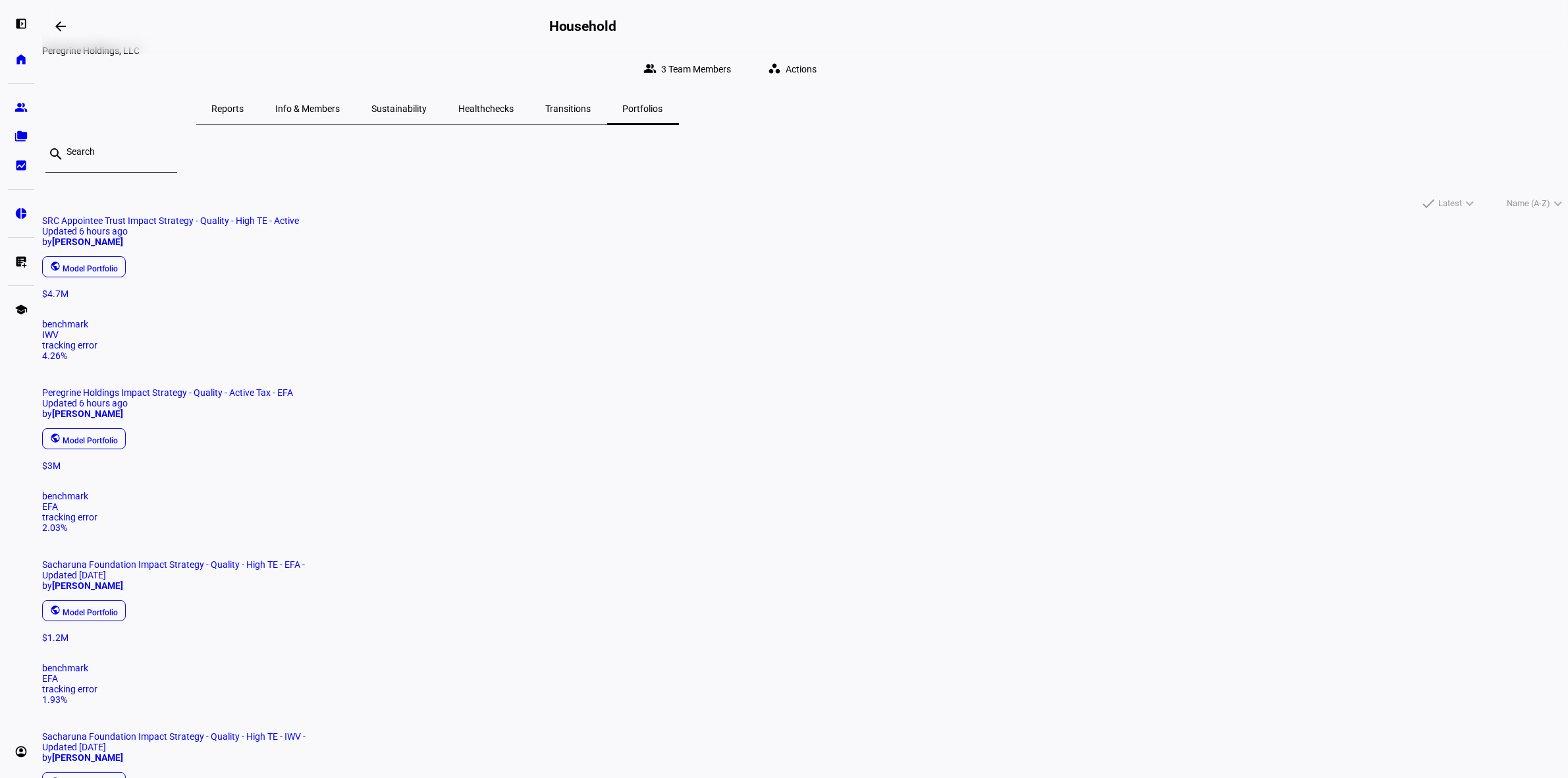
click at [260, 108] on div "Reports" at bounding box center [228, 108] width 64 height 31
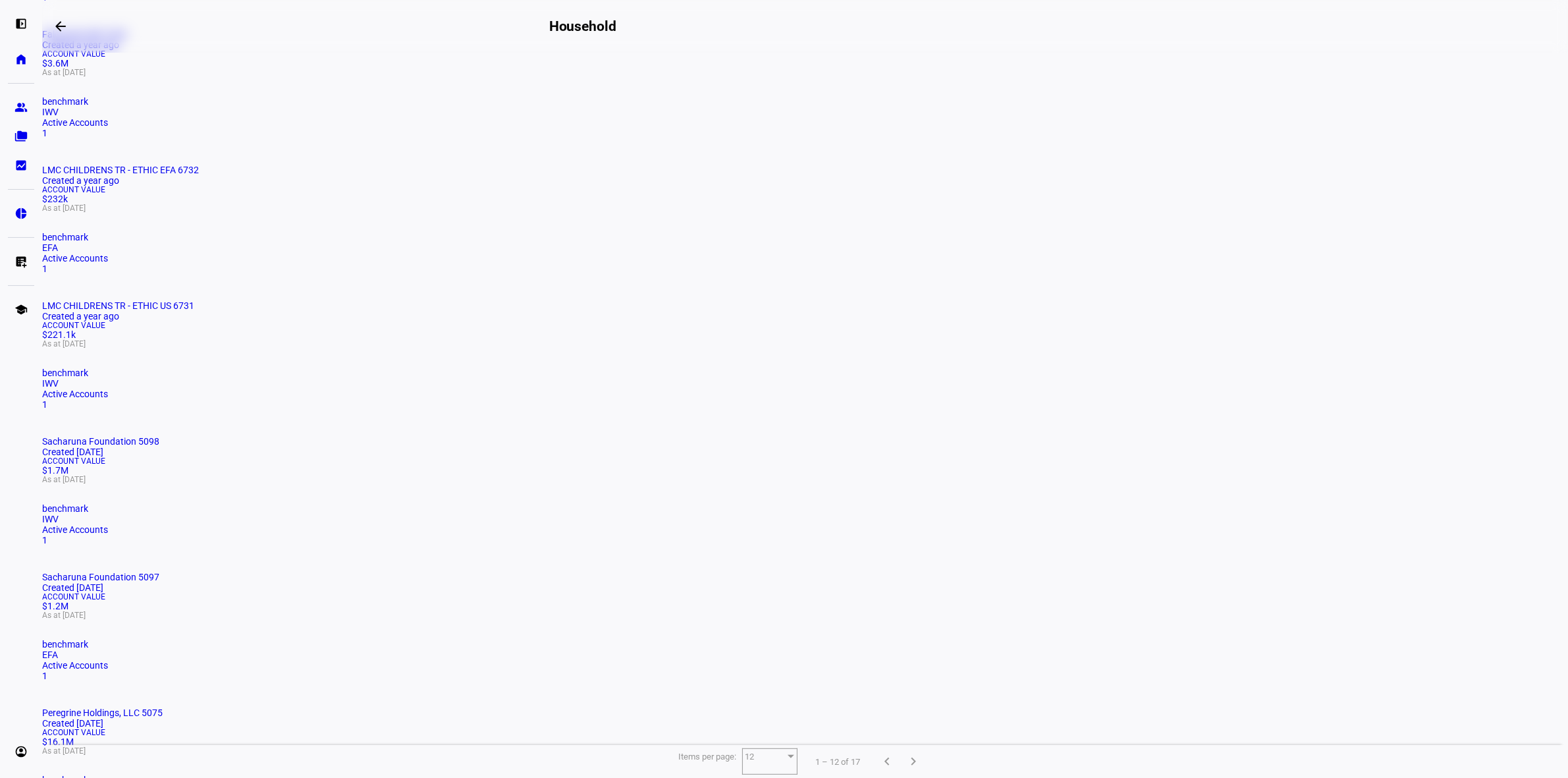
scroll to position [501, 0]
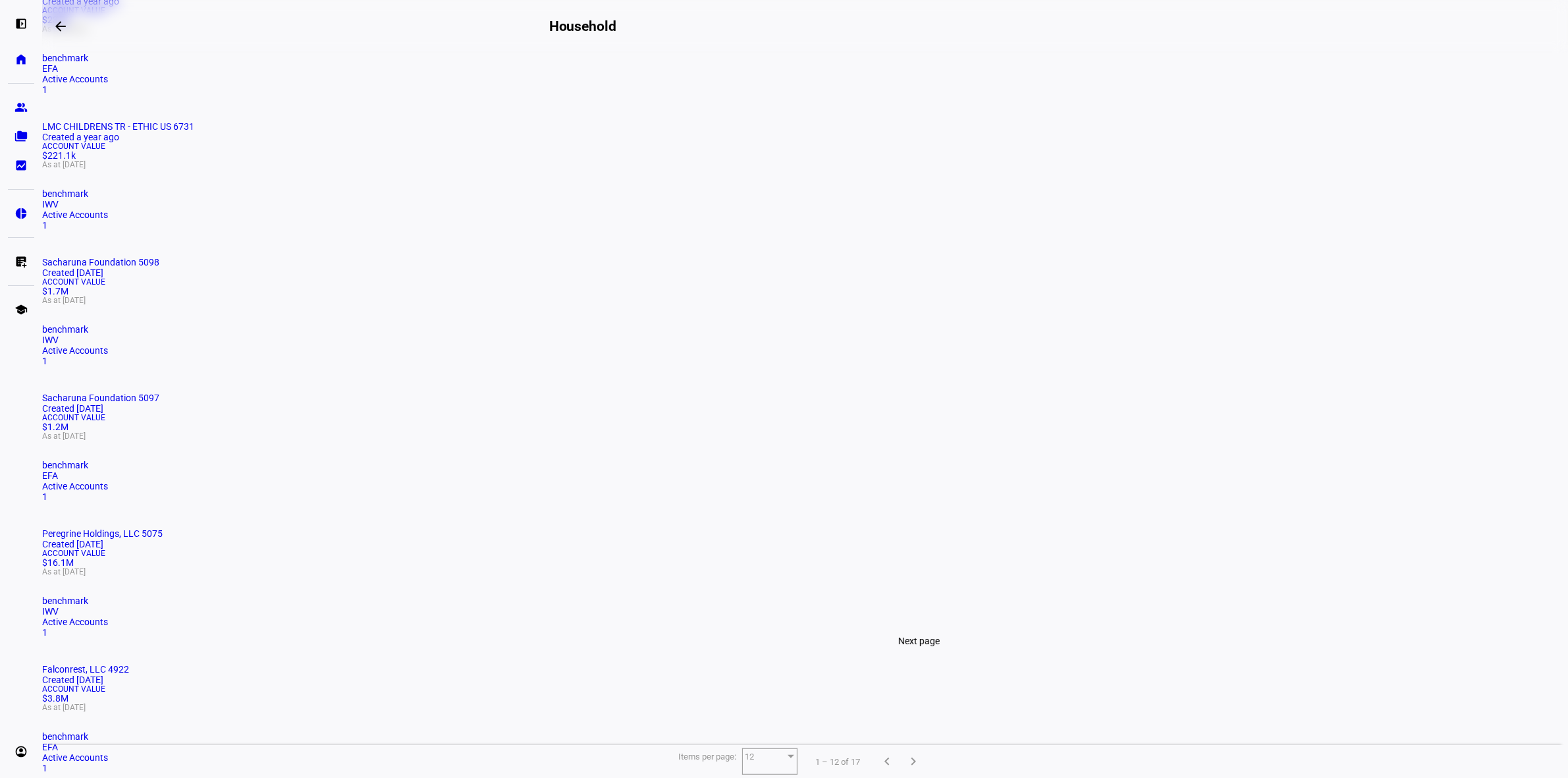
click at [906, 746] on span "Next page" at bounding box center [913, 762] width 31 height 31
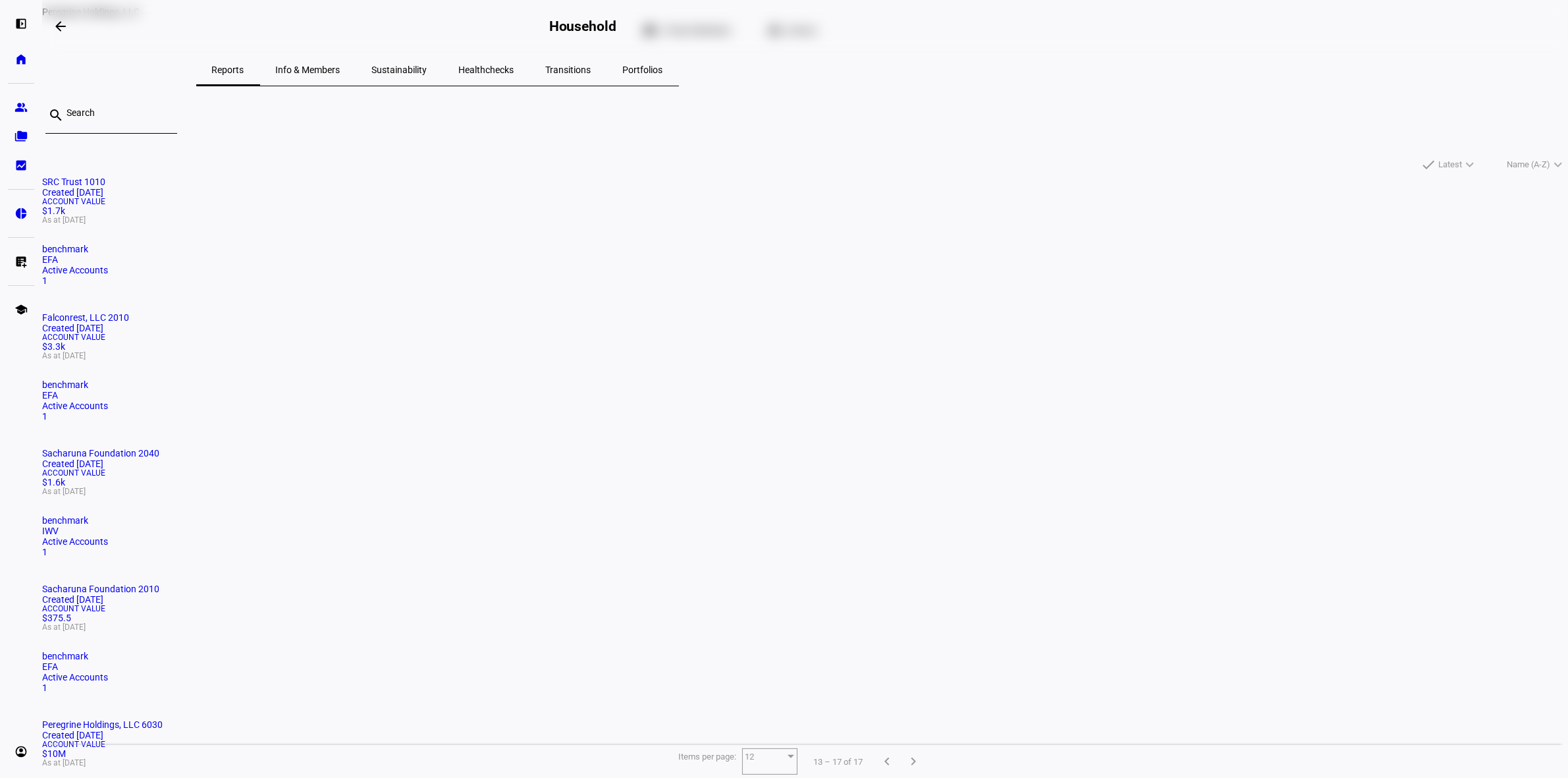
scroll to position [91, 0]
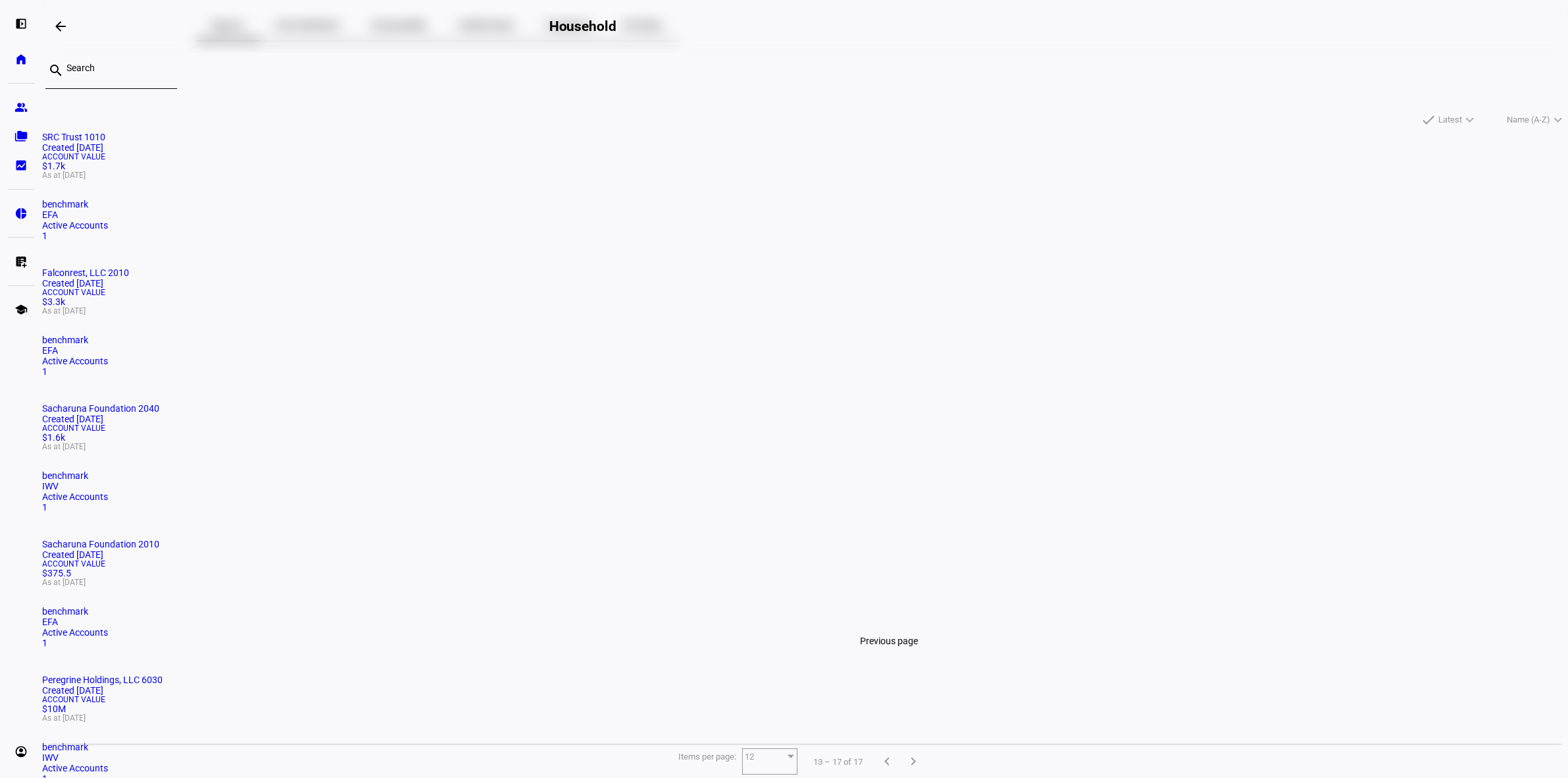
click at [876, 746] on span "Previous page" at bounding box center [887, 762] width 31 height 31
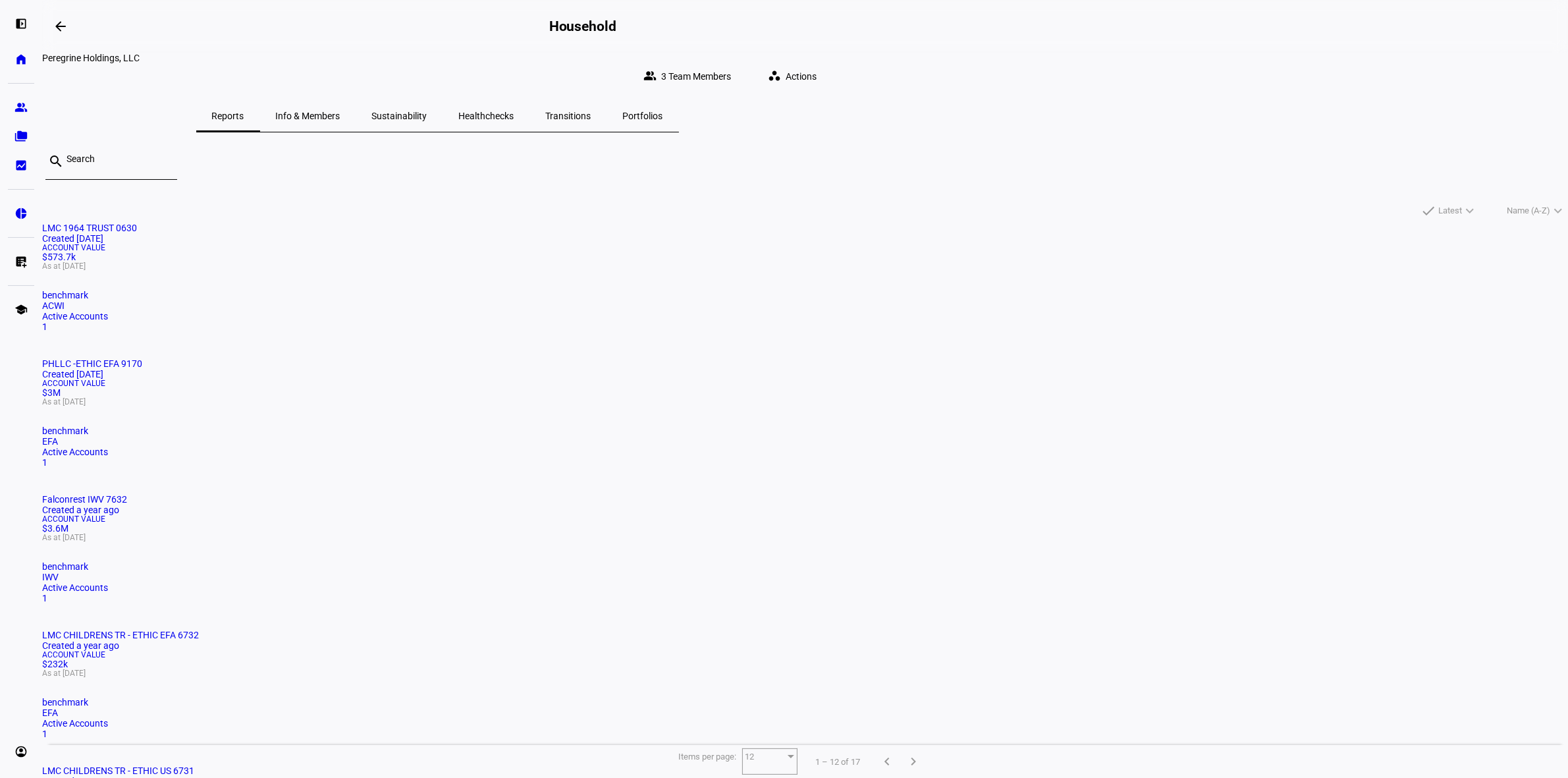
click at [517, 332] on mat-card "LMC 1964 TRUST 0630 Created 8 months ago Account Value $573.7k As at Aug 29, 20…" at bounding box center [805, 277] width 1525 height 109
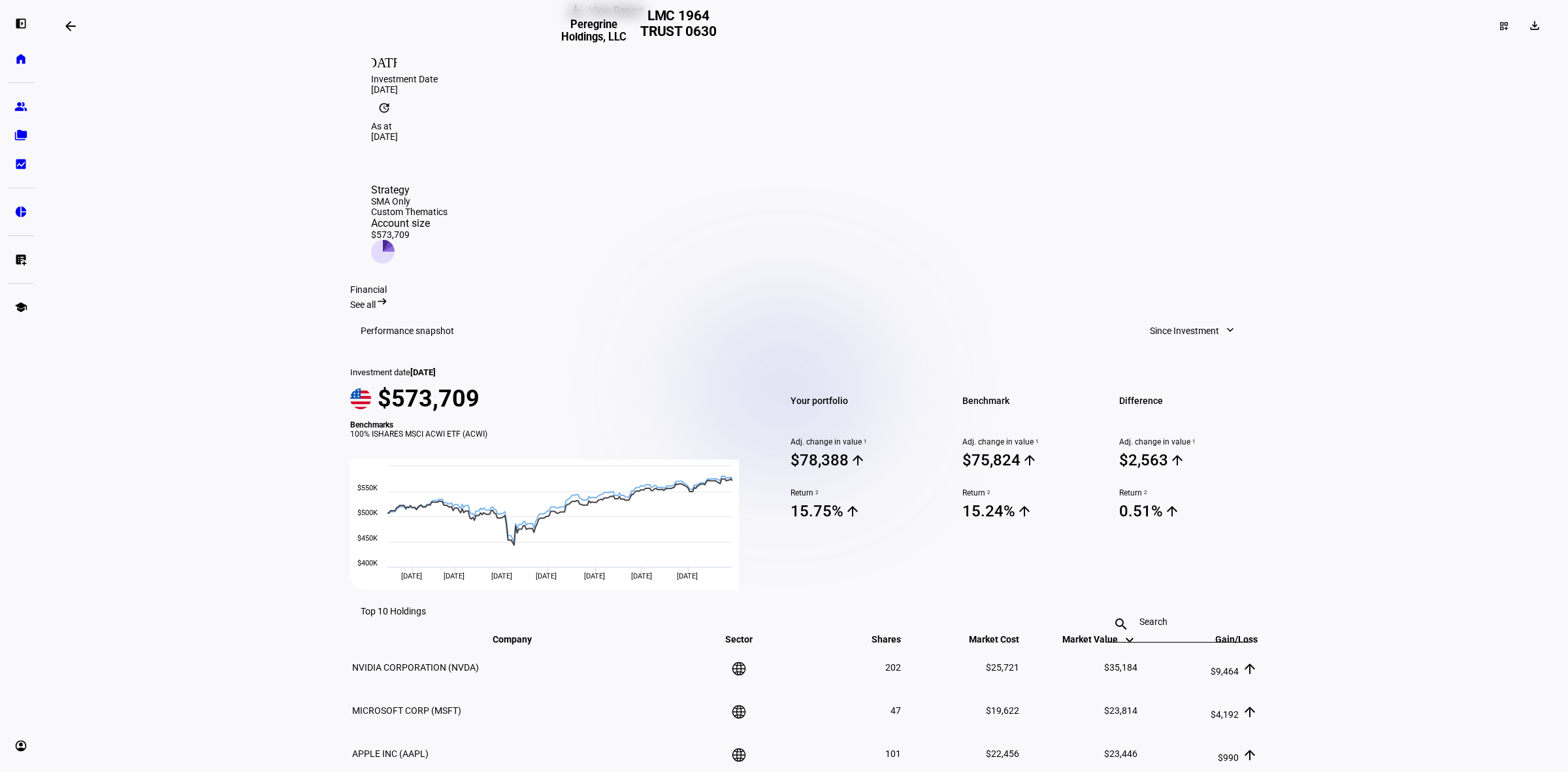
scroll to position [164, 0]
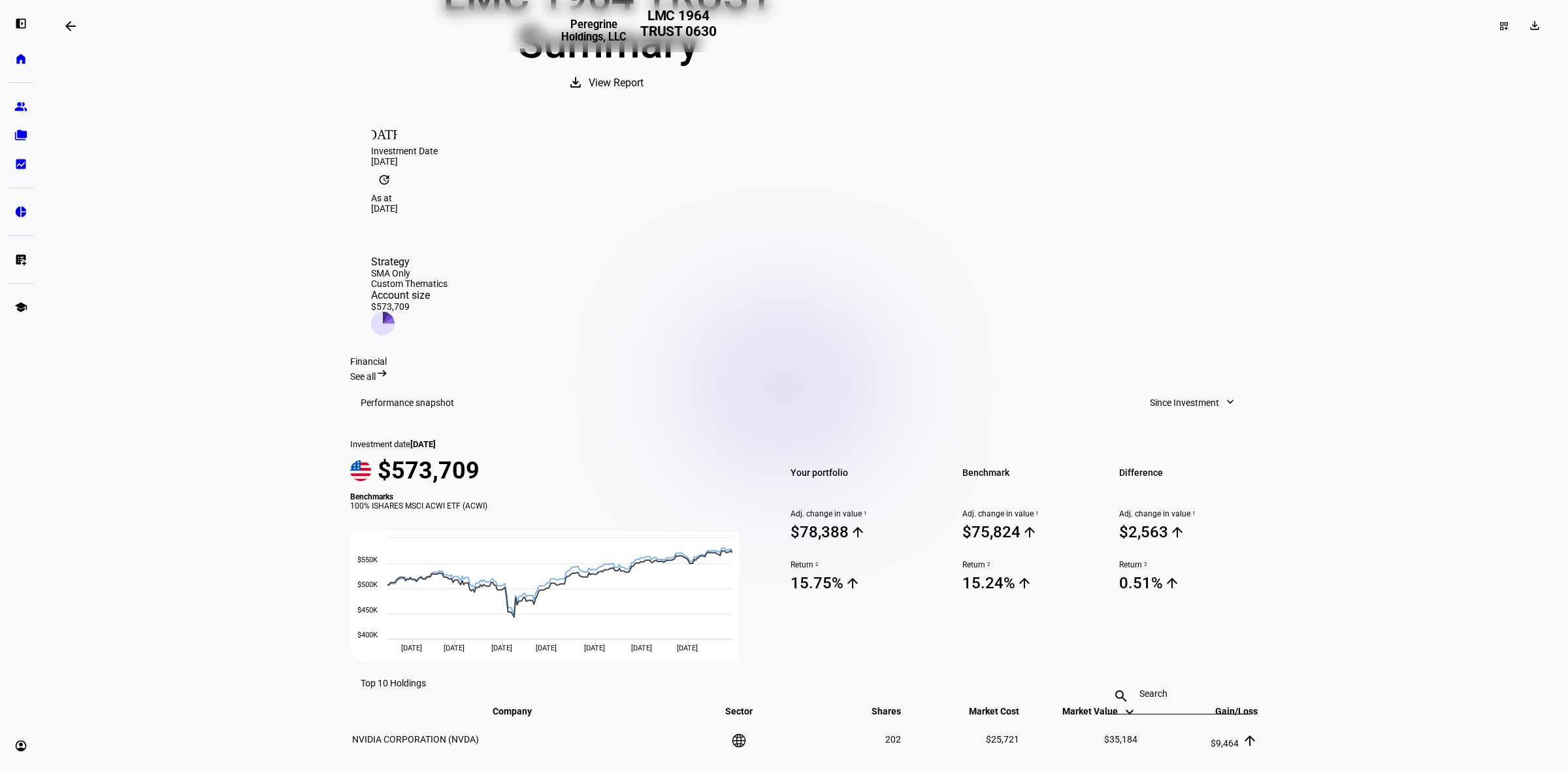
click at [376, 371] on span "See all" at bounding box center [363, 376] width 25 height 10
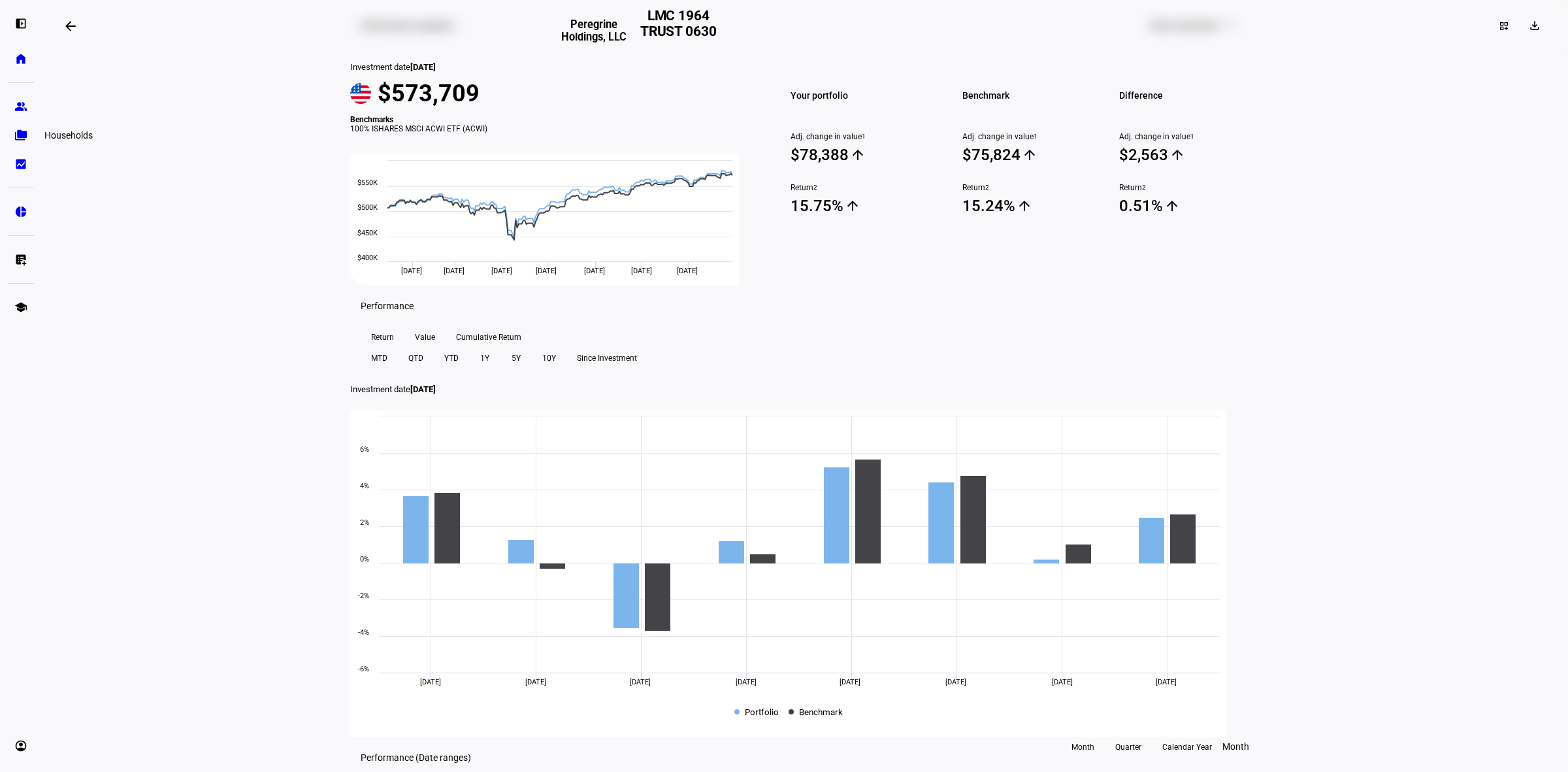
click at [18, 134] on eth-mat-symbol "folder_copy" at bounding box center [21, 136] width 13 height 13
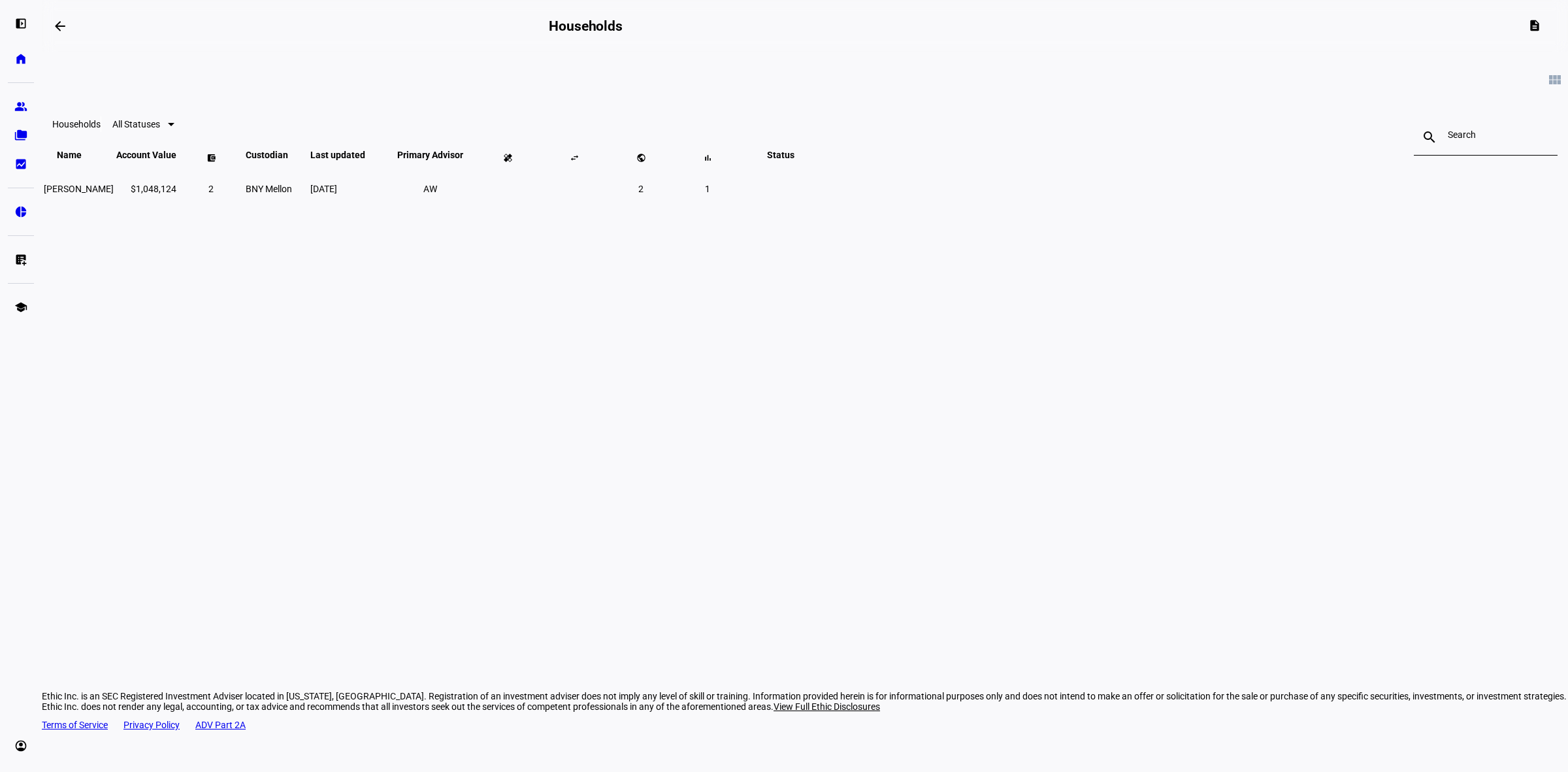
click at [505, 305] on div "view_module Households All Statuses search close Name keyboard_arrow_down keybo…" at bounding box center [804, 216] width 1527 height 327
click at [295, 497] on div "arrow_backwards Households description view_module Households All Statuses sear…" at bounding box center [804, 386] width 1527 height 772
click at [1174, 335] on div "view_module Households All Statuses search close Name keyboard_arrow_down keybo…" at bounding box center [804, 216] width 1527 height 327
